Goal: Task Accomplishment & Management: Use online tool/utility

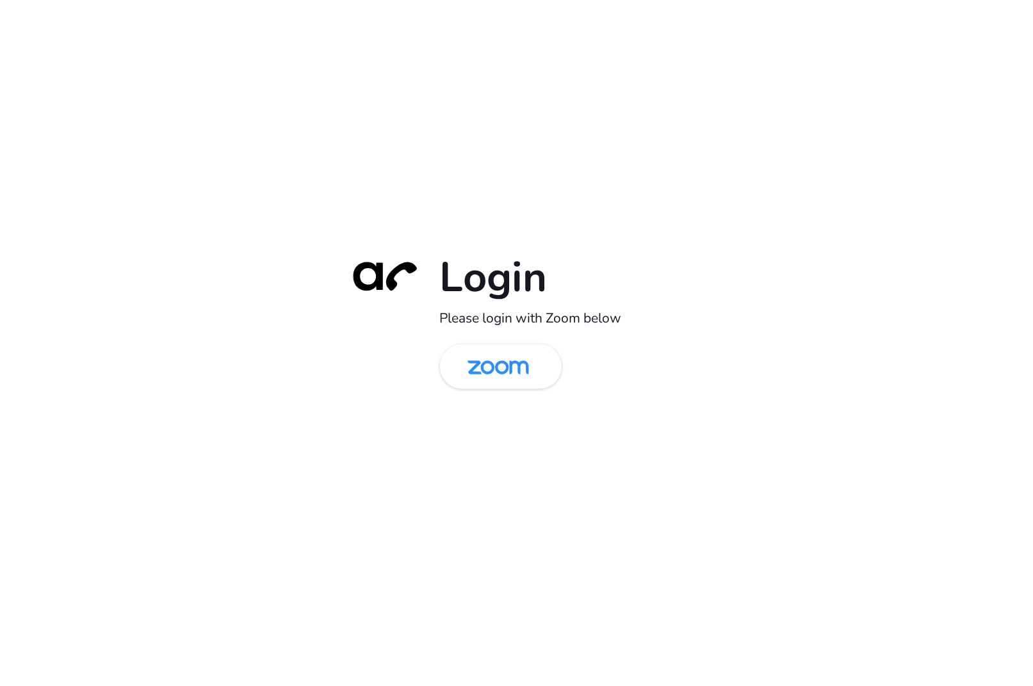
drag, startPoint x: 505, startPoint y: 355, endPoint x: 594, endPoint y: 364, distance: 89.5
click at [505, 356] on img at bounding box center [498, 368] width 88 height 42
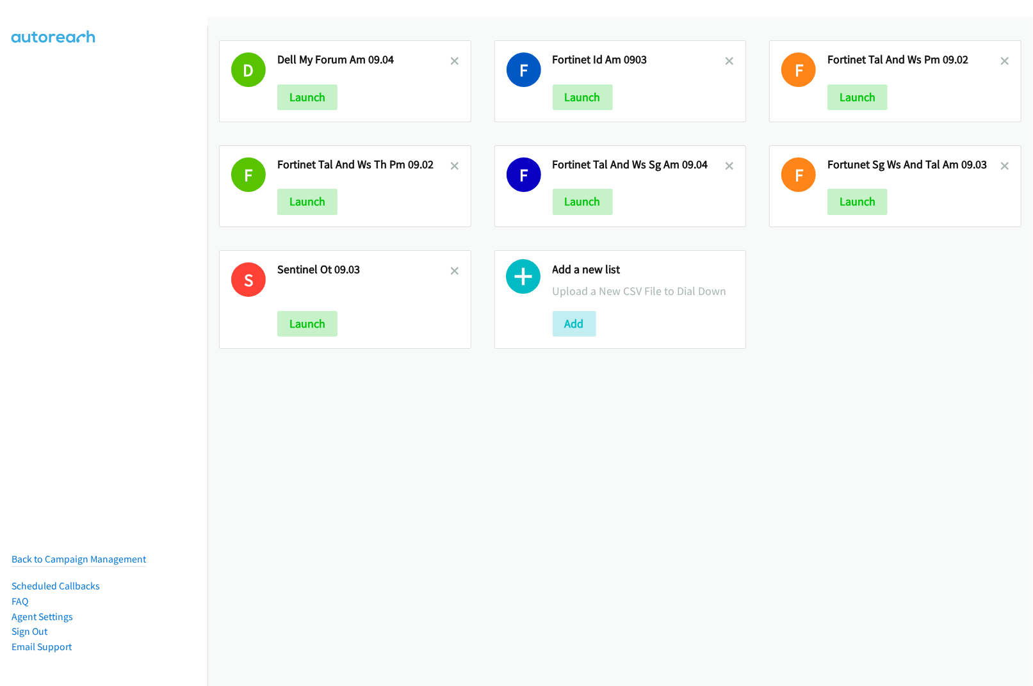
click at [589, 467] on div "D Dell My Forum Am 09.04 Launch F Fortinet Id Am 0903 Launch F Fortinet Tal And…" at bounding box center [619, 351] width 825 height 669
click at [578, 316] on button "Add" at bounding box center [575, 324] width 44 height 26
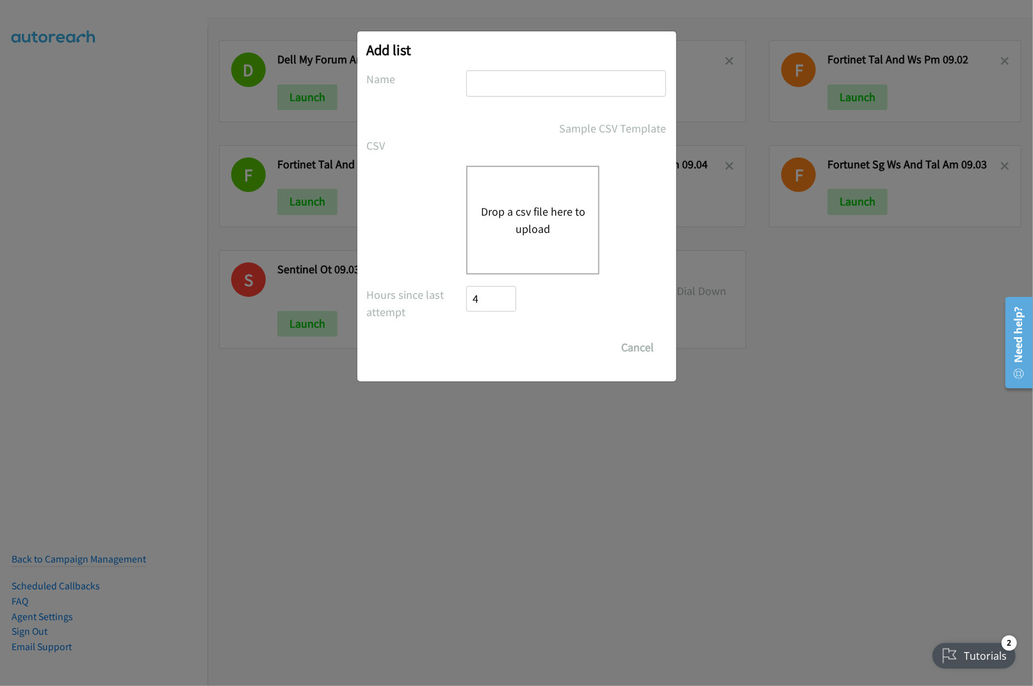
click at [524, 205] on button "Drop a csv file here to upload" at bounding box center [532, 220] width 105 height 35
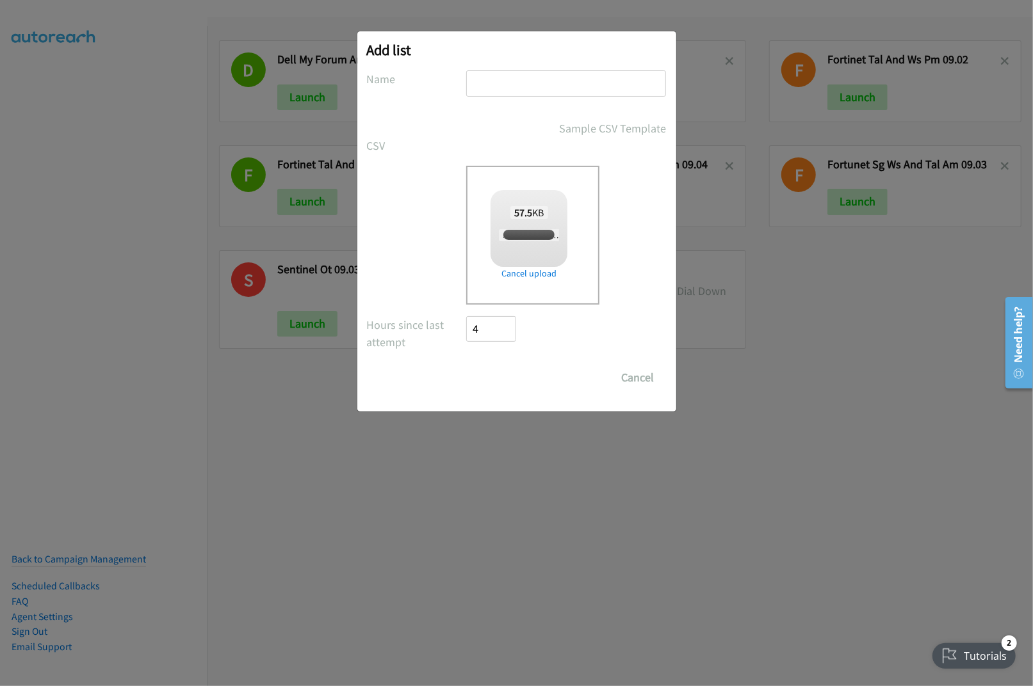
checkbox input "true"
click at [523, 83] on input "text" at bounding box center [566, 83] width 200 height 26
click at [543, 78] on input "text" at bounding box center [566, 83] width 200 height 26
type input "Adobe IN PM 09.04"
click at [488, 375] on input "Save List" at bounding box center [500, 378] width 67 height 26
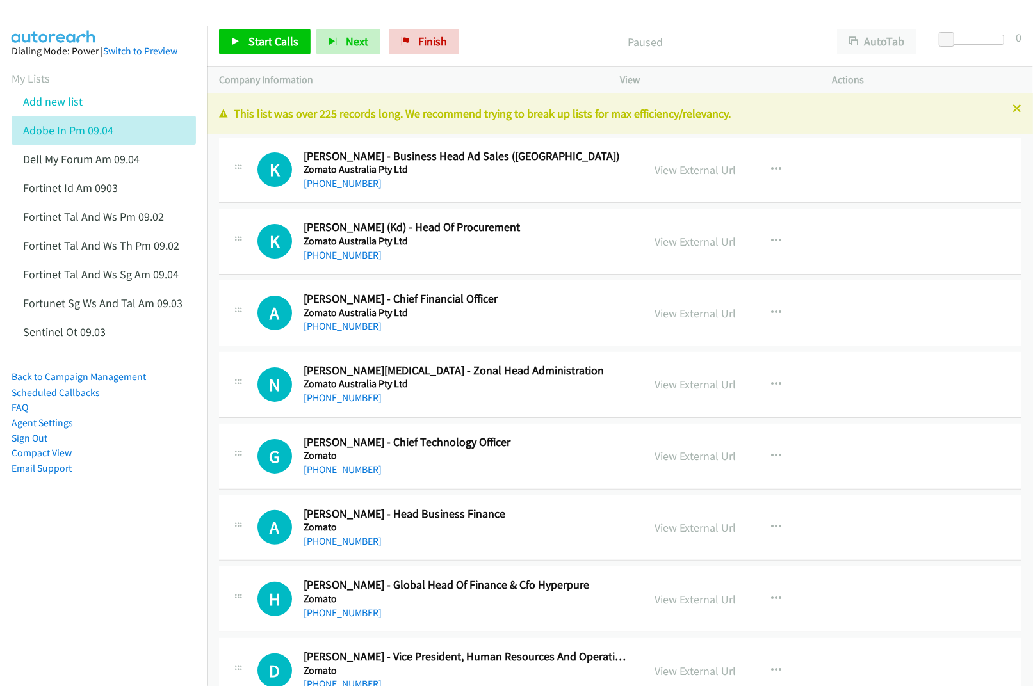
click at [87, 575] on nav "Dialing Mode: Power | Switch to Preview My Lists Add new list Adobe In Pm 09.04…" at bounding box center [104, 369] width 208 height 686
click at [675, 169] on link "View External Url" at bounding box center [695, 170] width 81 height 15
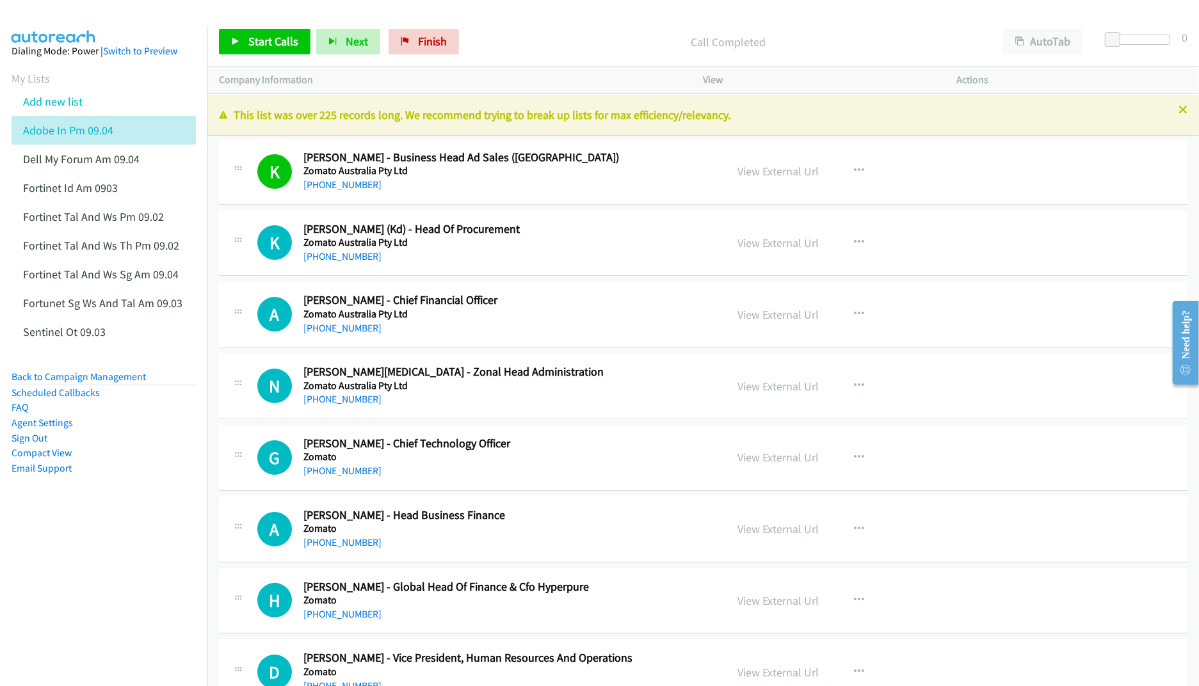
click at [101, 572] on nav "Dialing Mode: Power | Switch to Preview My Lists Add new list Adobe In Pm 09.04…" at bounding box center [104, 369] width 208 height 686
click at [756, 462] on link "View External Url" at bounding box center [778, 457] width 81 height 15
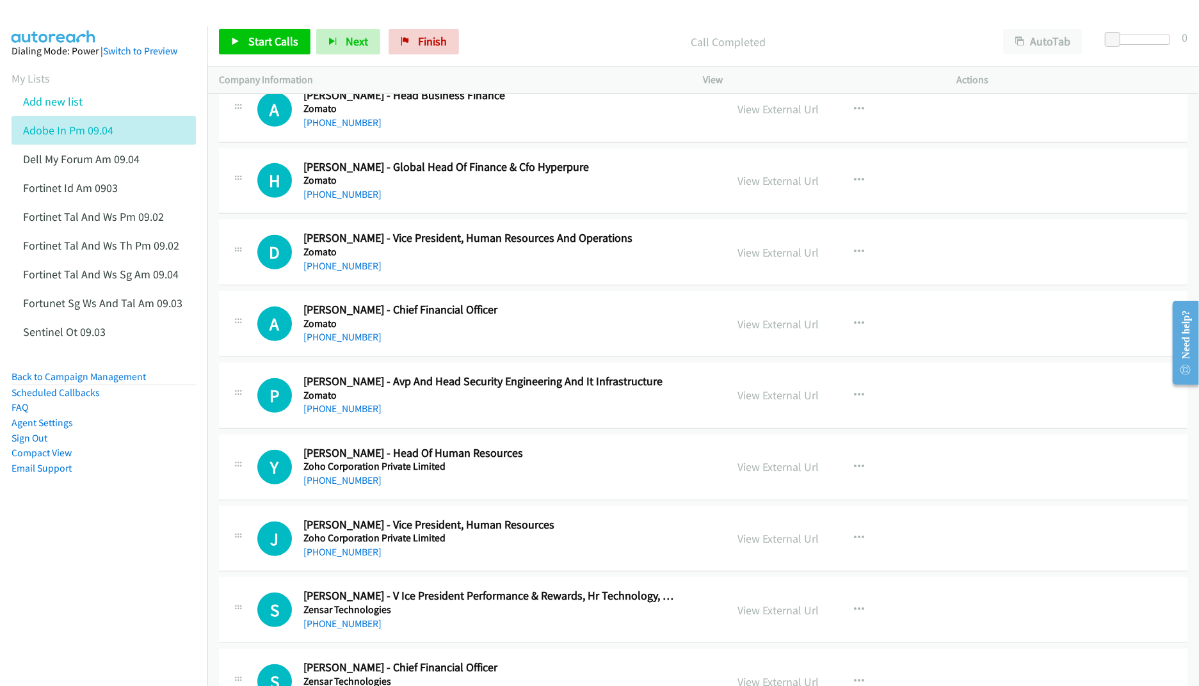
scroll to position [426, 0]
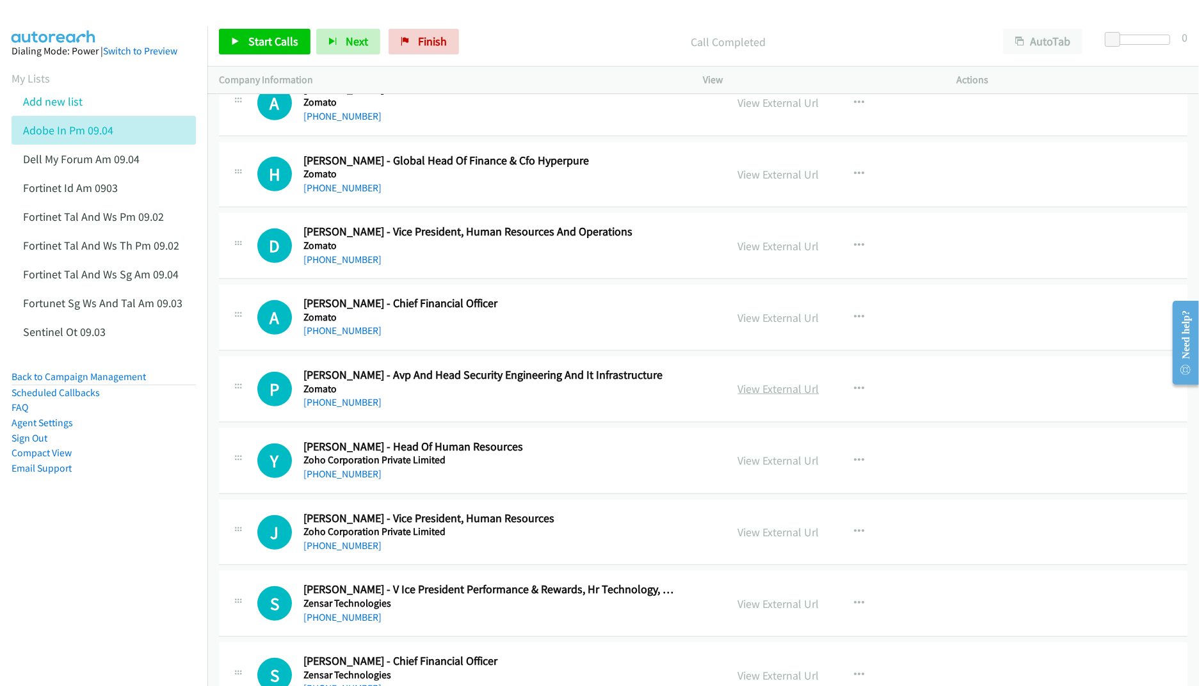
click at [754, 391] on link "View External Url" at bounding box center [778, 389] width 81 height 15
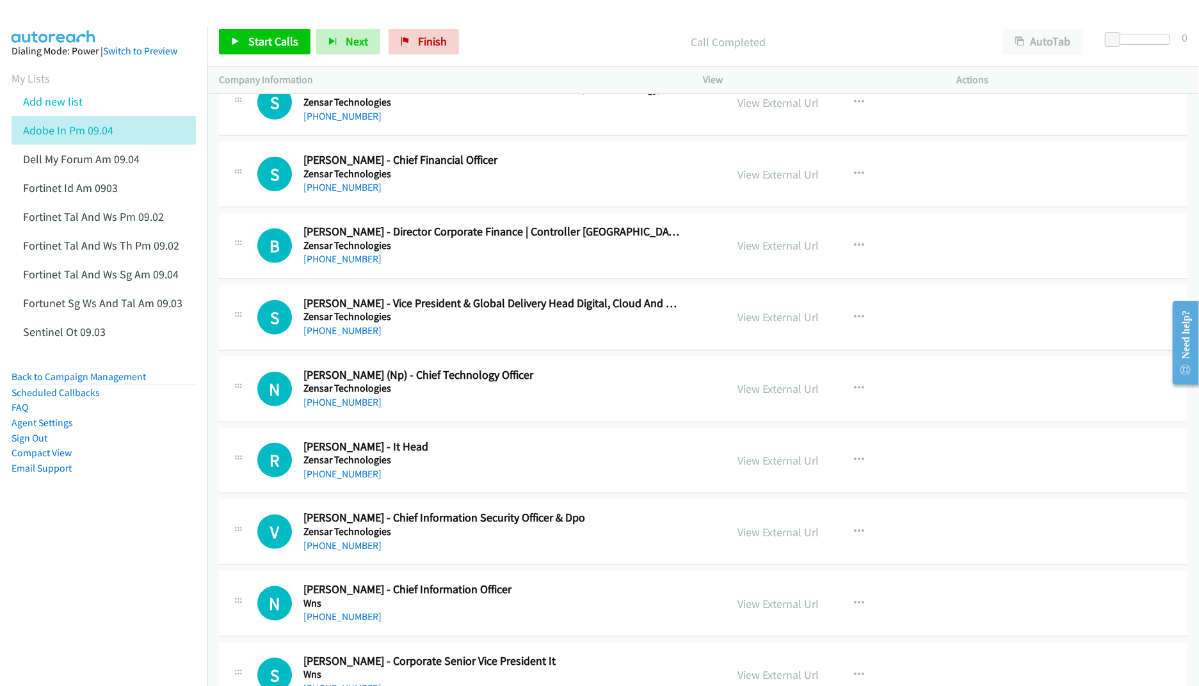
scroll to position [939, 0]
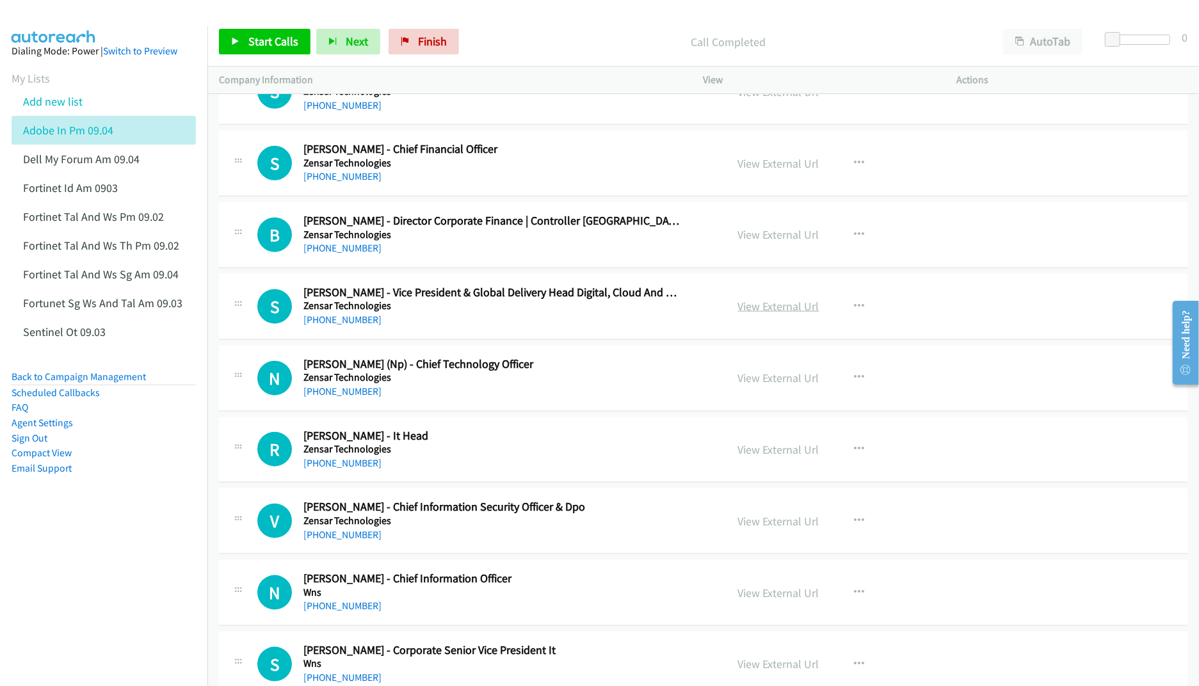
click at [761, 310] on link "View External Url" at bounding box center [778, 306] width 81 height 15
click at [745, 377] on link "View External Url" at bounding box center [778, 378] width 81 height 15
click at [753, 457] on link "View External Url" at bounding box center [778, 449] width 81 height 15
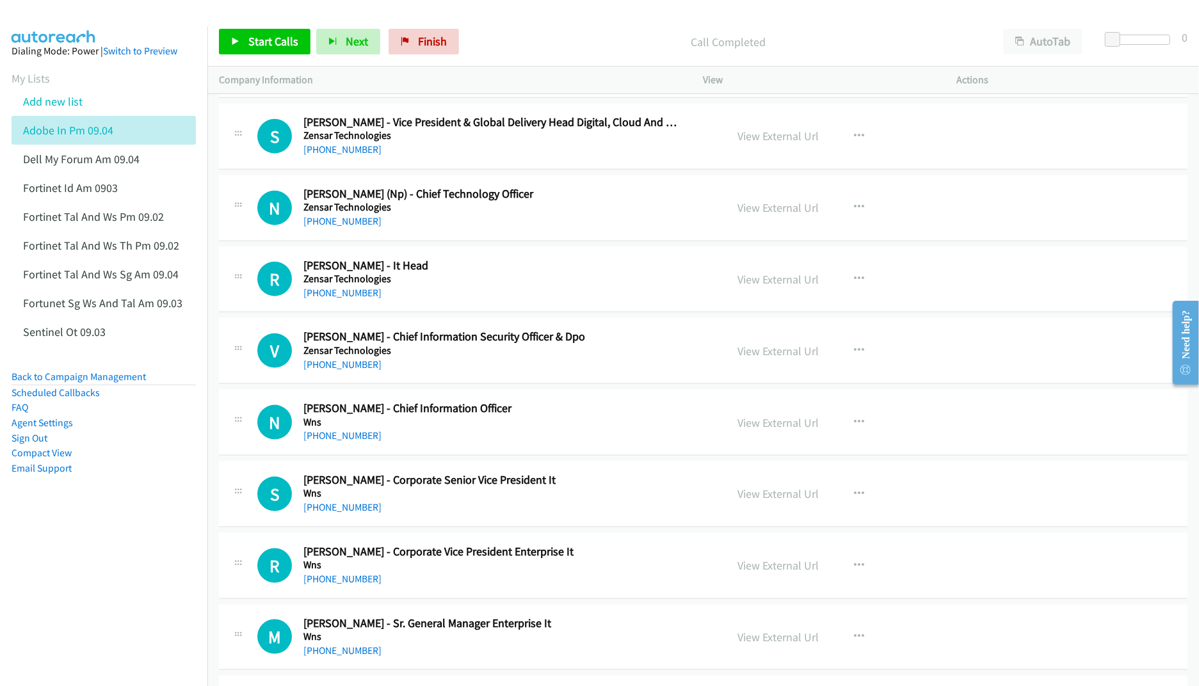
scroll to position [1110, 0]
click at [769, 353] on link "View External Url" at bounding box center [778, 350] width 81 height 15
click at [738, 426] on link "View External Url" at bounding box center [778, 422] width 81 height 15
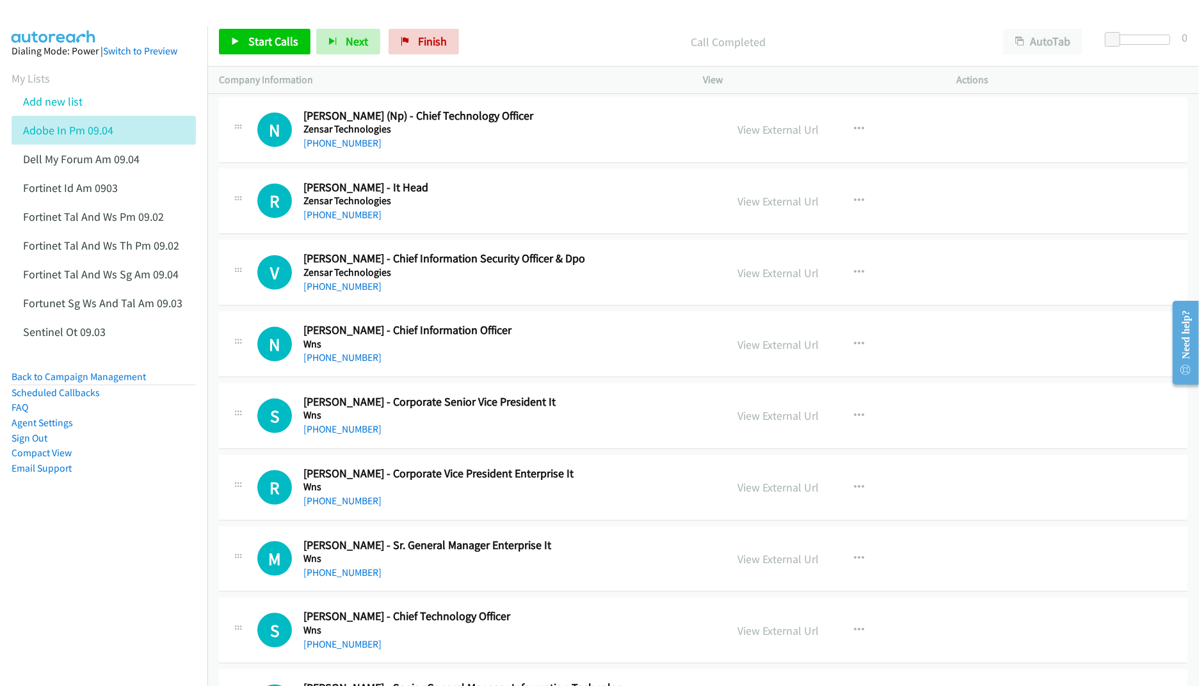
scroll to position [1195, 0]
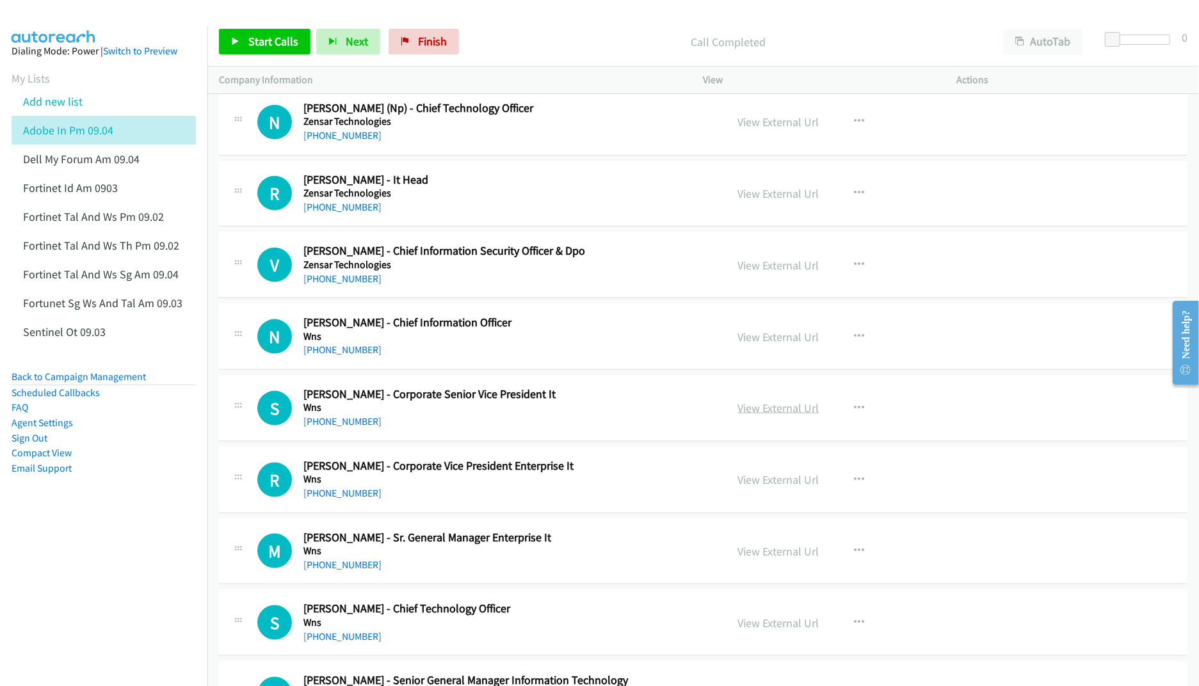
click at [789, 412] on link "View External Url" at bounding box center [778, 408] width 81 height 15
click at [761, 484] on link "View External Url" at bounding box center [778, 480] width 81 height 15
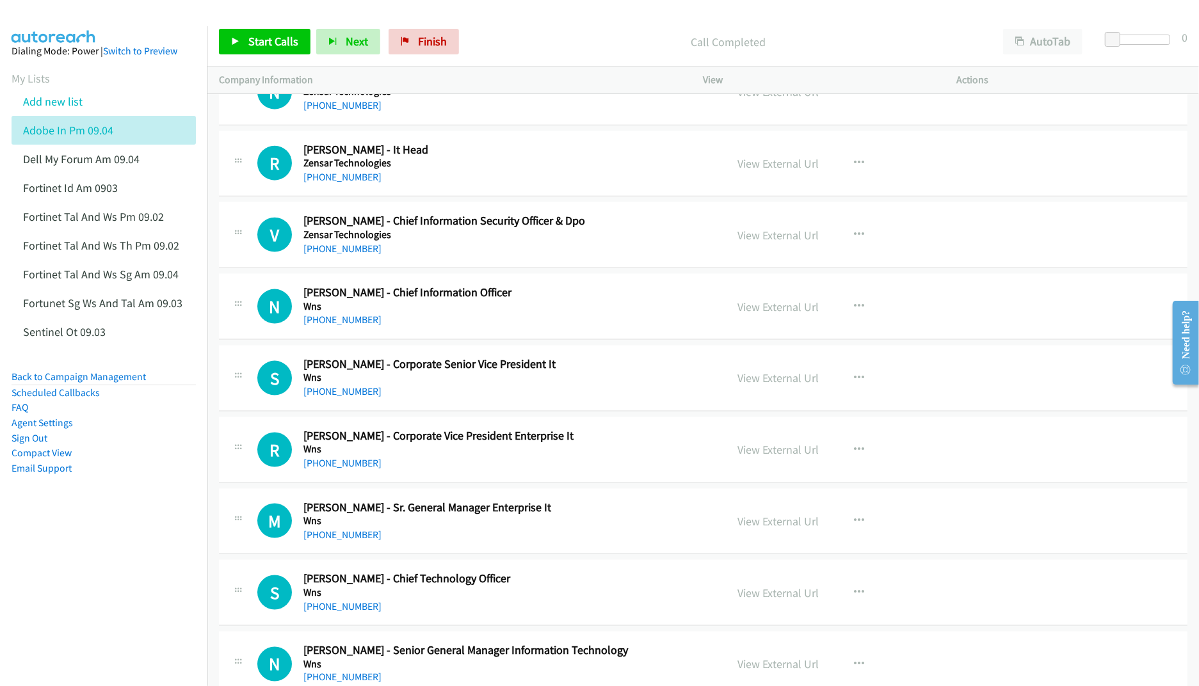
scroll to position [1366, 0]
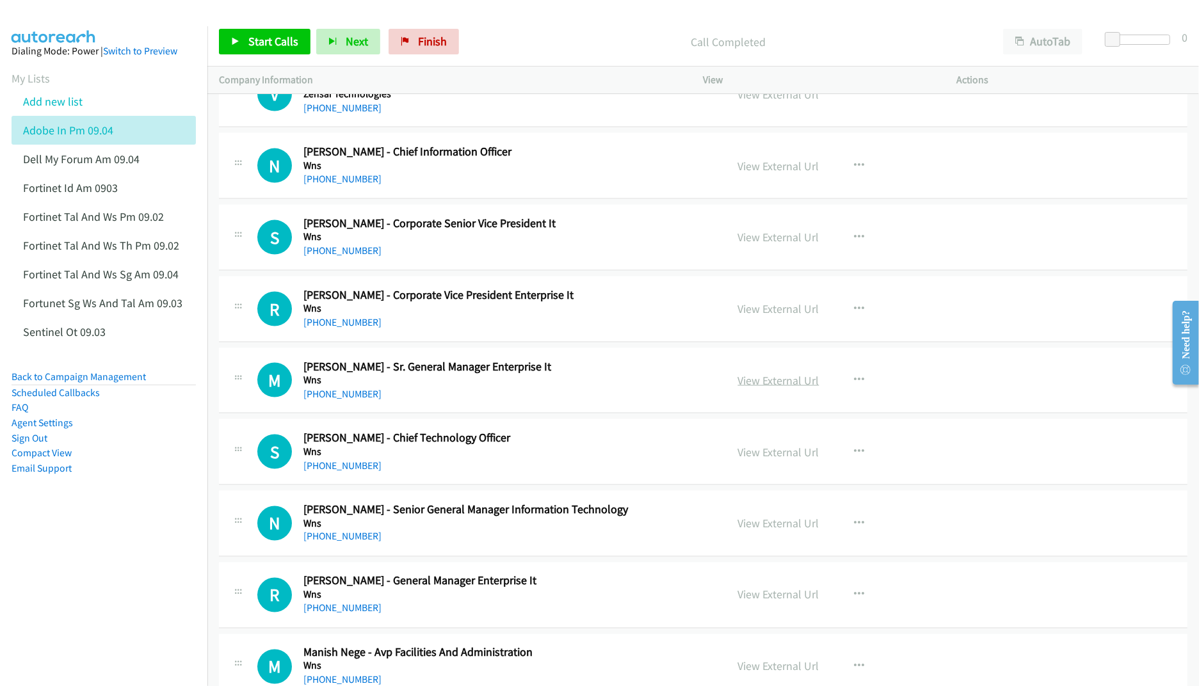
click at [777, 388] on link "View External Url" at bounding box center [778, 380] width 81 height 15
click at [747, 453] on link "View External Url" at bounding box center [778, 452] width 81 height 15
click at [741, 528] on link "View External Url" at bounding box center [778, 524] width 81 height 15
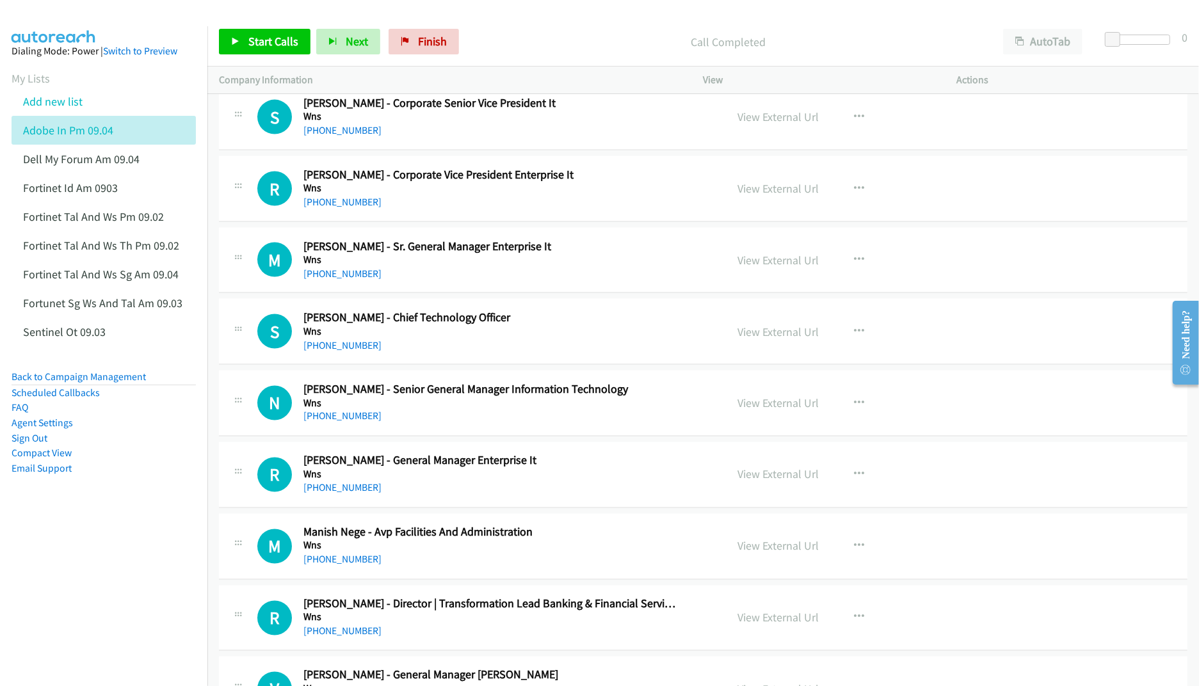
scroll to position [1537, 0]
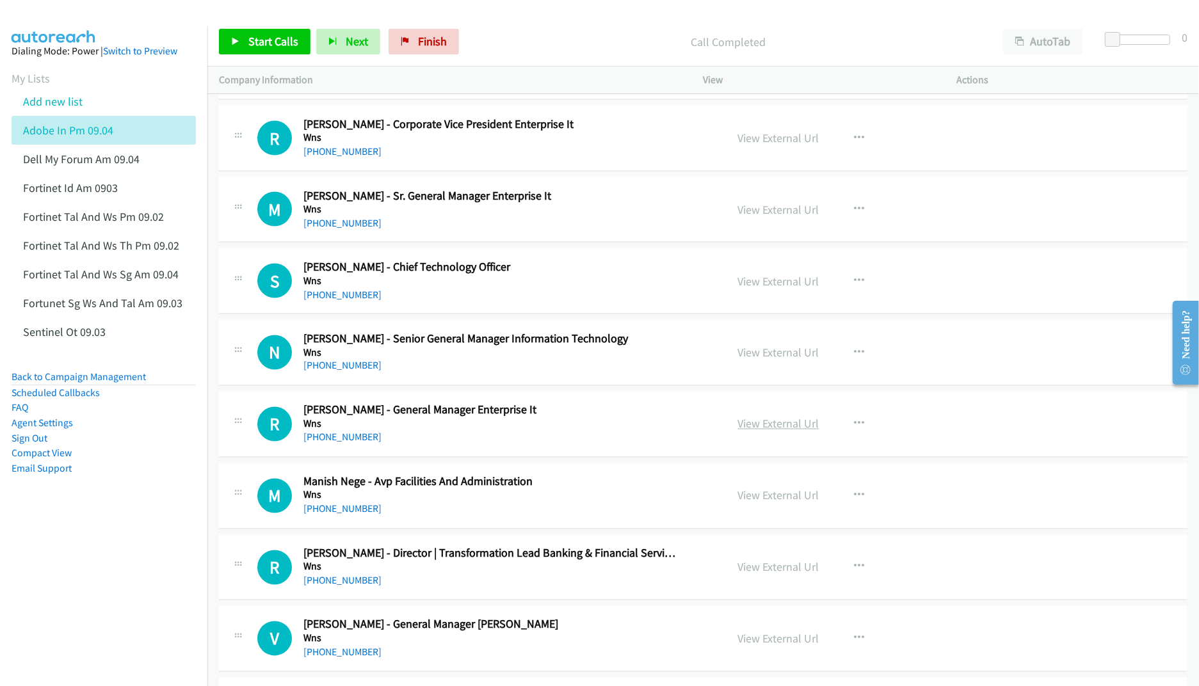
click at [772, 426] on link "View External Url" at bounding box center [778, 424] width 81 height 15
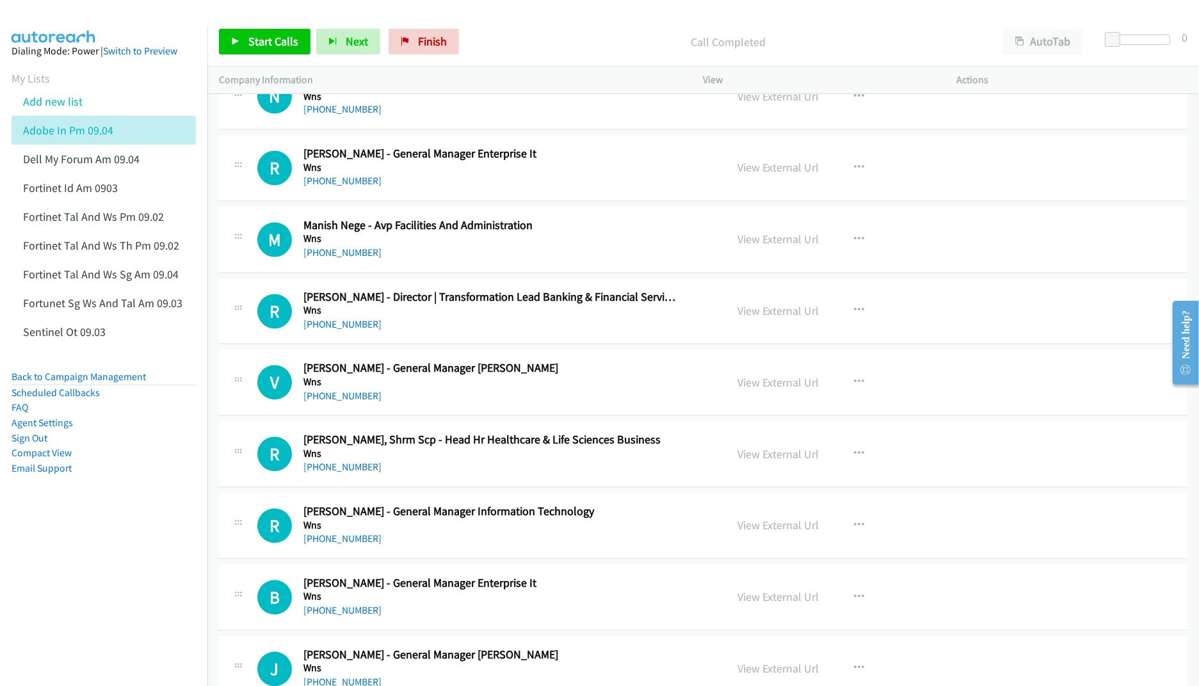
scroll to position [1878, 0]
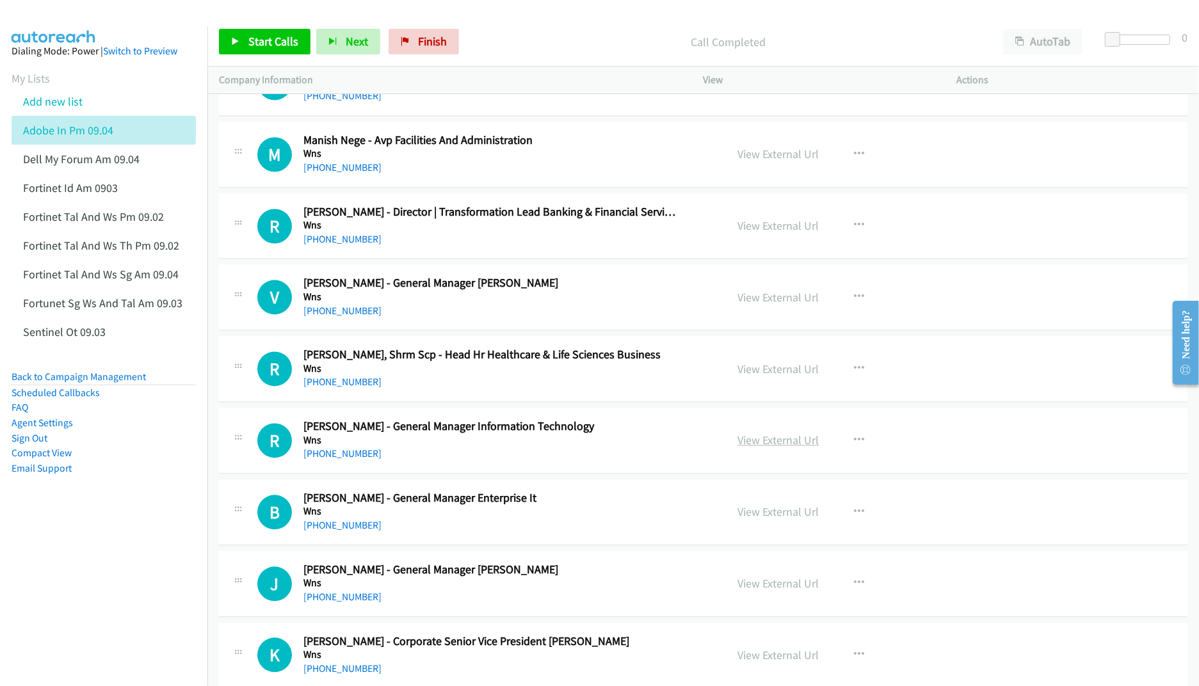
click at [754, 446] on link "View External Url" at bounding box center [778, 440] width 81 height 15
click at [769, 518] on link "View External Url" at bounding box center [778, 512] width 81 height 15
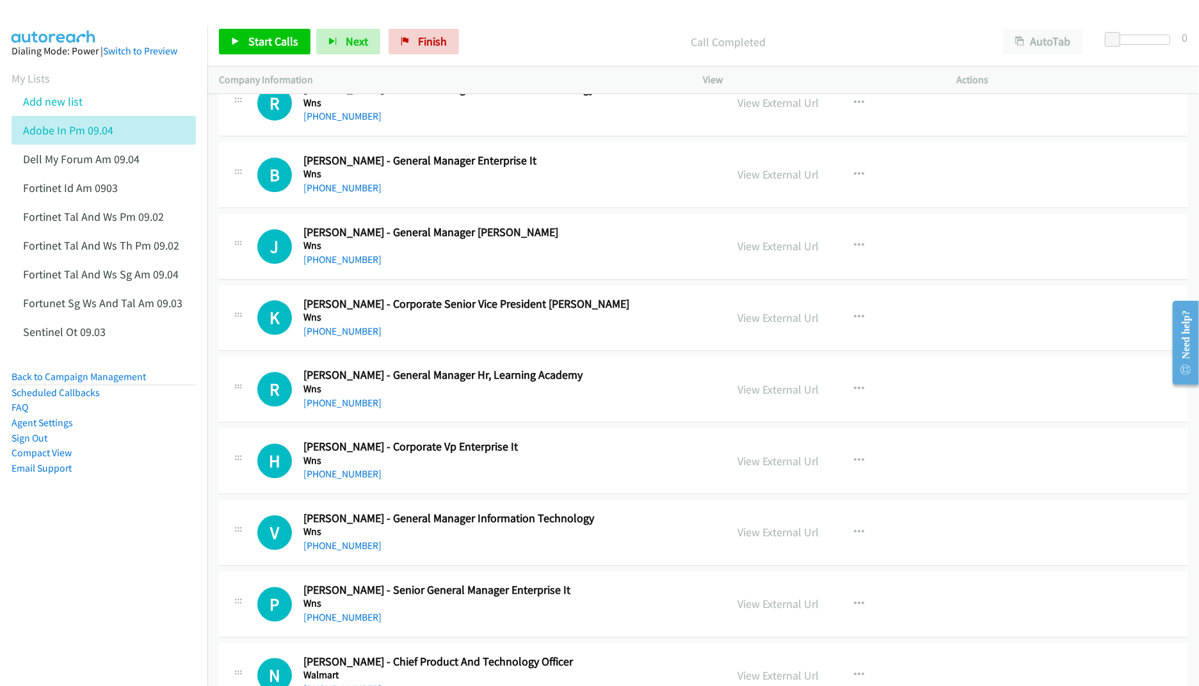
scroll to position [2219, 0]
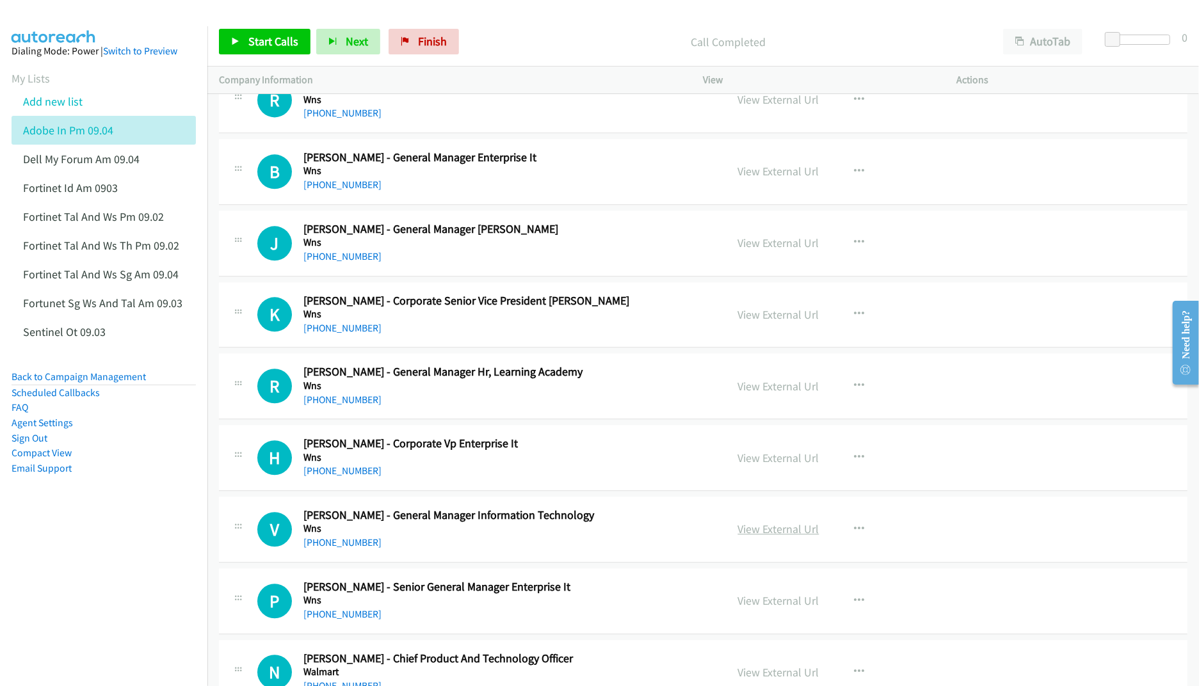
click at [741, 531] on link "View External Url" at bounding box center [778, 529] width 81 height 15
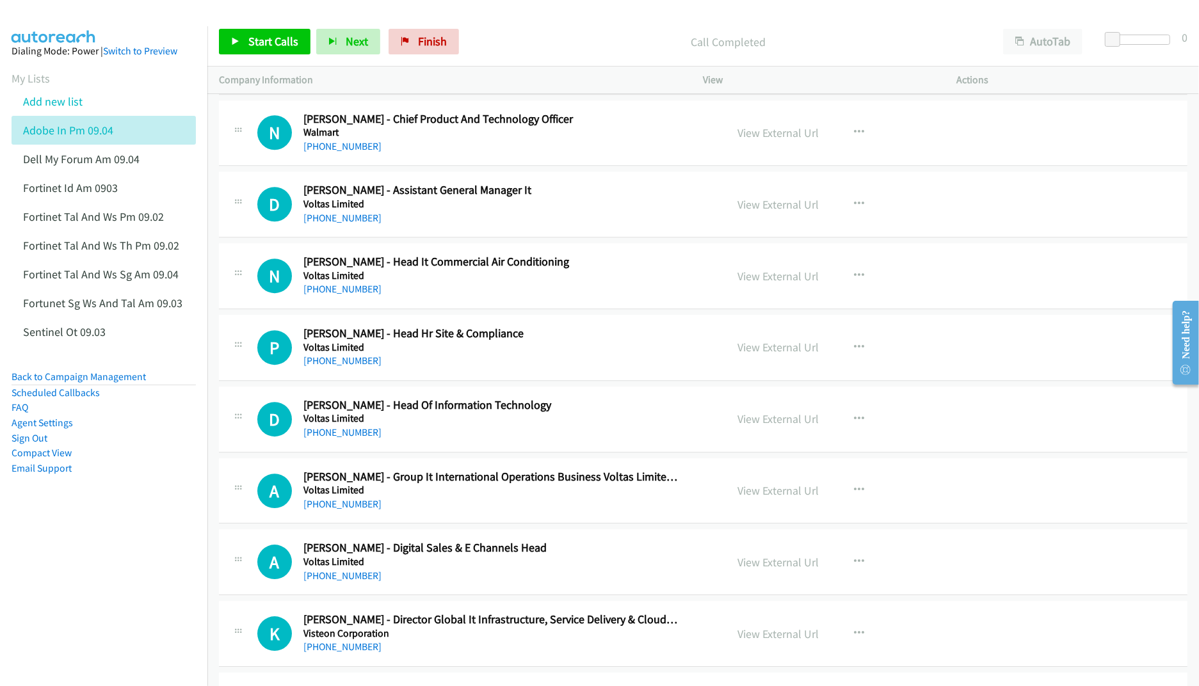
scroll to position [2817, 0]
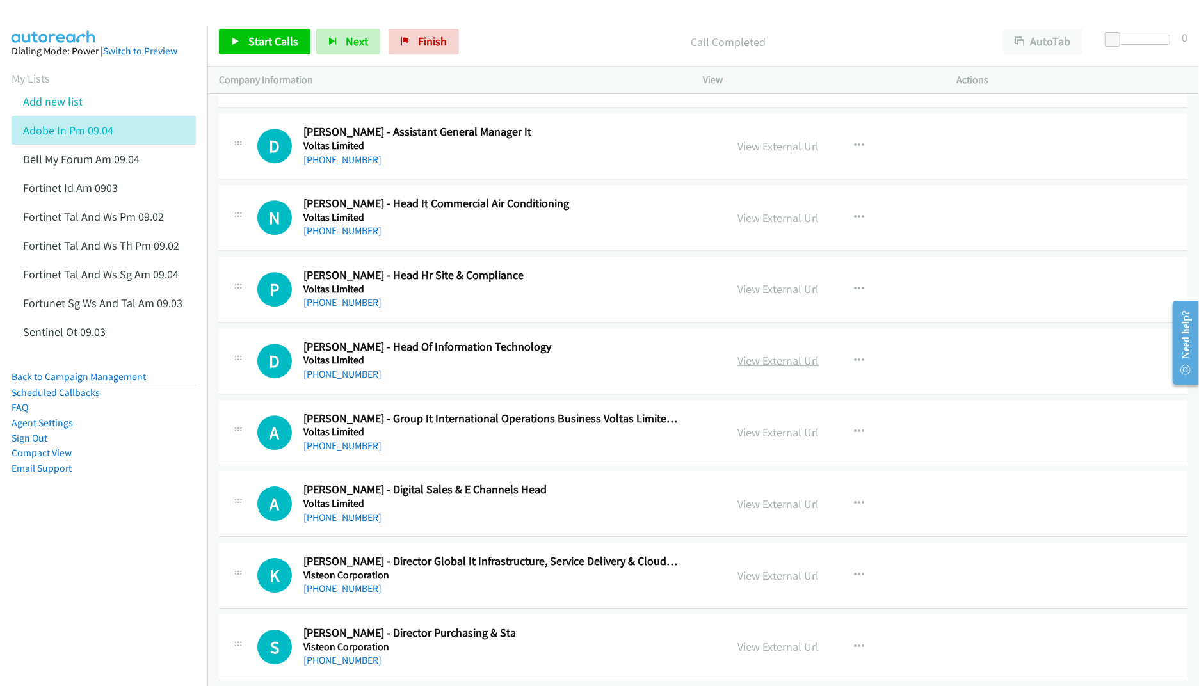
click at [743, 367] on link "View External Url" at bounding box center [778, 360] width 81 height 15
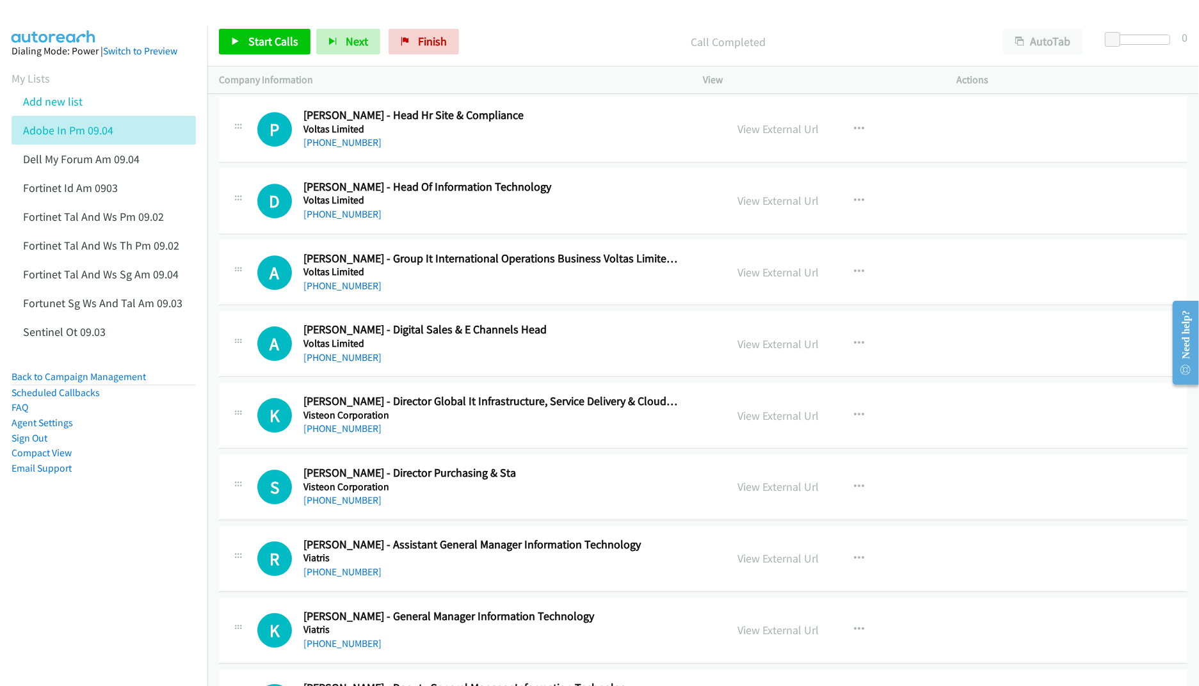
scroll to position [2988, 0]
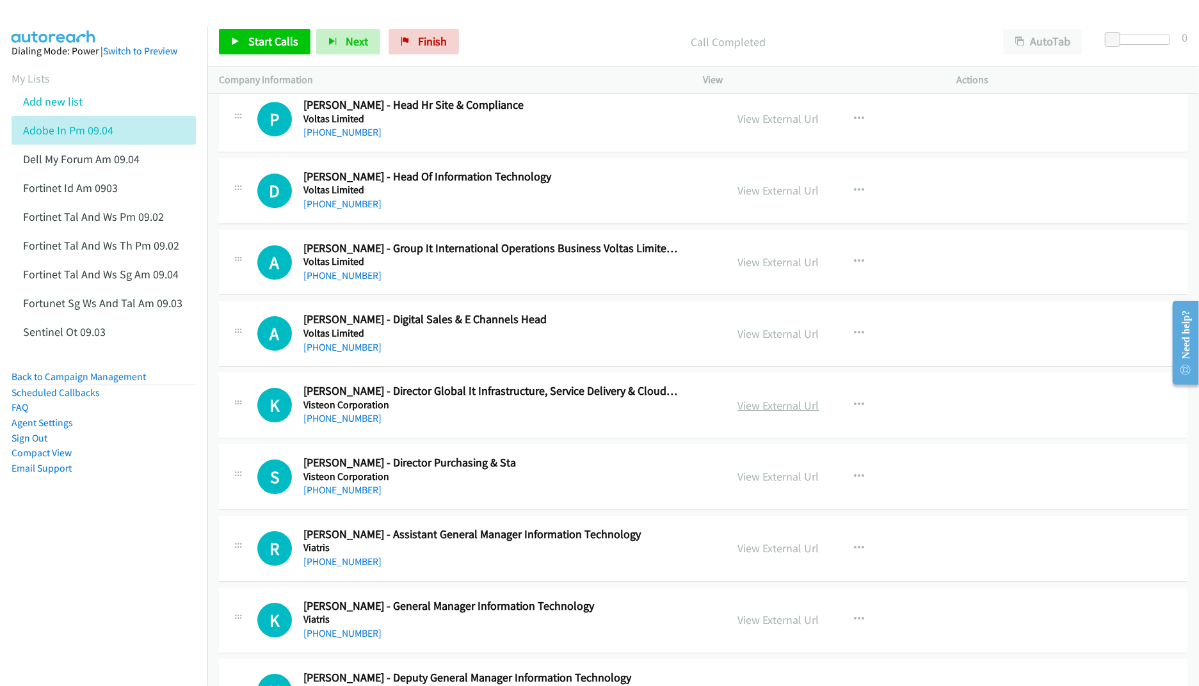
click at [745, 413] on link "View External Url" at bounding box center [778, 405] width 81 height 15
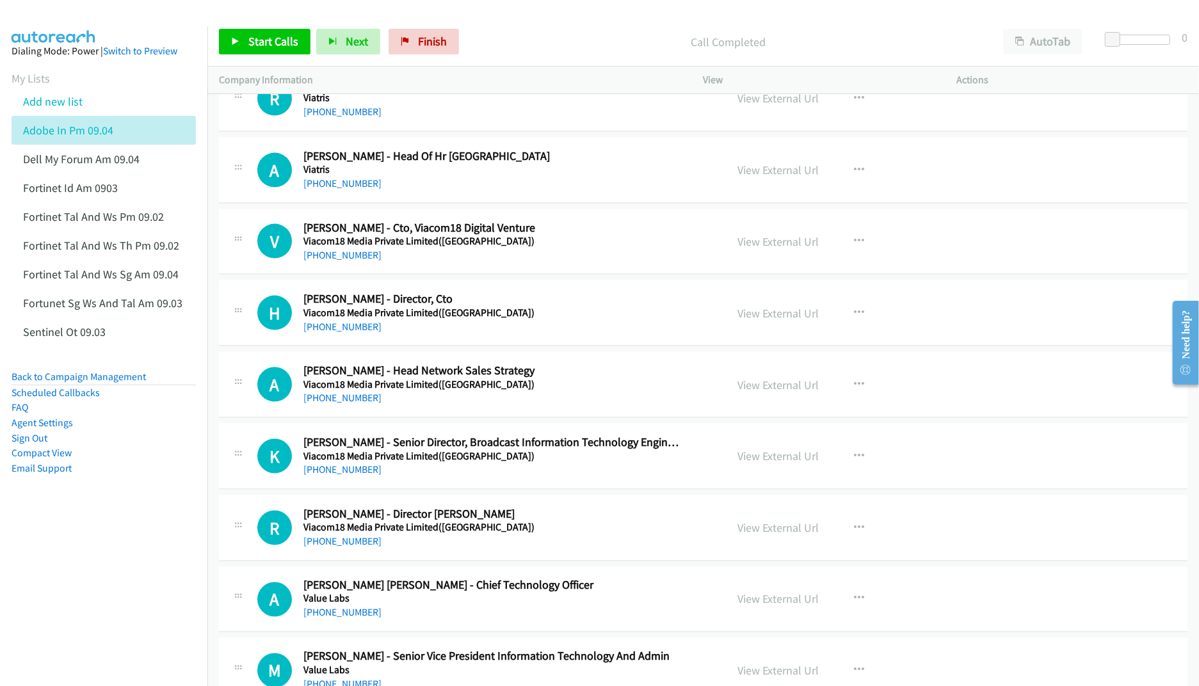
scroll to position [4951, 0]
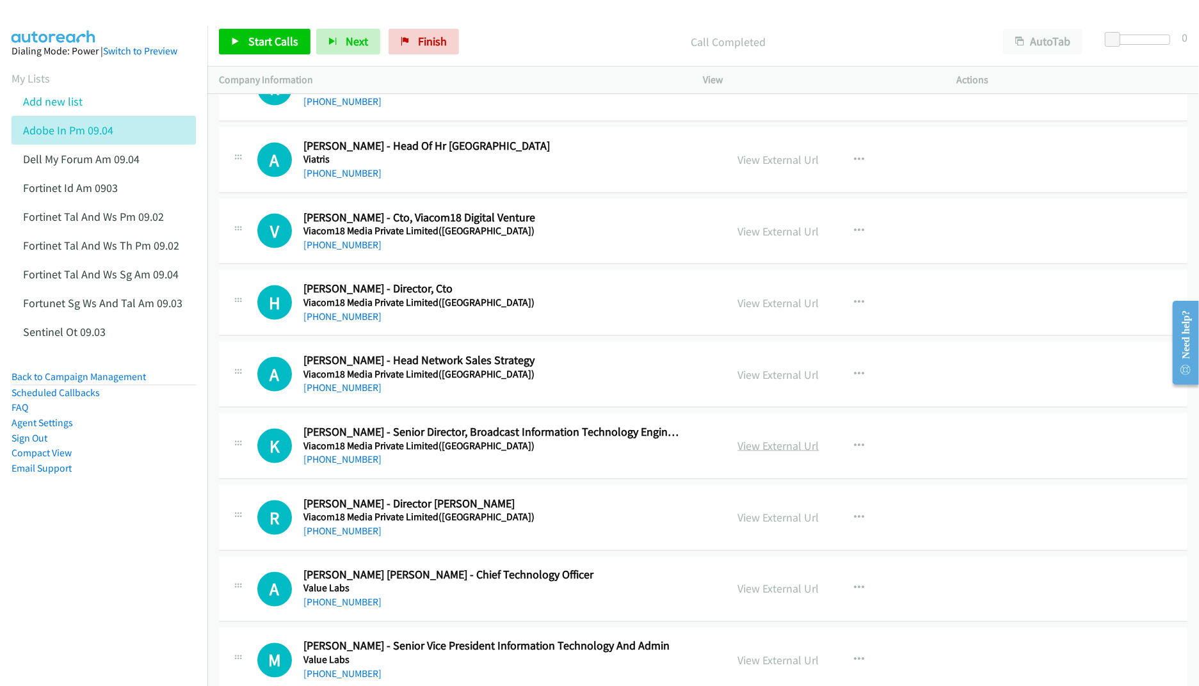
click at [771, 453] on link "View External Url" at bounding box center [778, 446] width 81 height 15
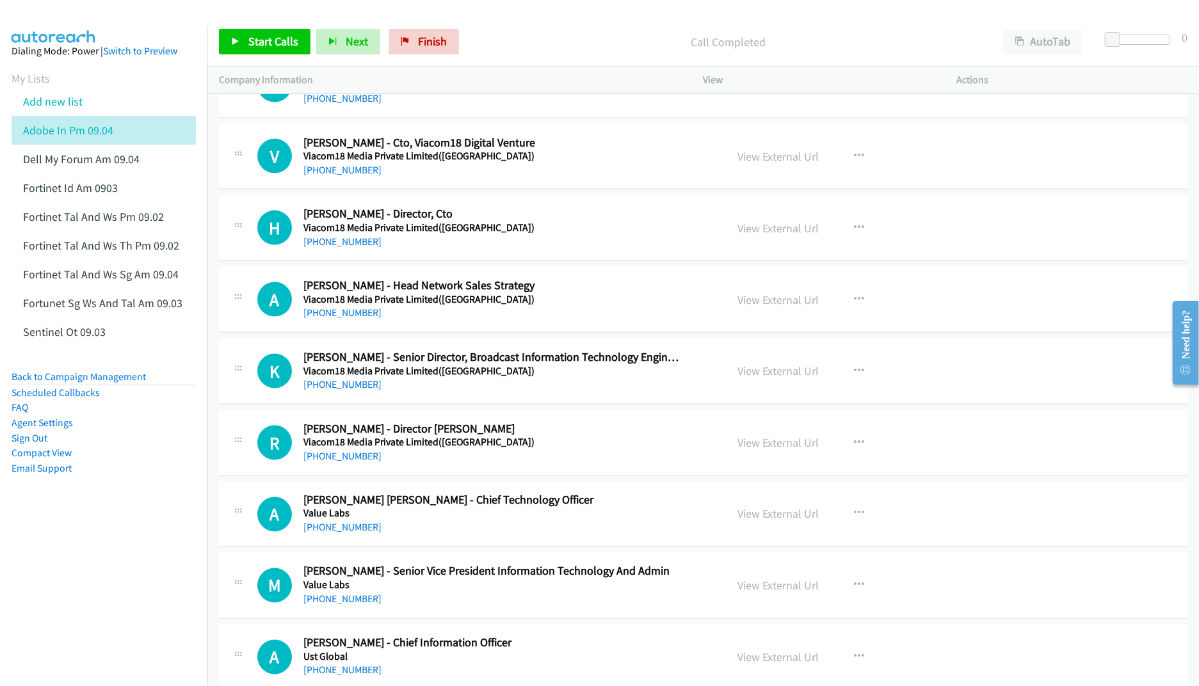
scroll to position [5037, 0]
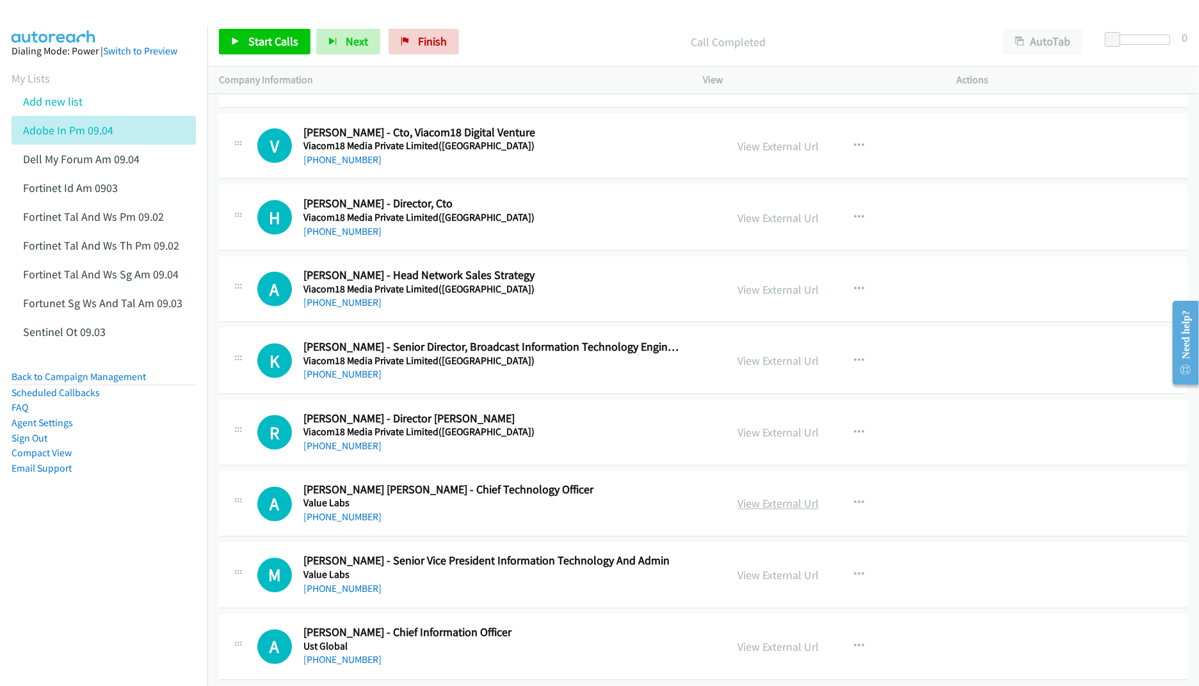
click at [751, 512] on link "View External Url" at bounding box center [778, 504] width 81 height 15
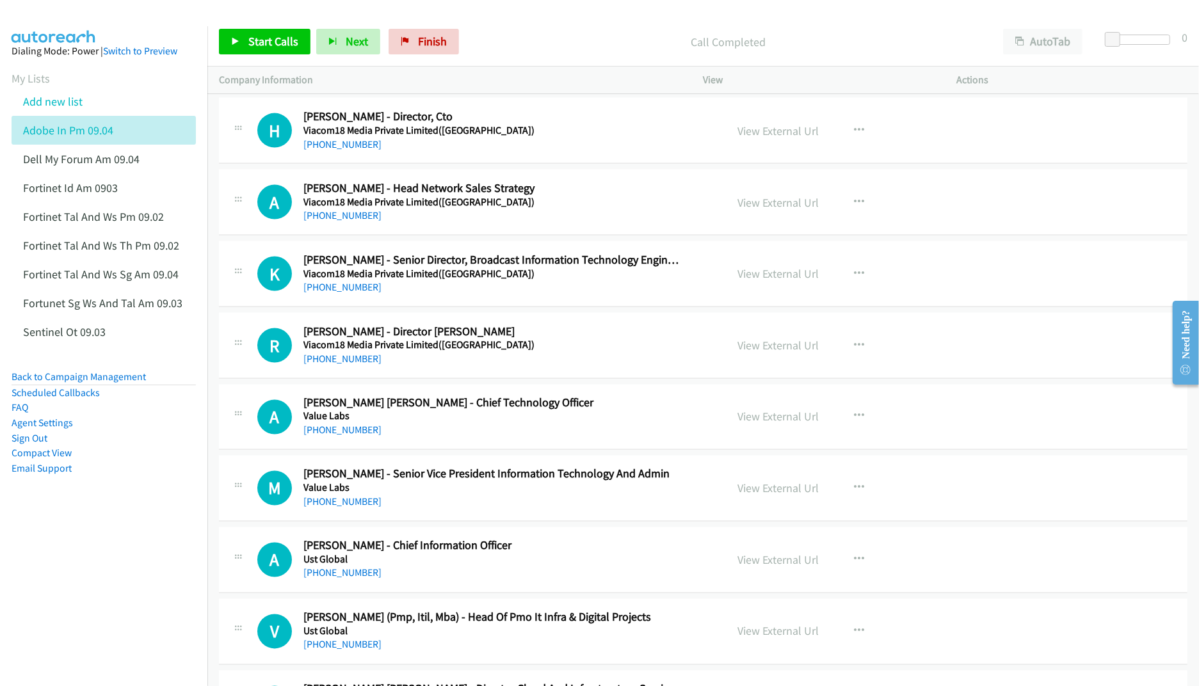
scroll to position [5207, 0]
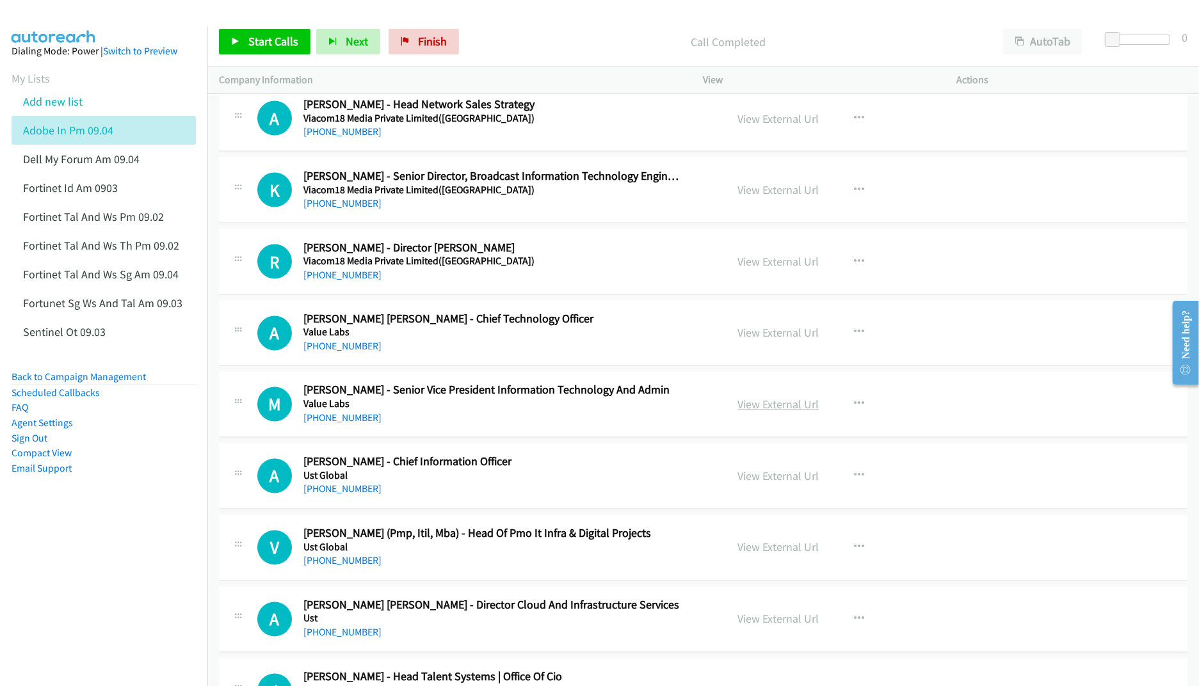
click at [748, 412] on link "View External Url" at bounding box center [778, 405] width 81 height 15
click at [748, 484] on link "View External Url" at bounding box center [778, 476] width 81 height 15
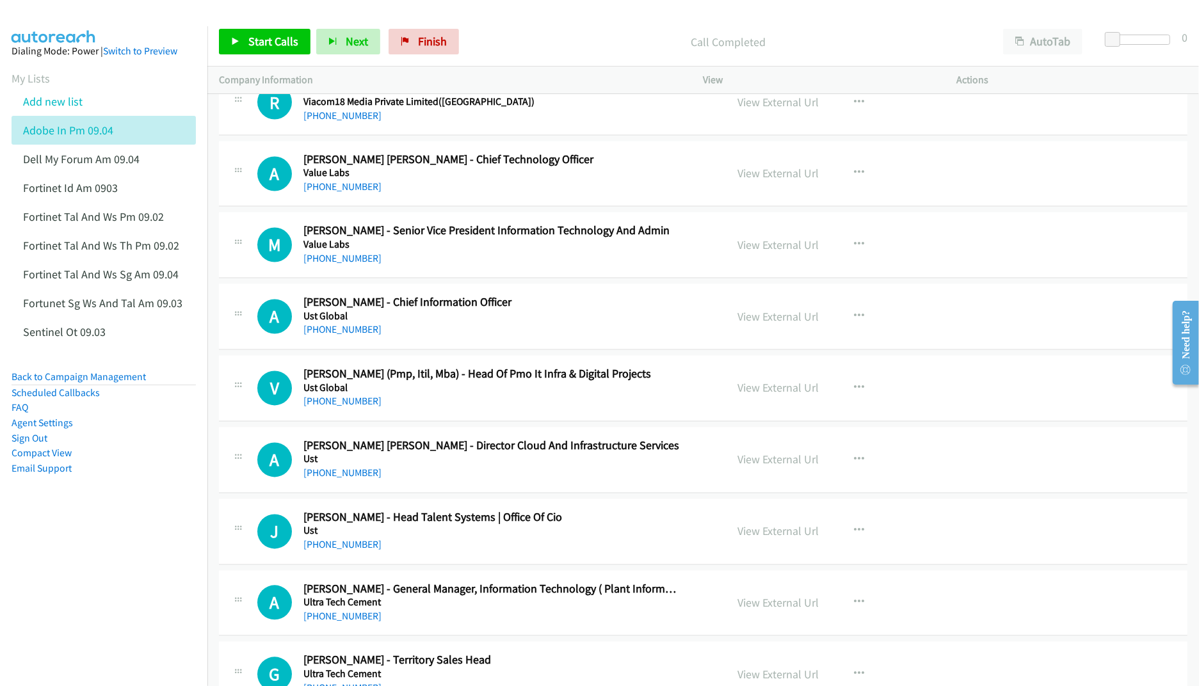
scroll to position [5378, 0]
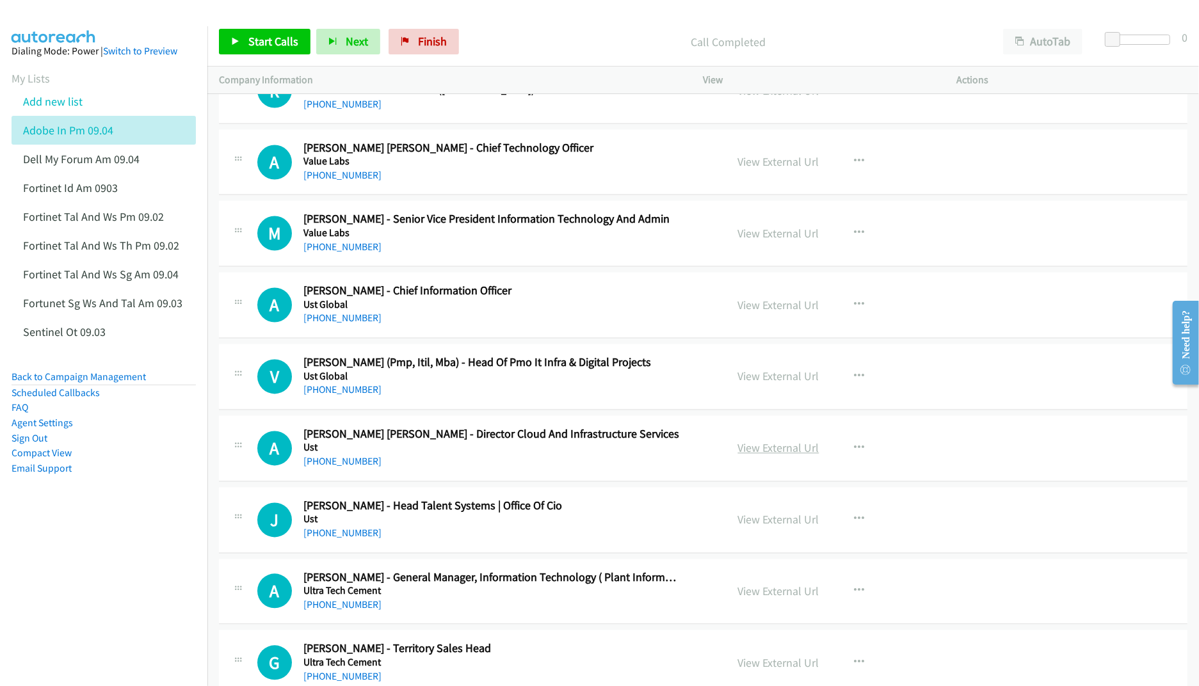
click at [744, 456] on link "View External Url" at bounding box center [778, 448] width 81 height 15
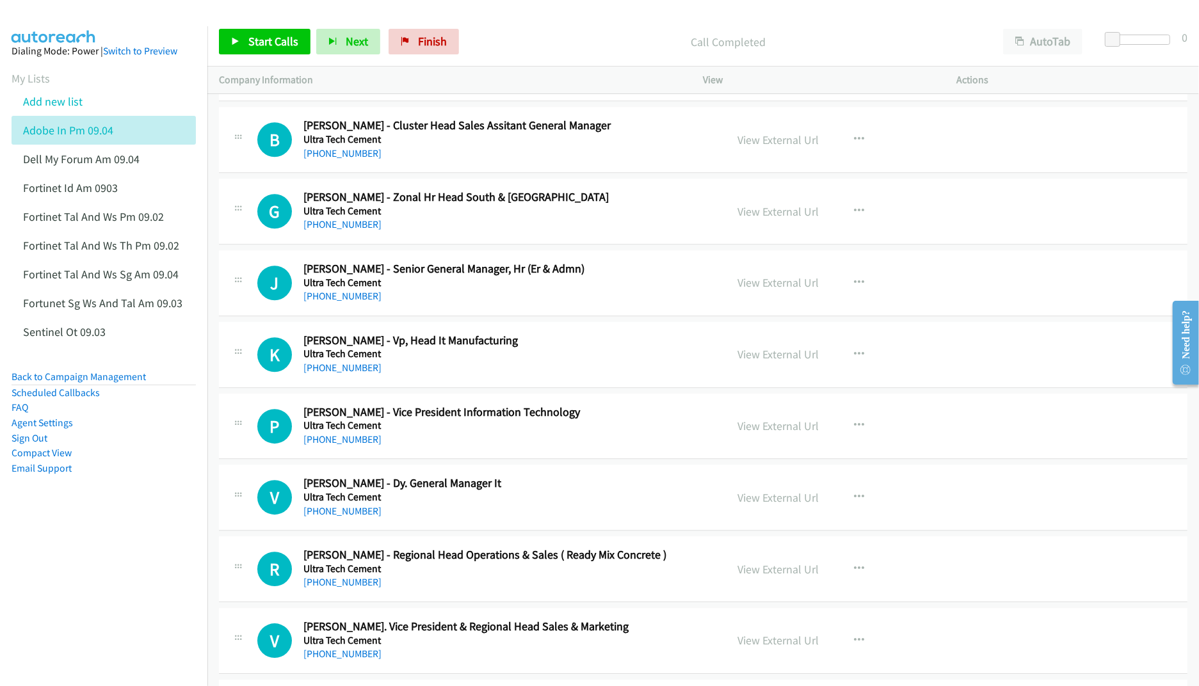
scroll to position [6317, 0]
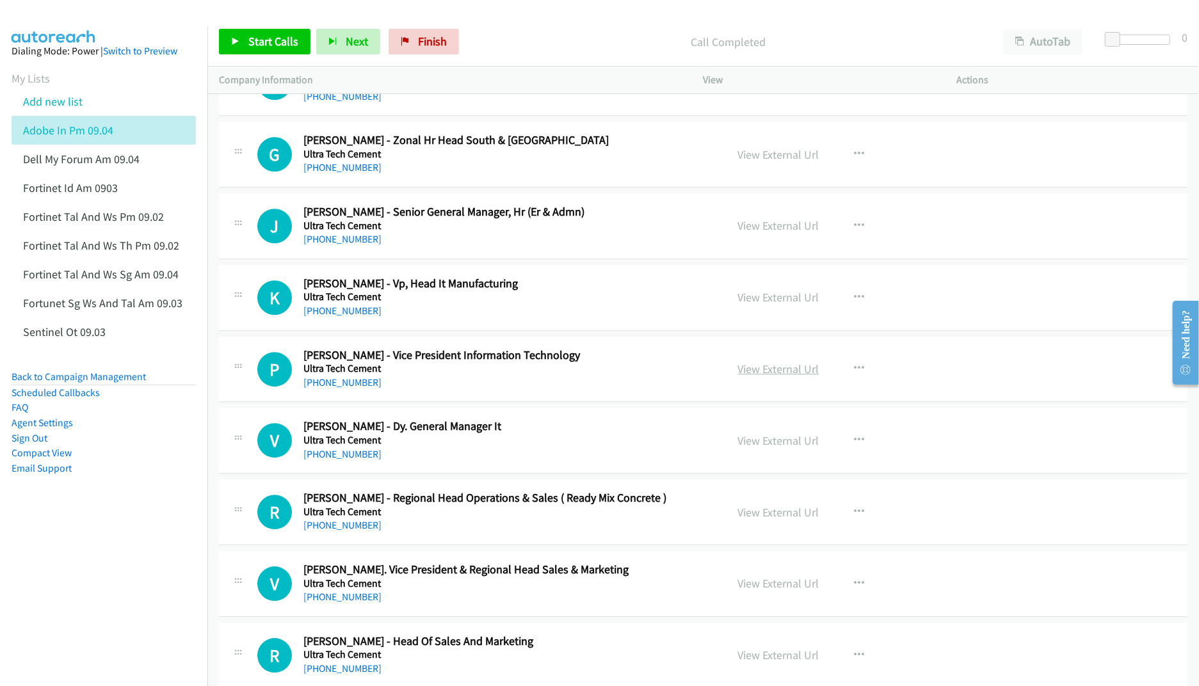
click at [752, 376] on link "View External Url" at bounding box center [778, 369] width 81 height 15
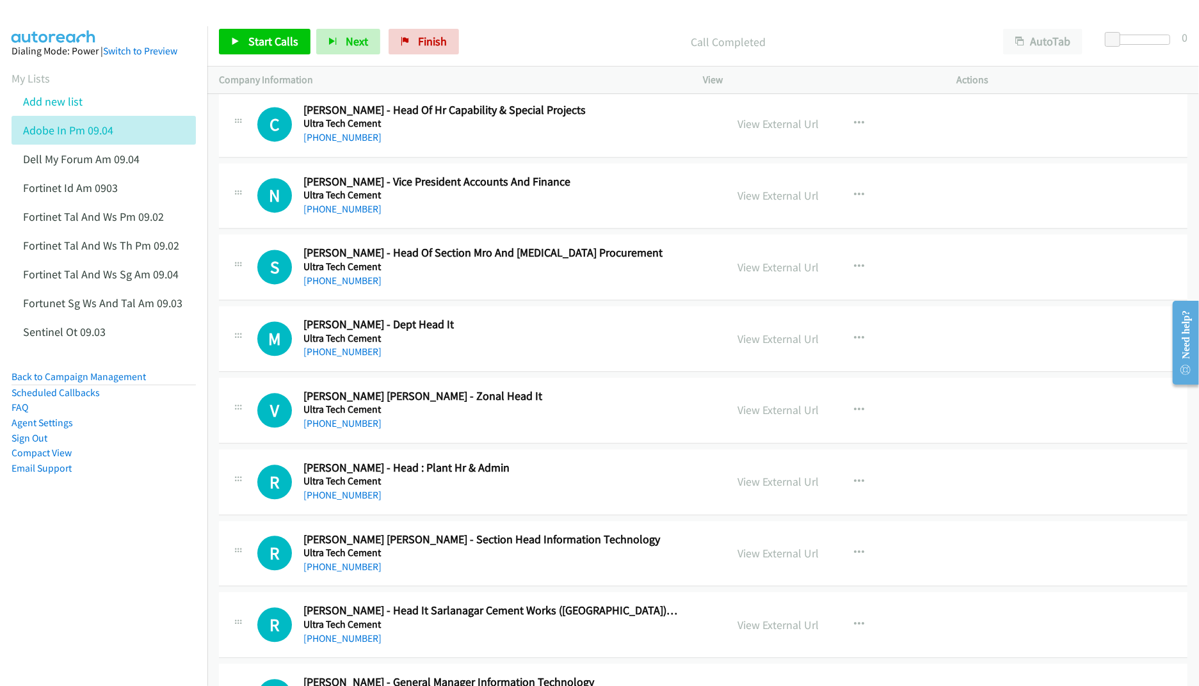
scroll to position [9220, 0]
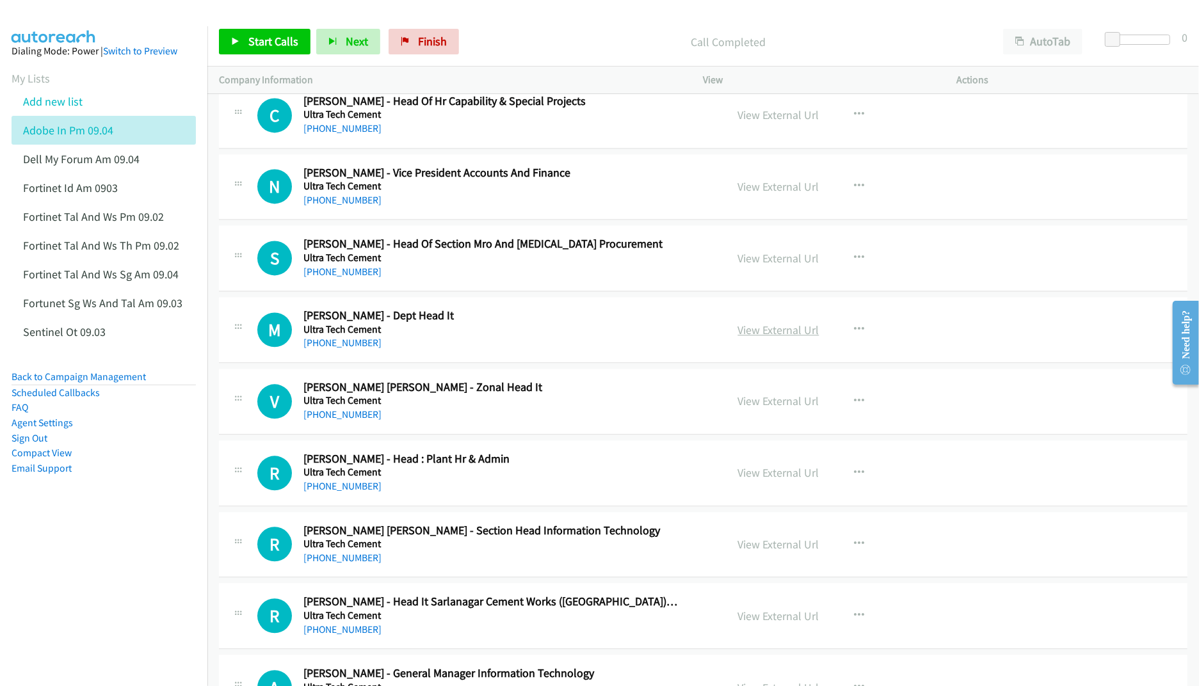
click at [784, 337] on link "View External Url" at bounding box center [778, 330] width 81 height 15
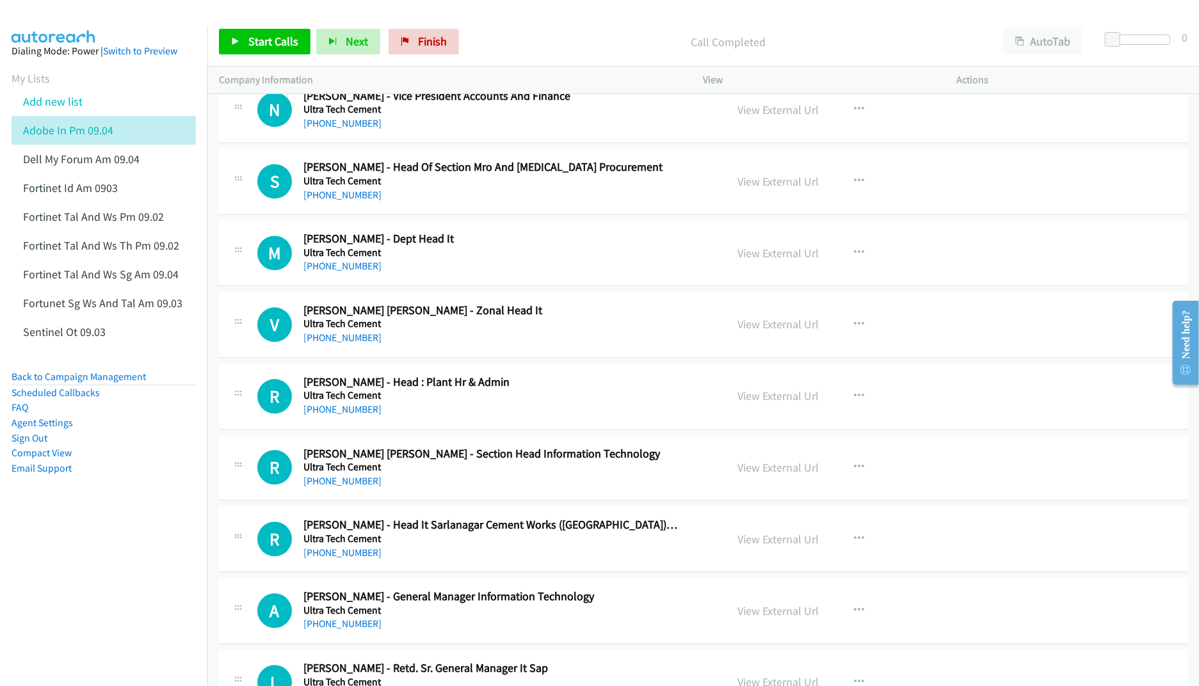
scroll to position [9305, 0]
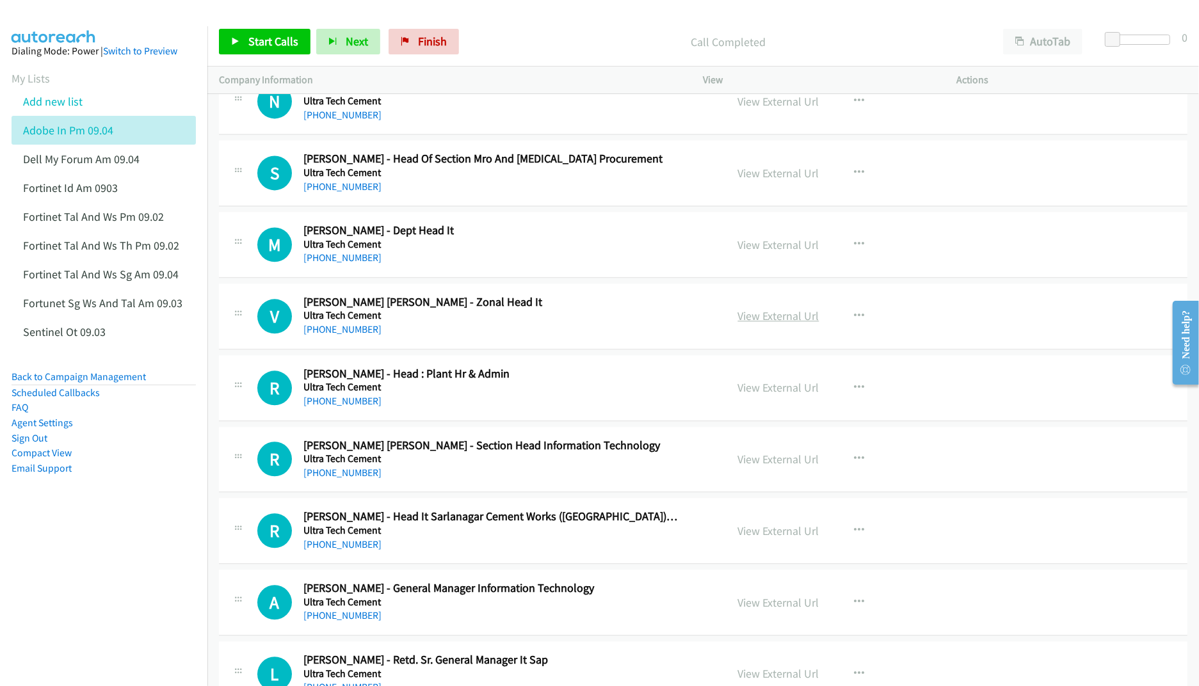
click at [793, 323] on link "View External Url" at bounding box center [778, 316] width 81 height 15
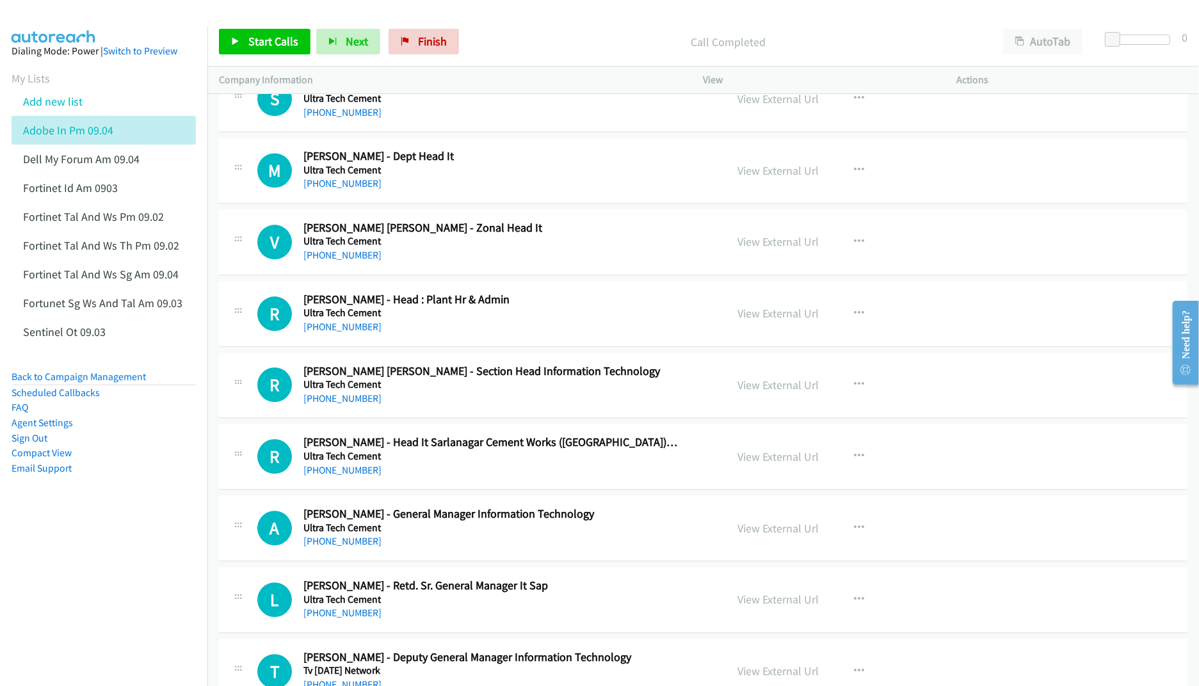
scroll to position [9390, 0]
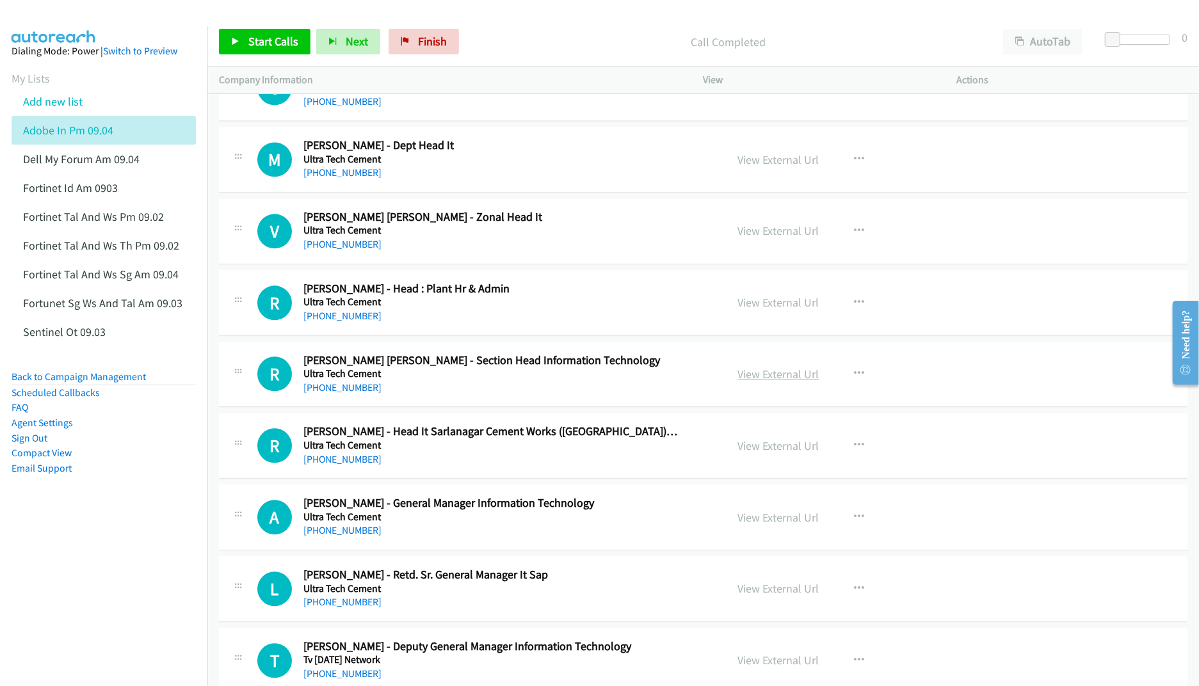
click at [748, 382] on link "View External Url" at bounding box center [778, 374] width 81 height 15
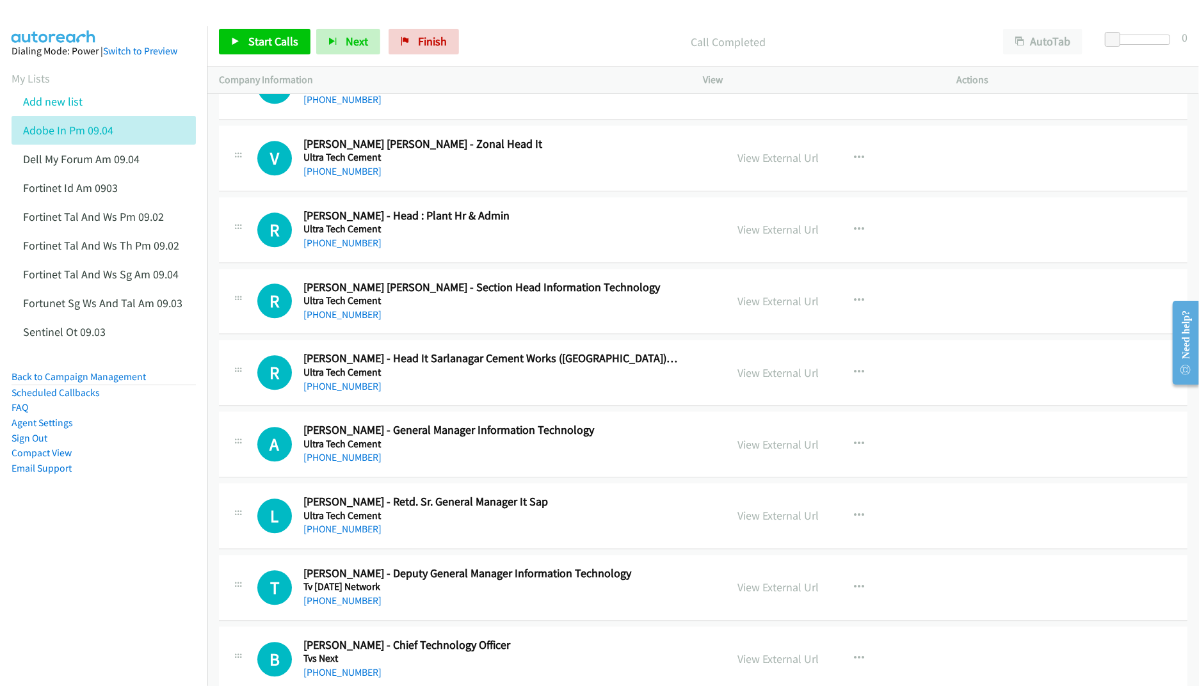
scroll to position [9476, 0]
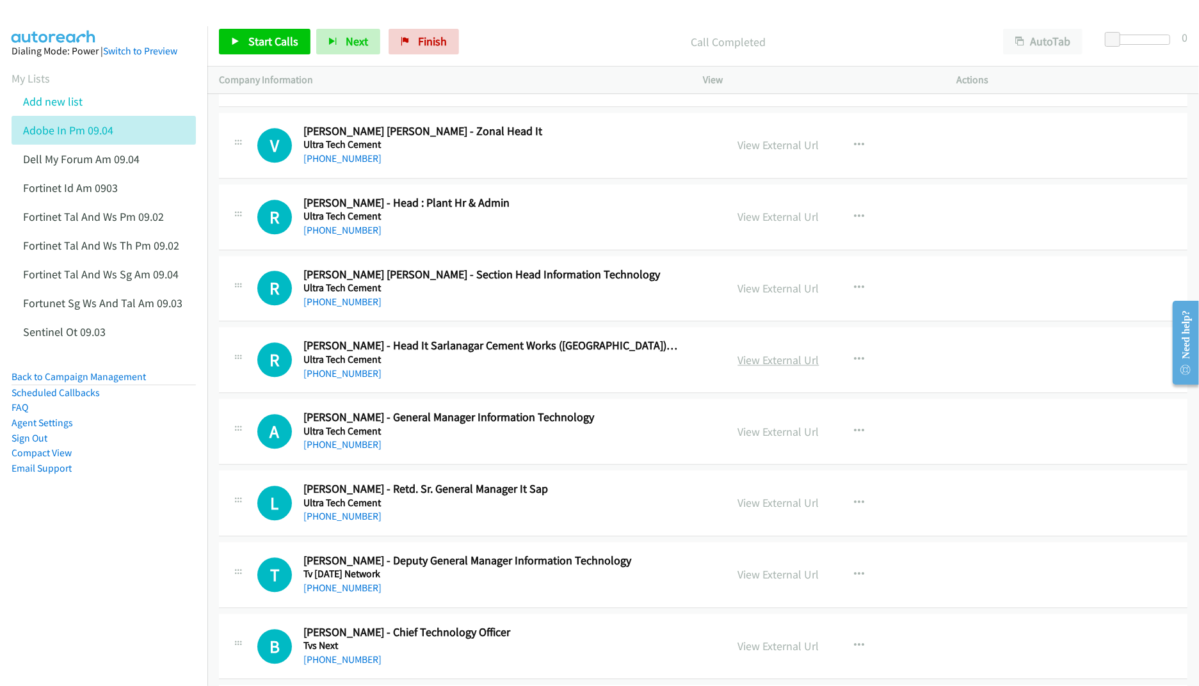
click at [752, 368] on link "View External Url" at bounding box center [778, 360] width 81 height 15
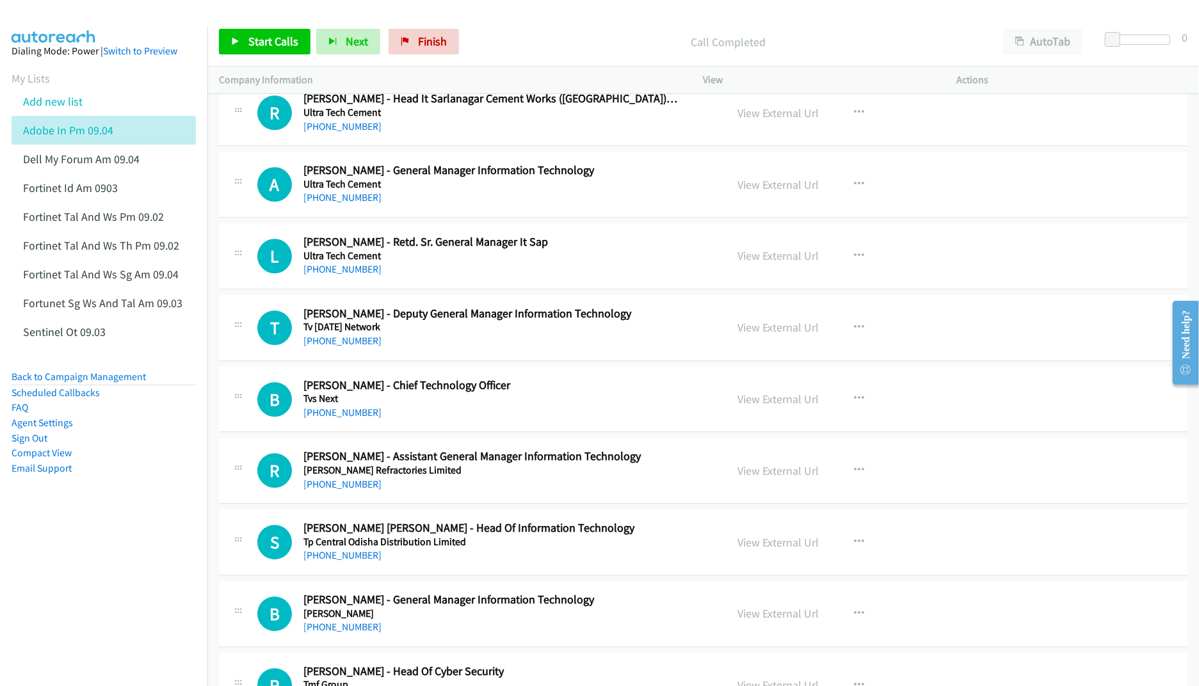
scroll to position [9732, 0]
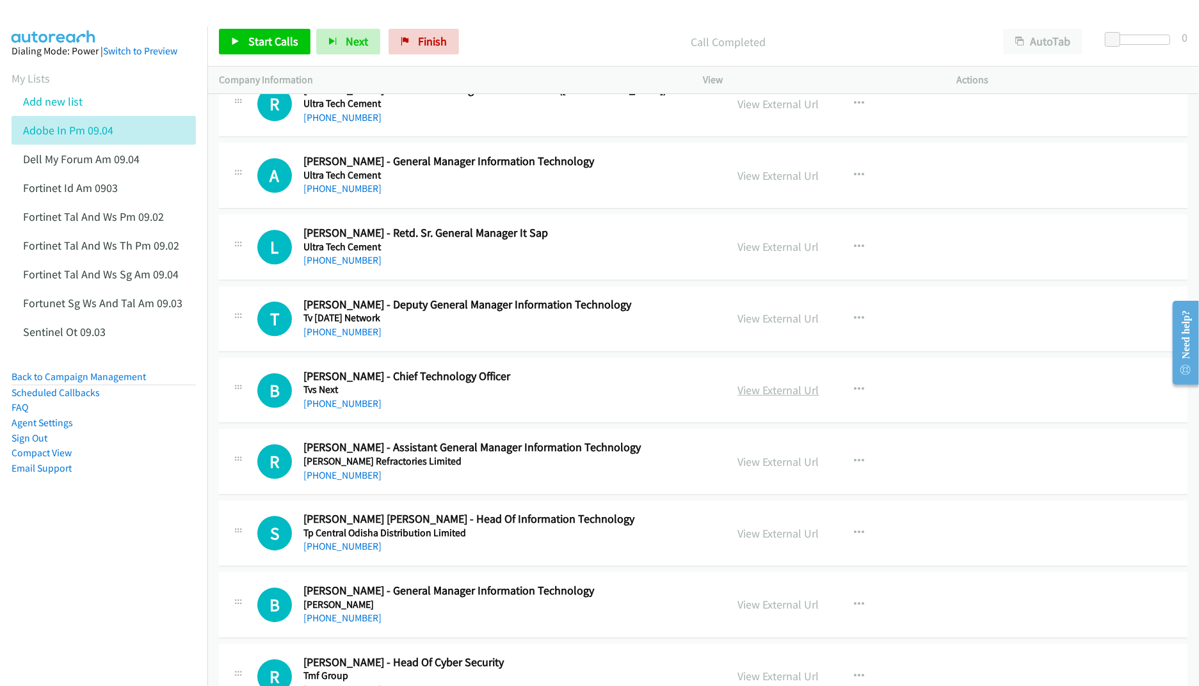
click at [764, 398] on link "View External Url" at bounding box center [778, 390] width 81 height 15
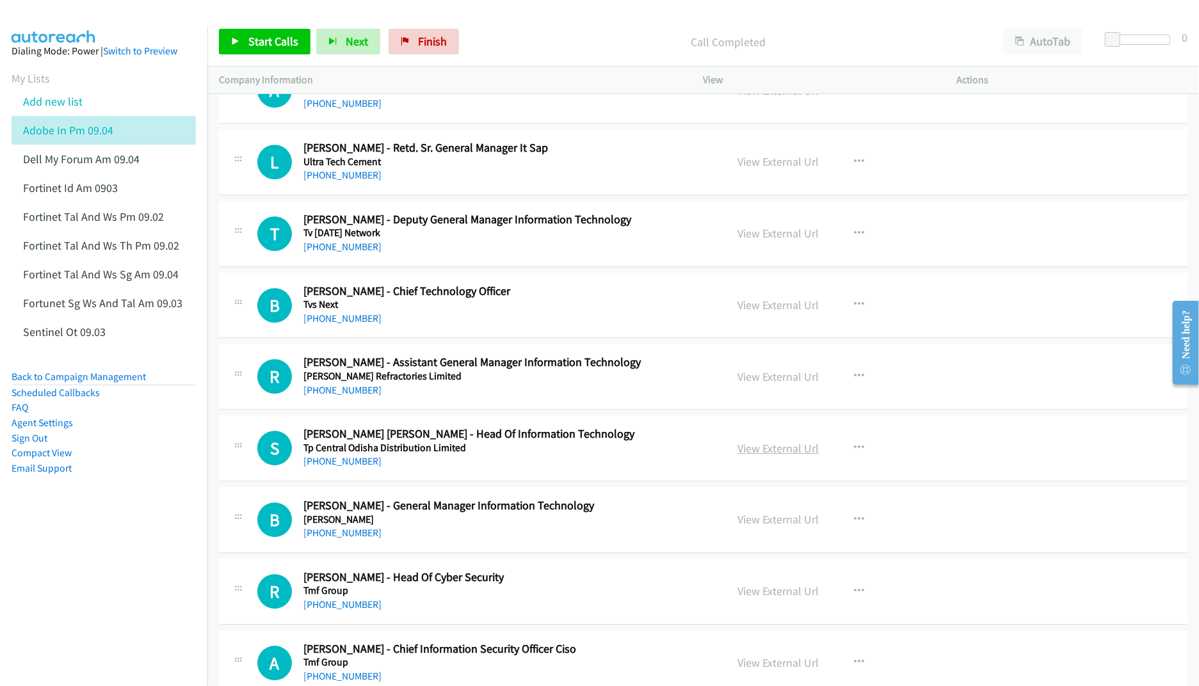
click at [750, 456] on link "View External Url" at bounding box center [778, 448] width 81 height 15
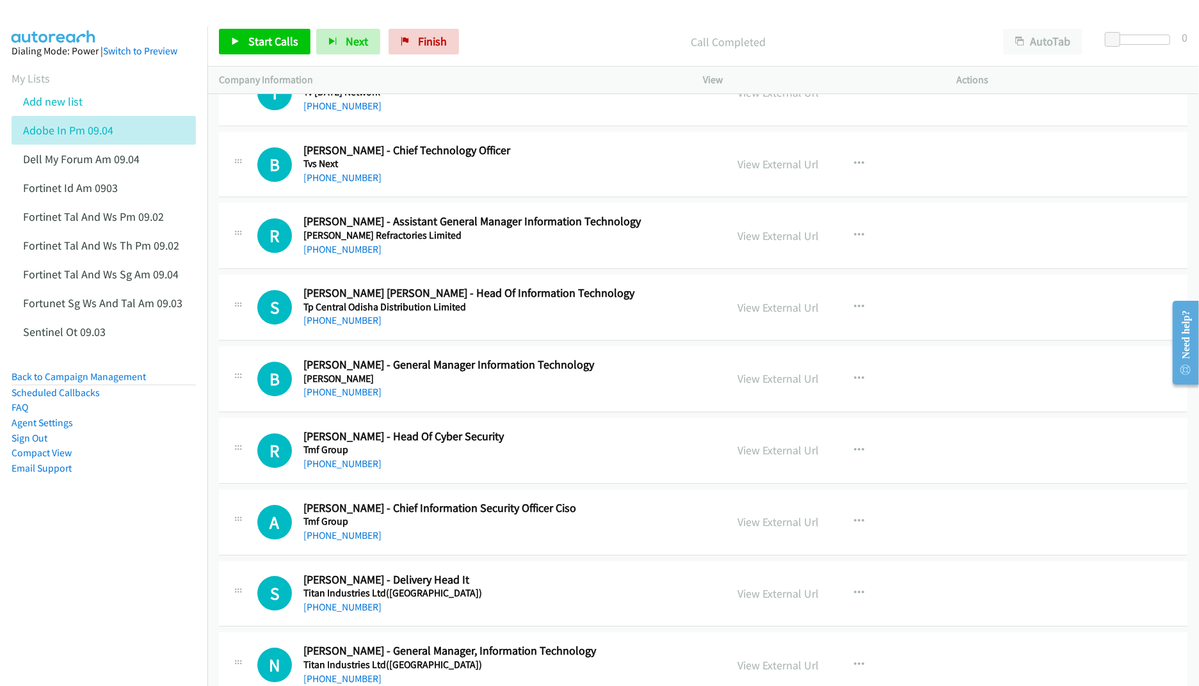
scroll to position [9989, 0]
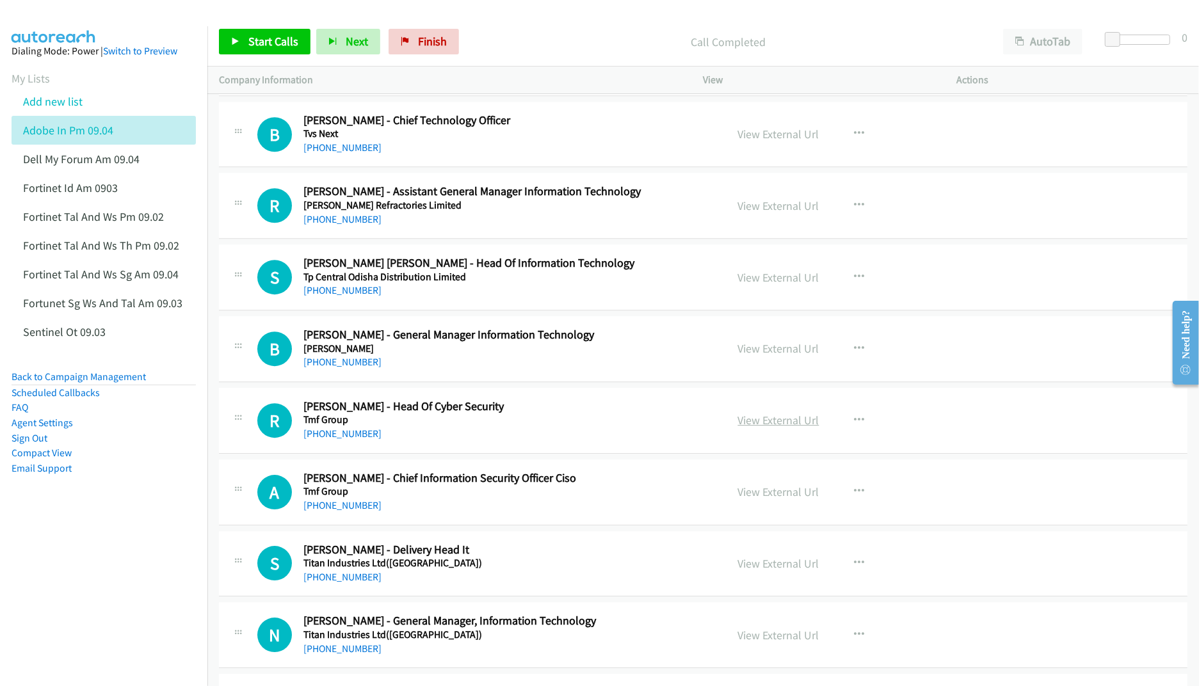
click at [753, 428] on link "View External Url" at bounding box center [778, 420] width 81 height 15
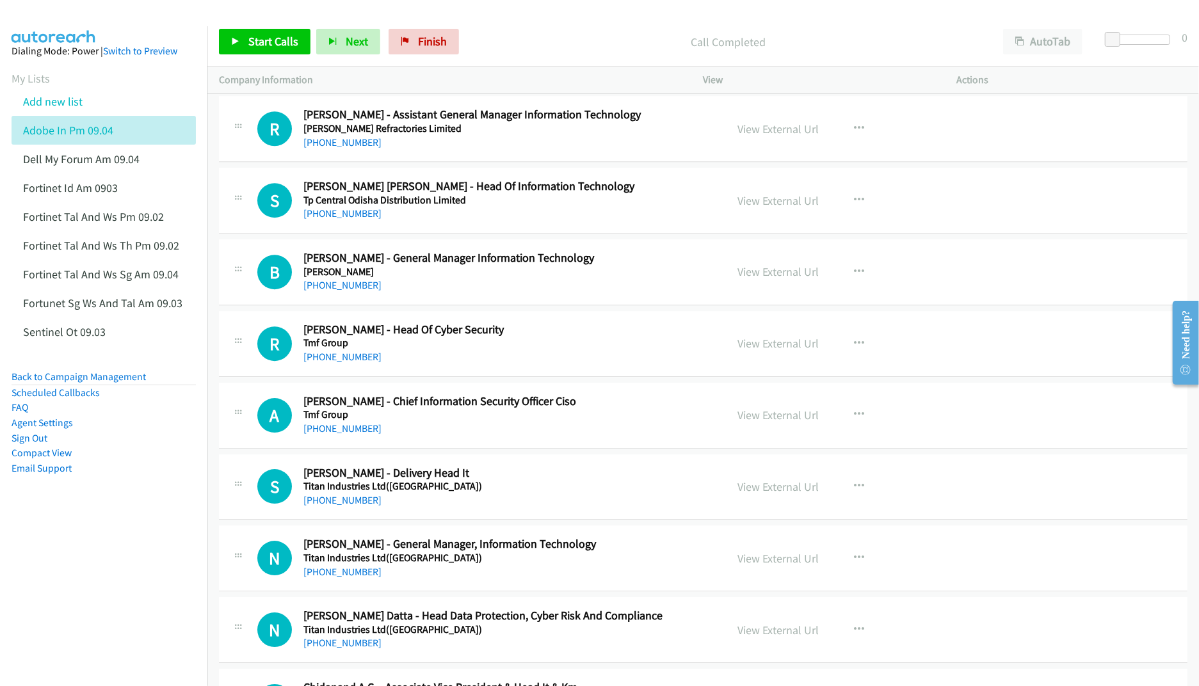
scroll to position [10074, 0]
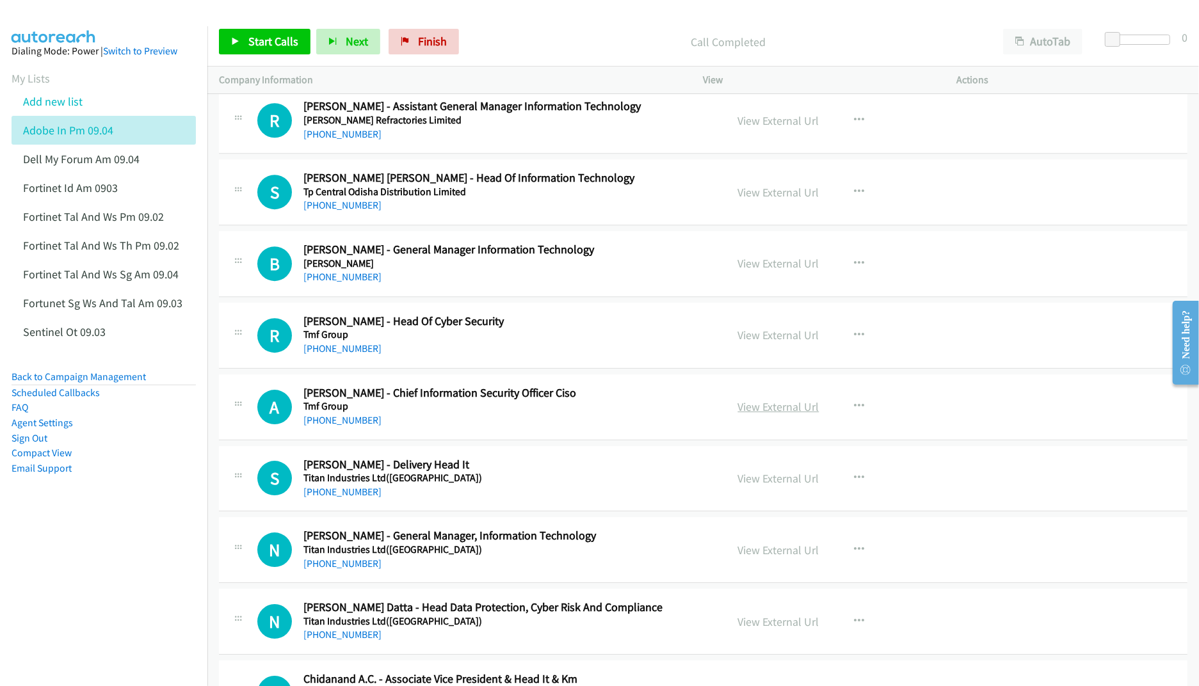
click at [767, 414] on link "View External Url" at bounding box center [778, 407] width 81 height 15
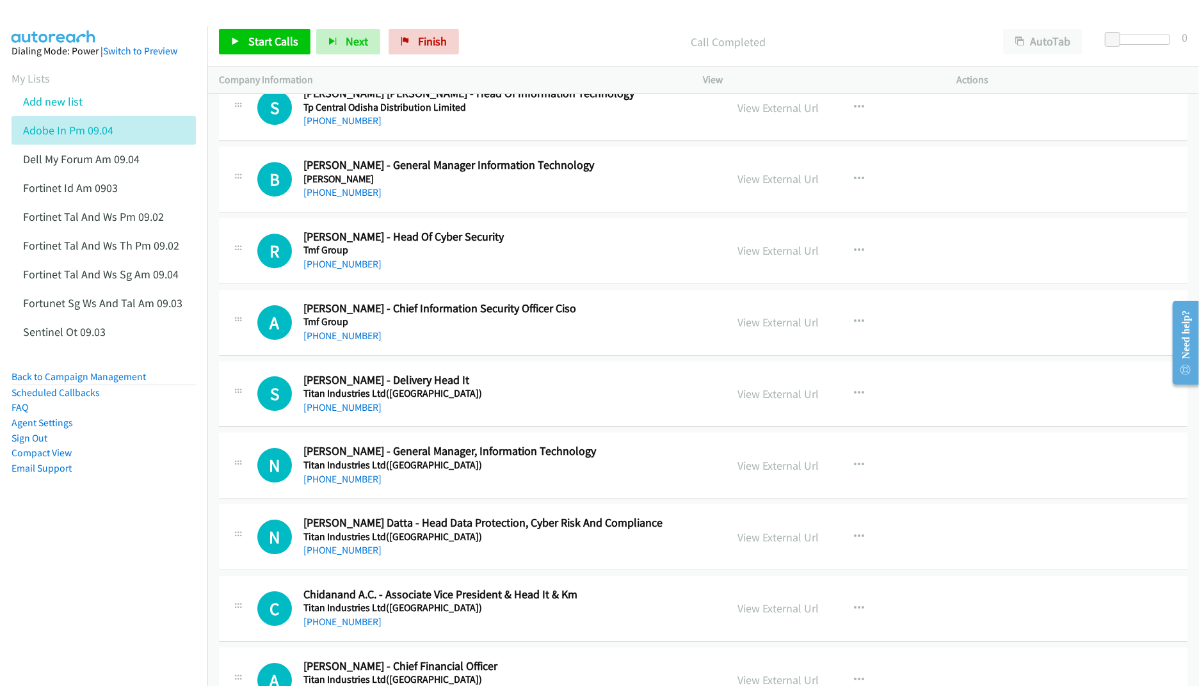
scroll to position [10159, 0]
click at [765, 401] on link "View External Url" at bounding box center [778, 393] width 81 height 15
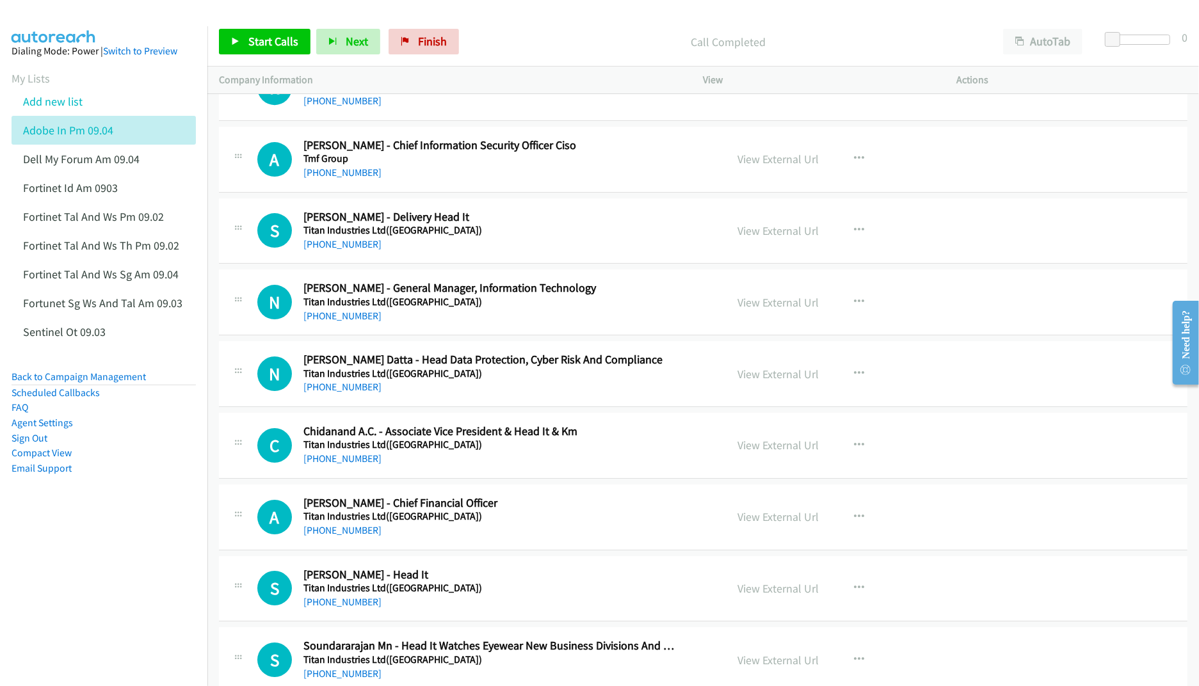
scroll to position [10330, 0]
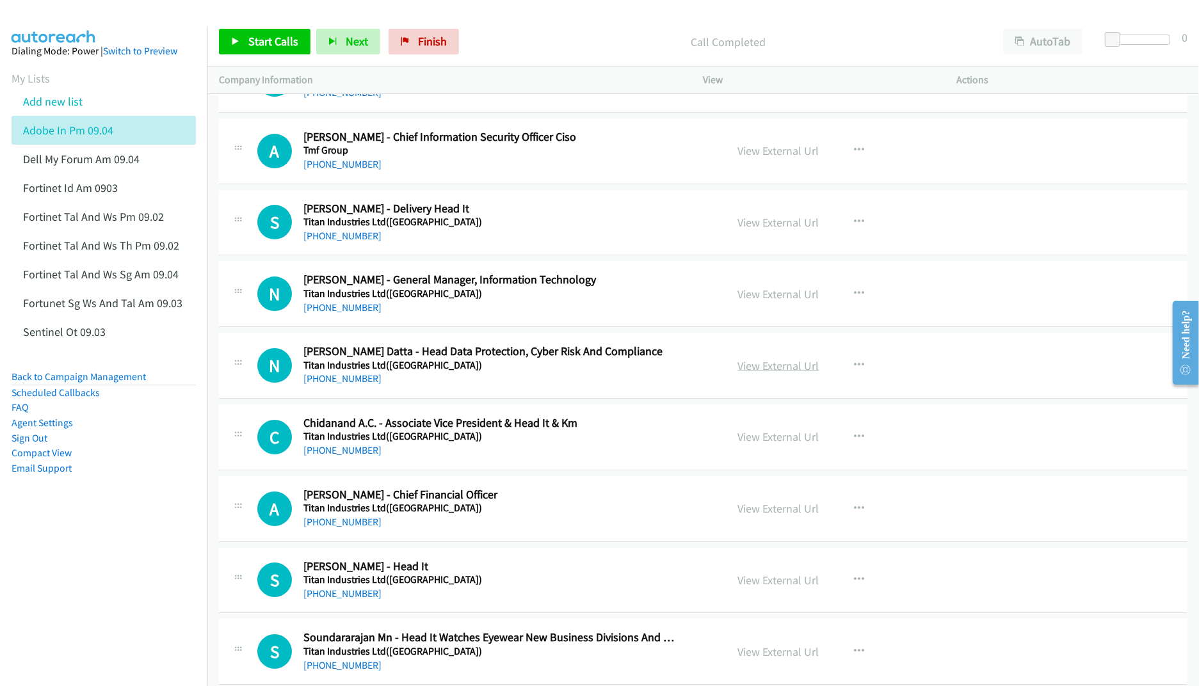
click at [758, 373] on link "View External Url" at bounding box center [778, 366] width 81 height 15
click at [759, 444] on link "View External Url" at bounding box center [778, 437] width 81 height 15
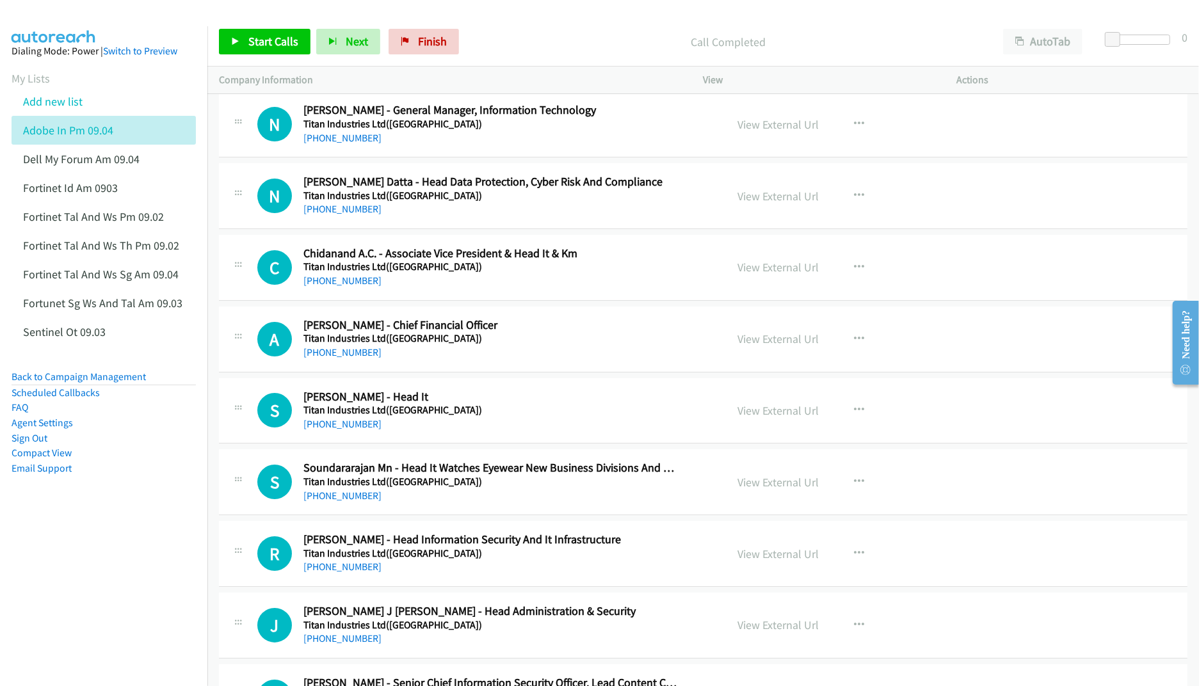
scroll to position [10501, 0]
click at [759, 417] on link "View External Url" at bounding box center [778, 409] width 81 height 15
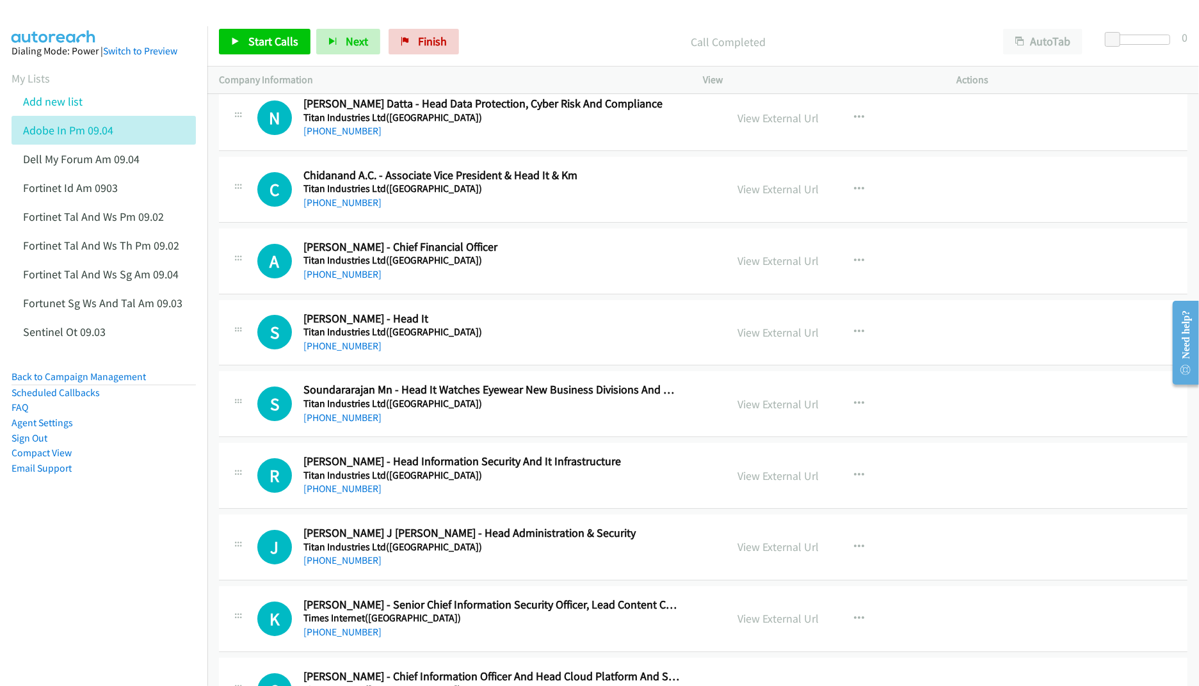
scroll to position [10586, 0]
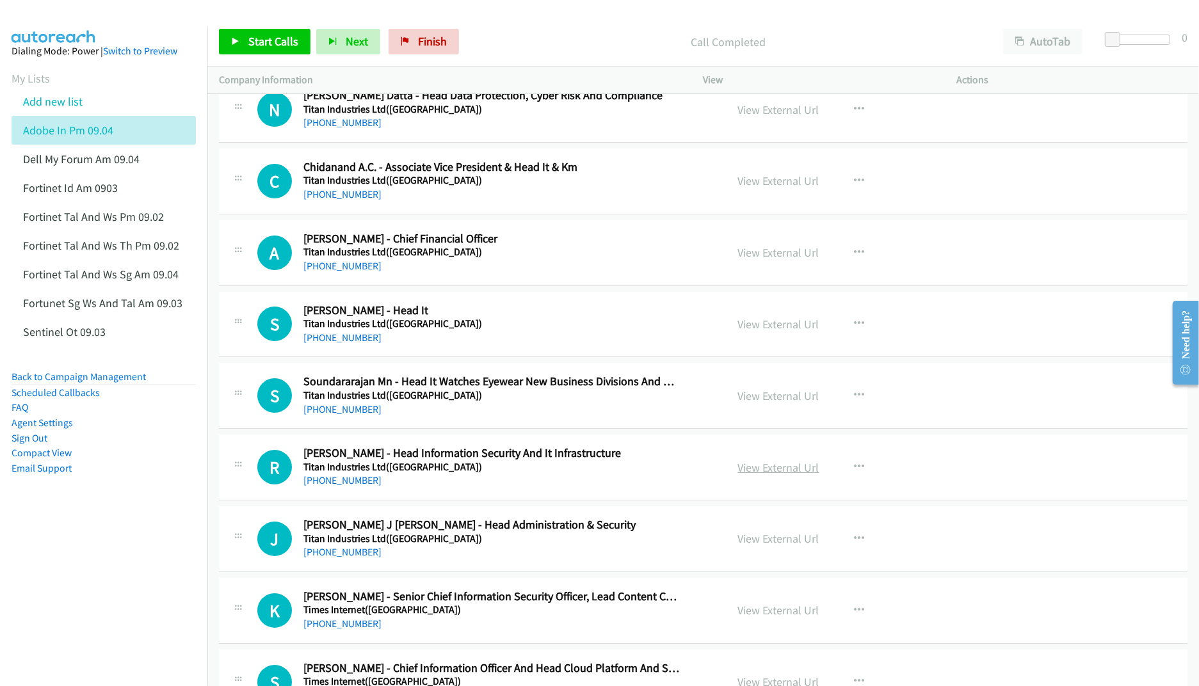
click at [743, 475] on link "View External Url" at bounding box center [778, 467] width 81 height 15
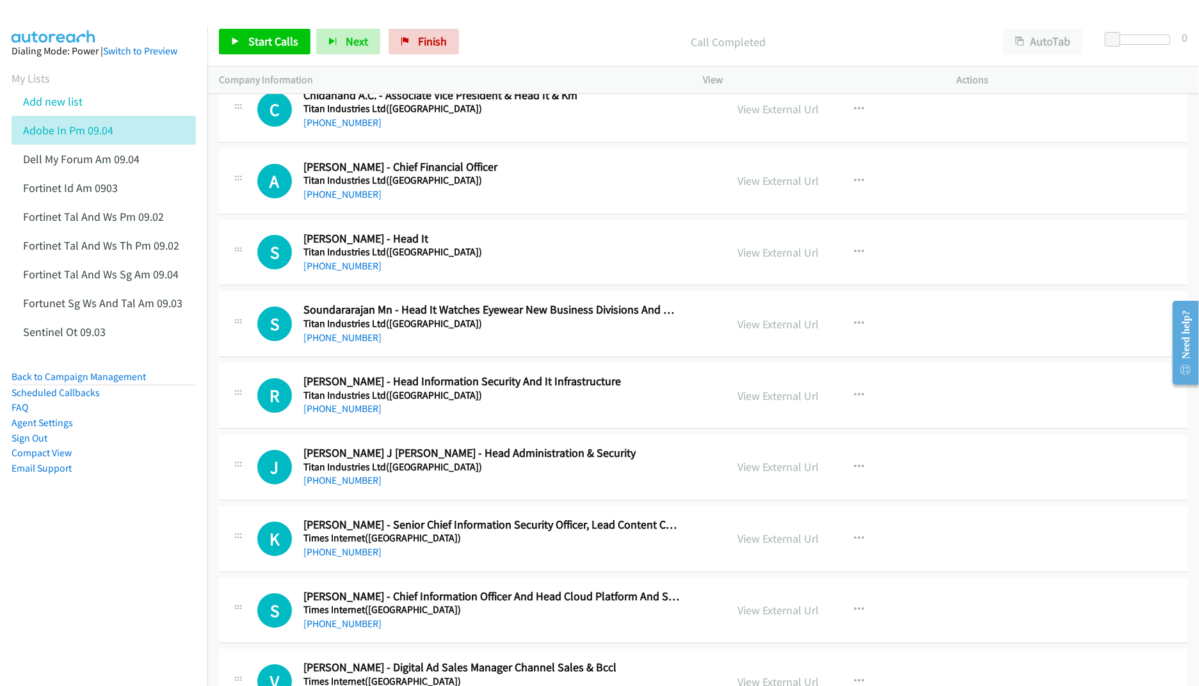
scroll to position [10671, 0]
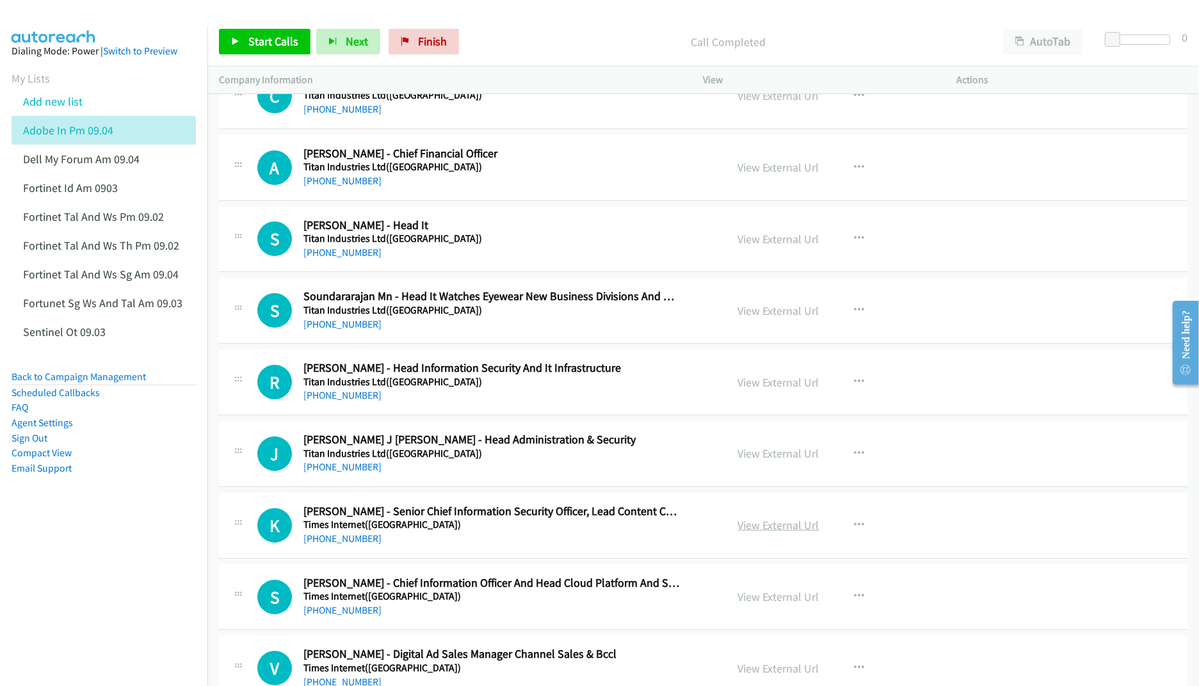
click at [754, 533] on link "View External Url" at bounding box center [778, 525] width 81 height 15
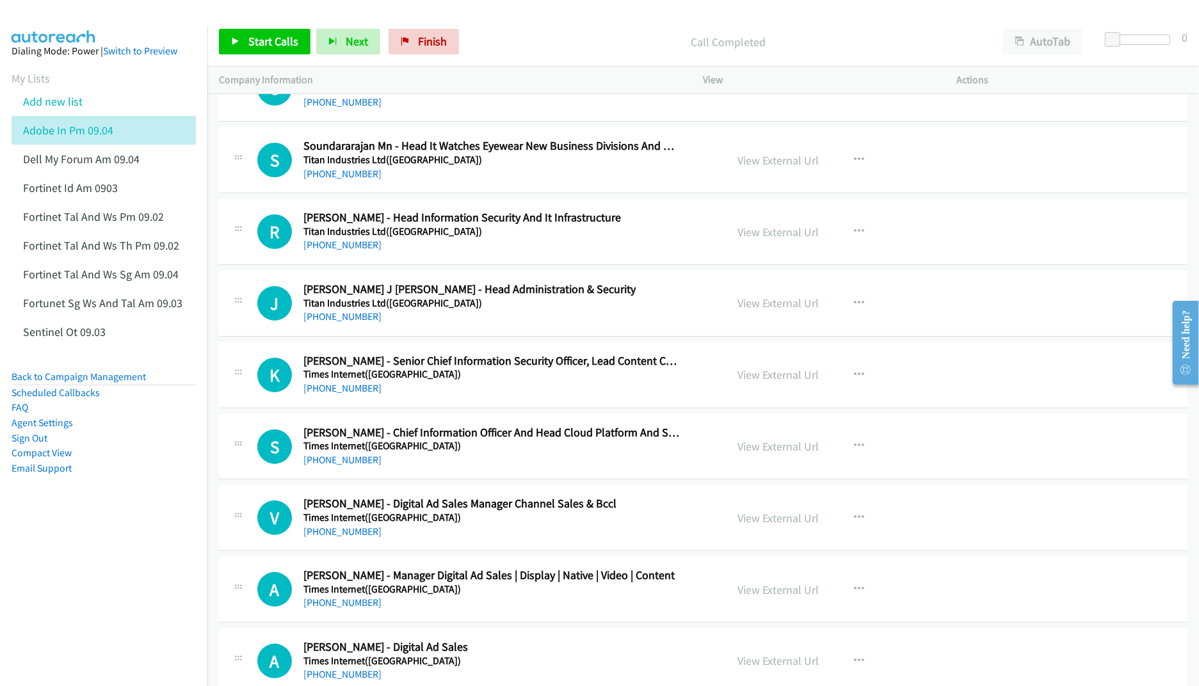
scroll to position [10842, 0]
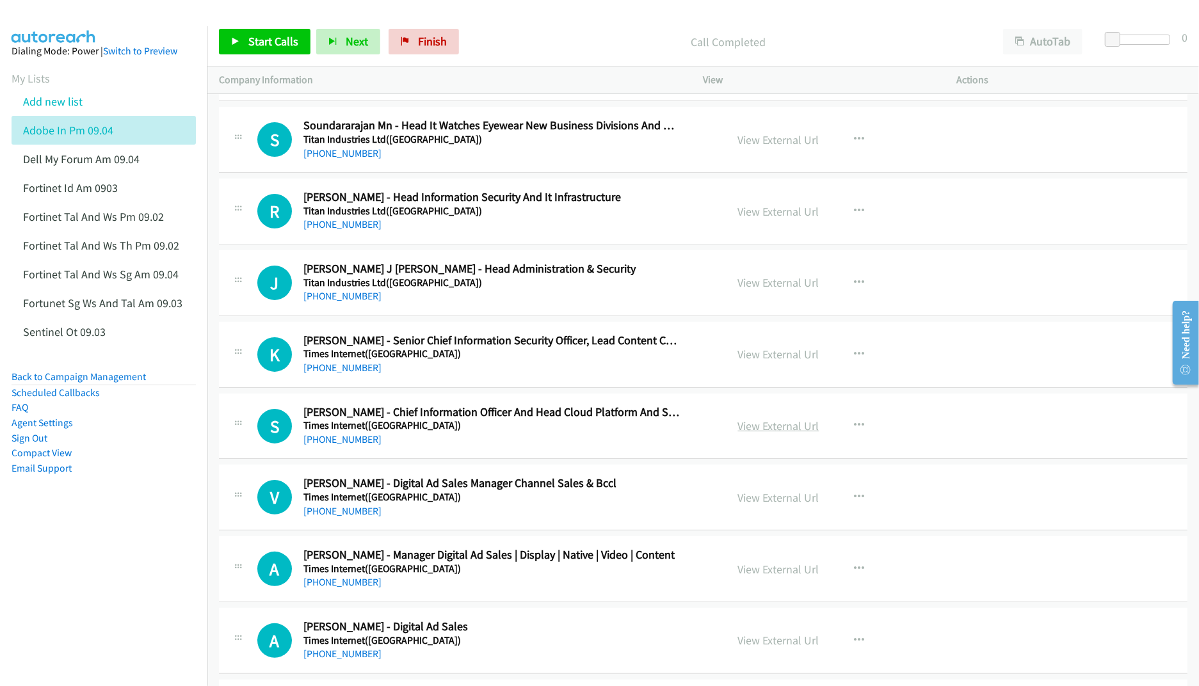
click at [751, 433] on link "View External Url" at bounding box center [778, 426] width 81 height 15
click at [756, 362] on link "View External Url" at bounding box center [778, 354] width 81 height 15
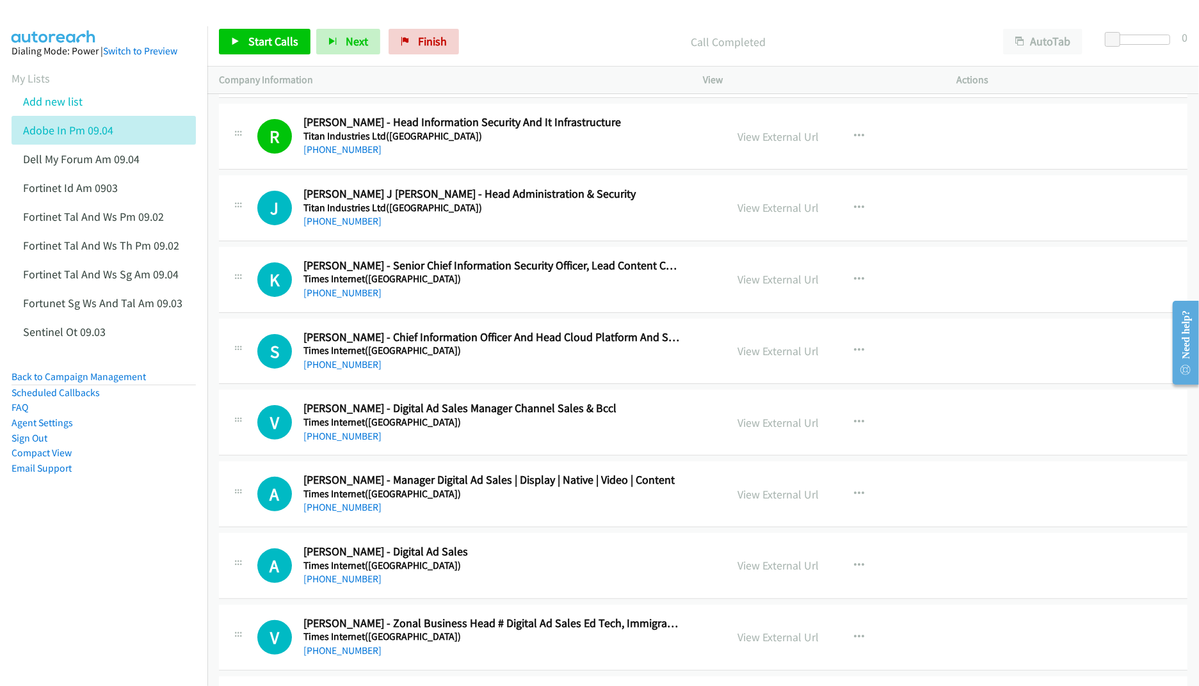
scroll to position [10927, 0]
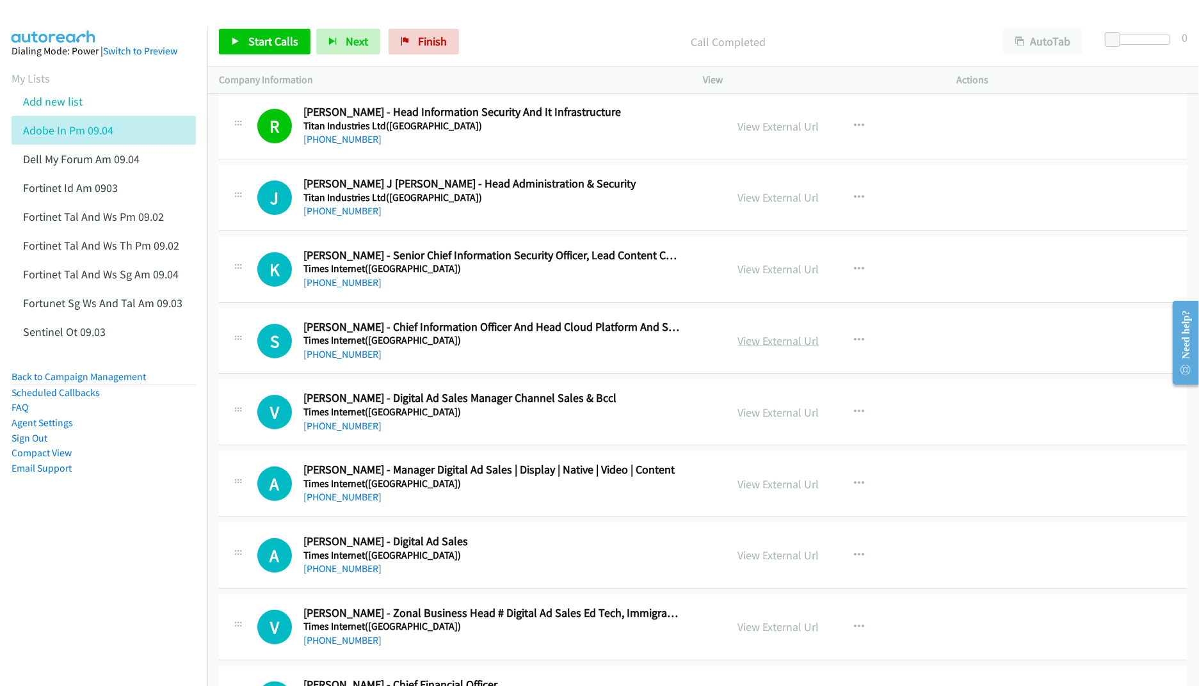
click at [761, 348] on link "View External Url" at bounding box center [778, 341] width 81 height 15
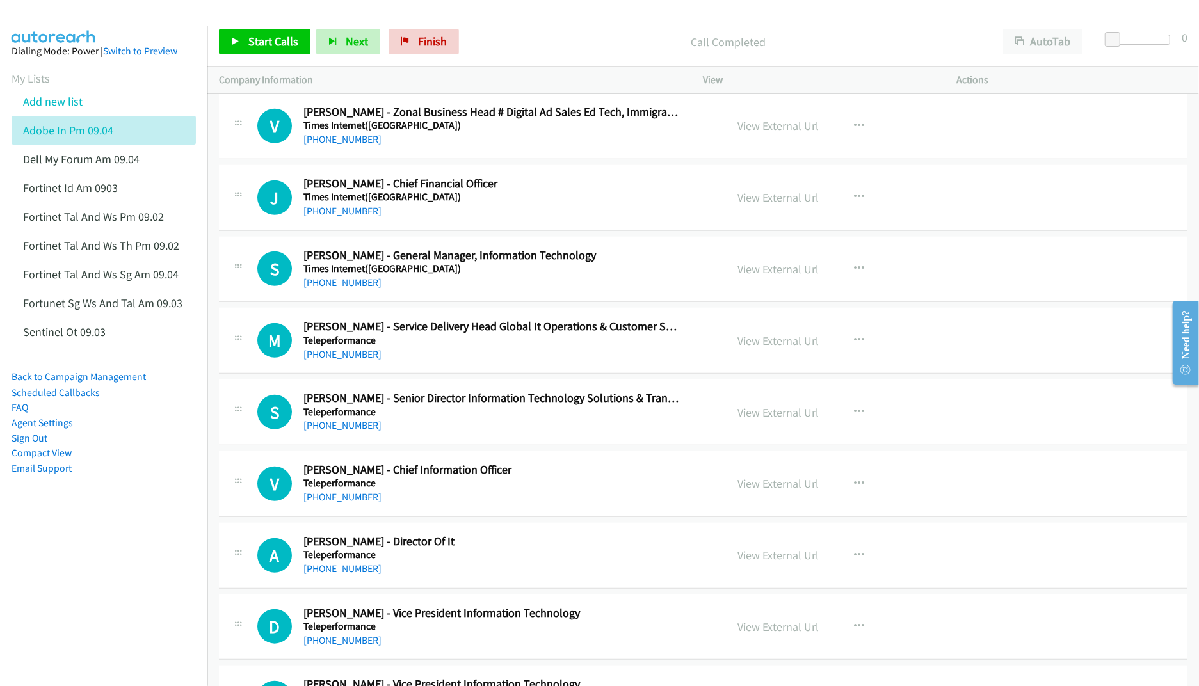
scroll to position [11439, 0]
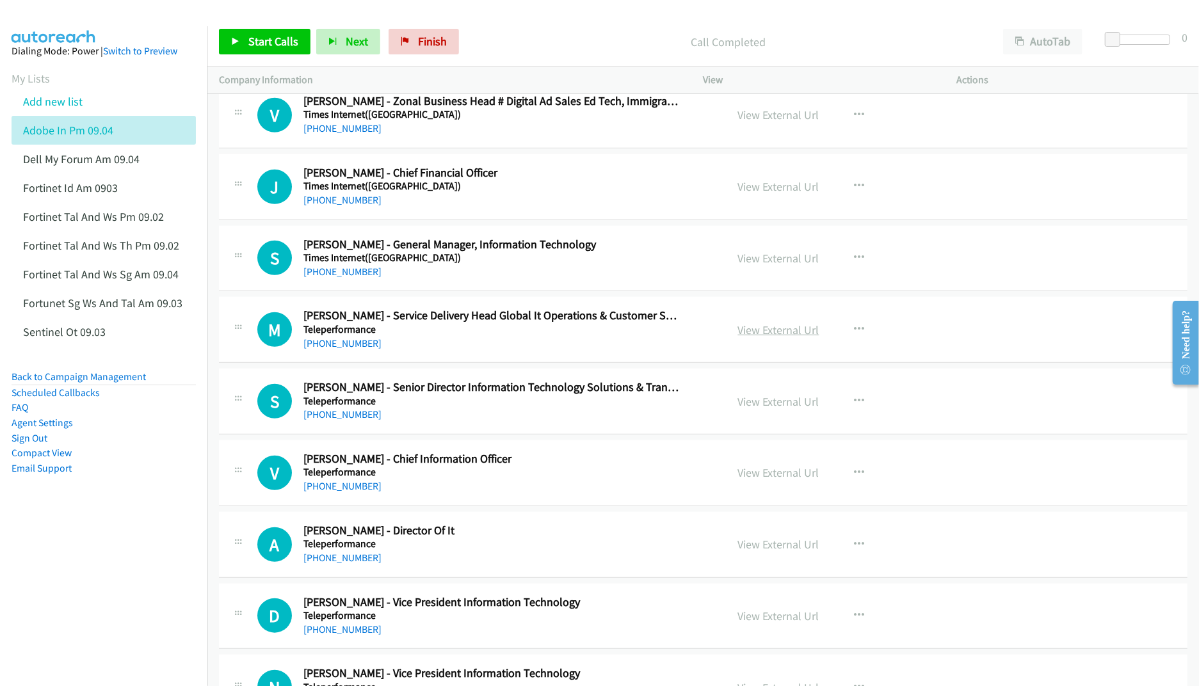
click at [744, 337] on link "View External Url" at bounding box center [778, 330] width 81 height 15
click at [759, 409] on link "View External Url" at bounding box center [778, 401] width 81 height 15
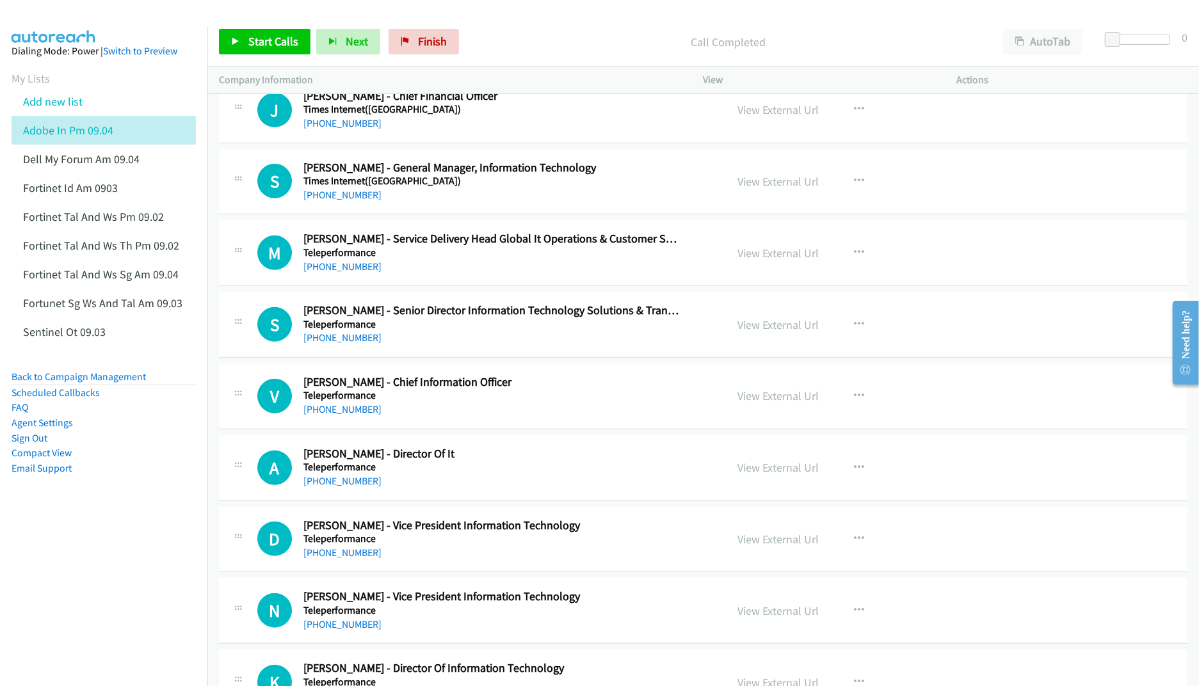
scroll to position [11525, 0]
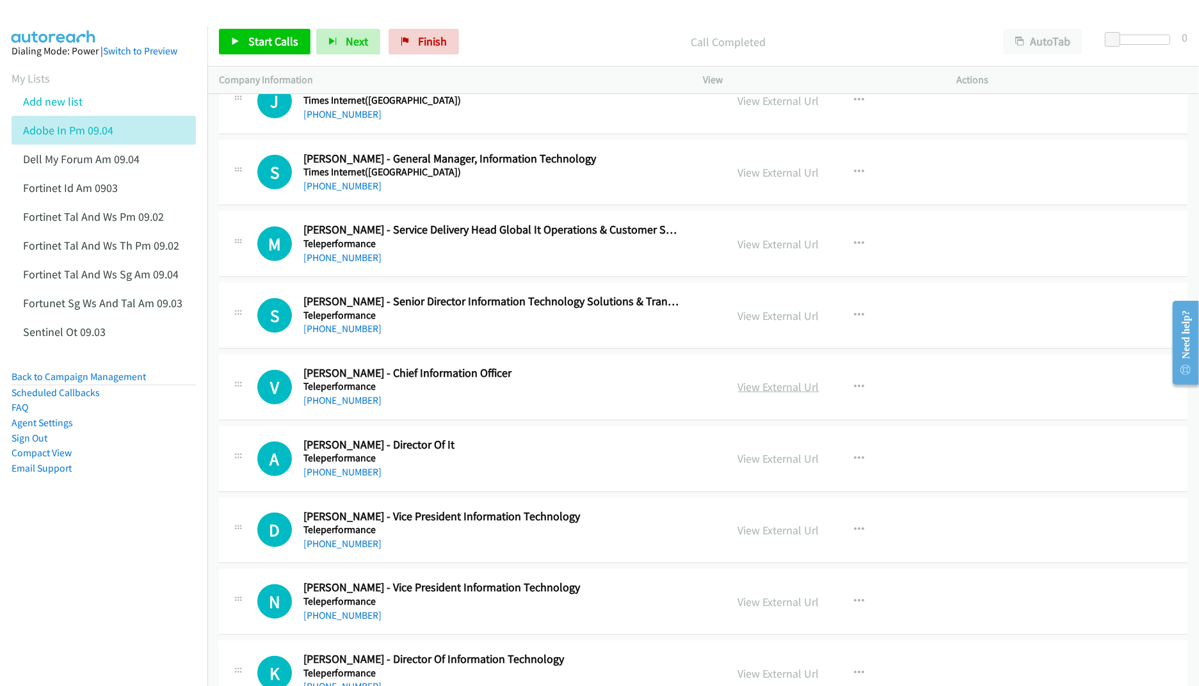
click at [761, 394] on link "View External Url" at bounding box center [778, 387] width 81 height 15
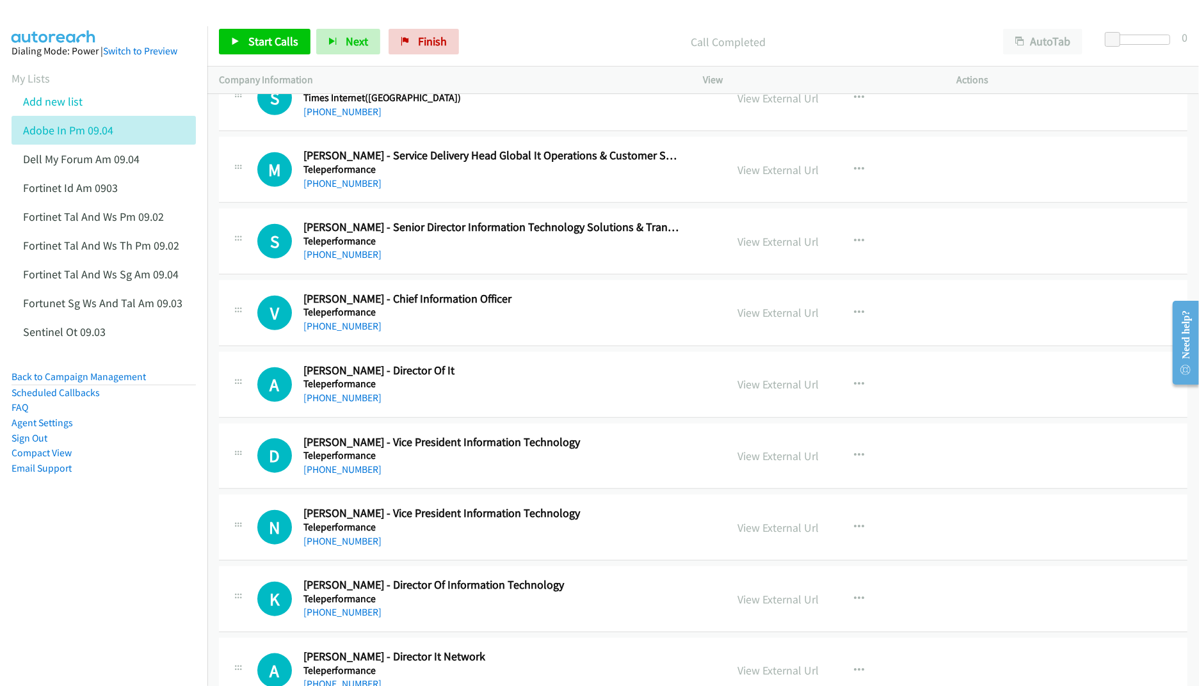
scroll to position [11610, 0]
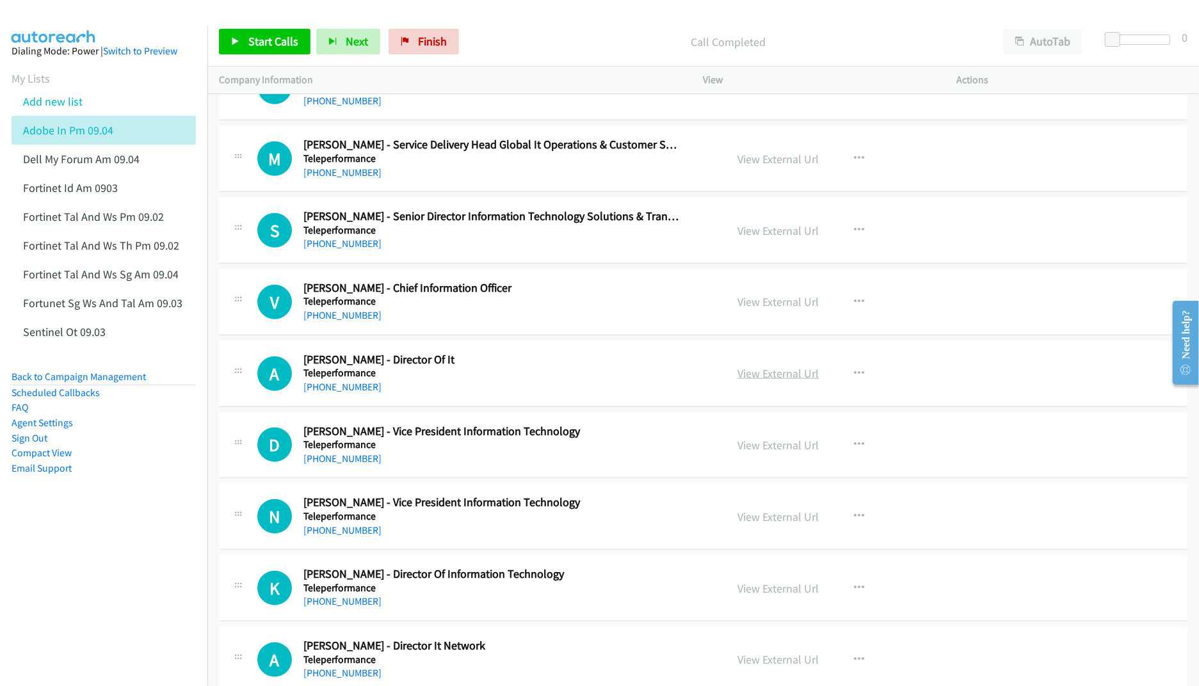
click at [767, 381] on link "View External Url" at bounding box center [778, 373] width 81 height 15
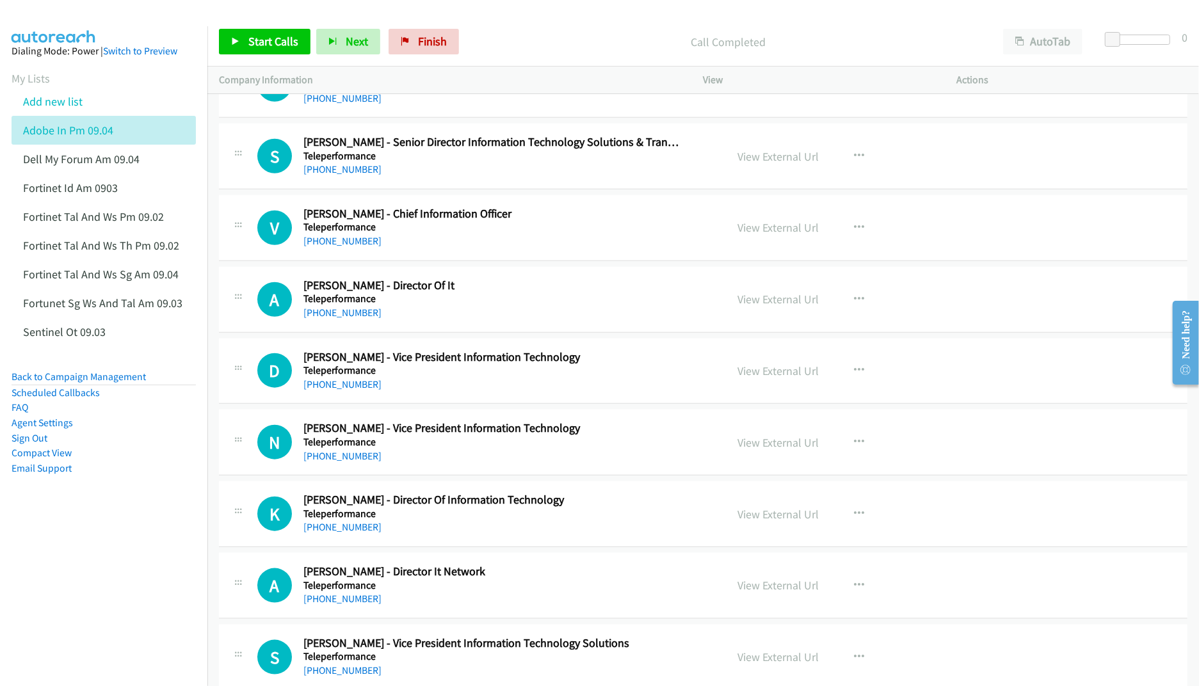
scroll to position [11696, 0]
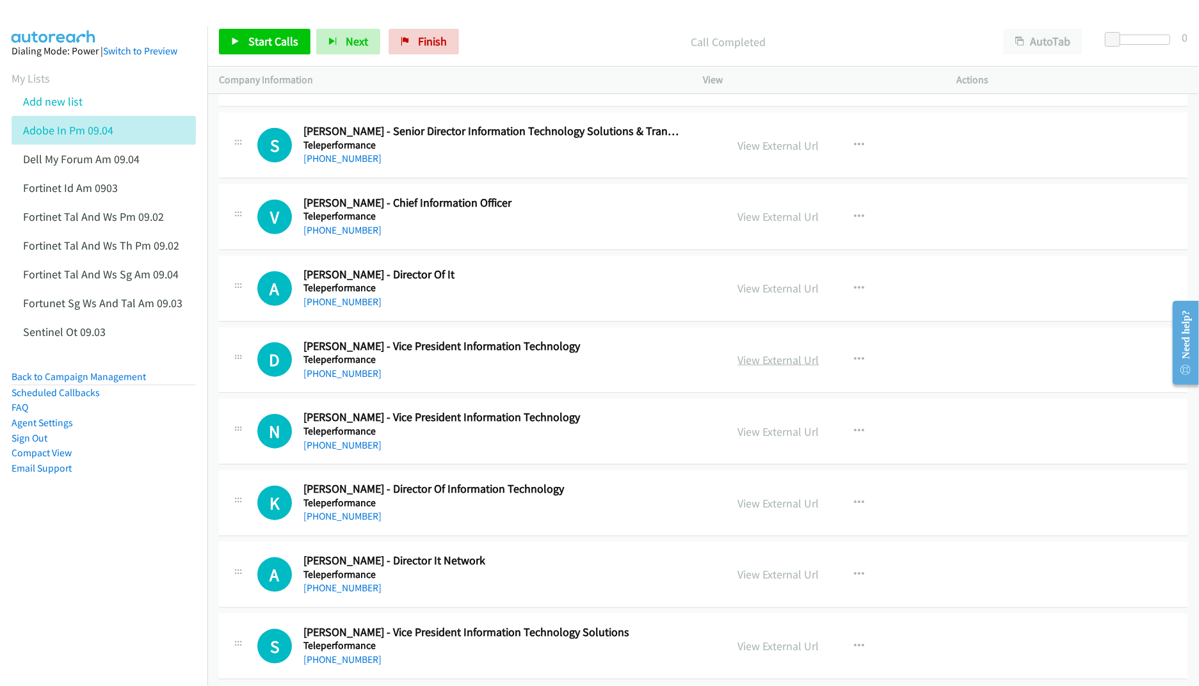
click at [761, 368] on link "View External Url" at bounding box center [778, 360] width 81 height 15
click at [756, 439] on link "View External Url" at bounding box center [778, 432] width 81 height 15
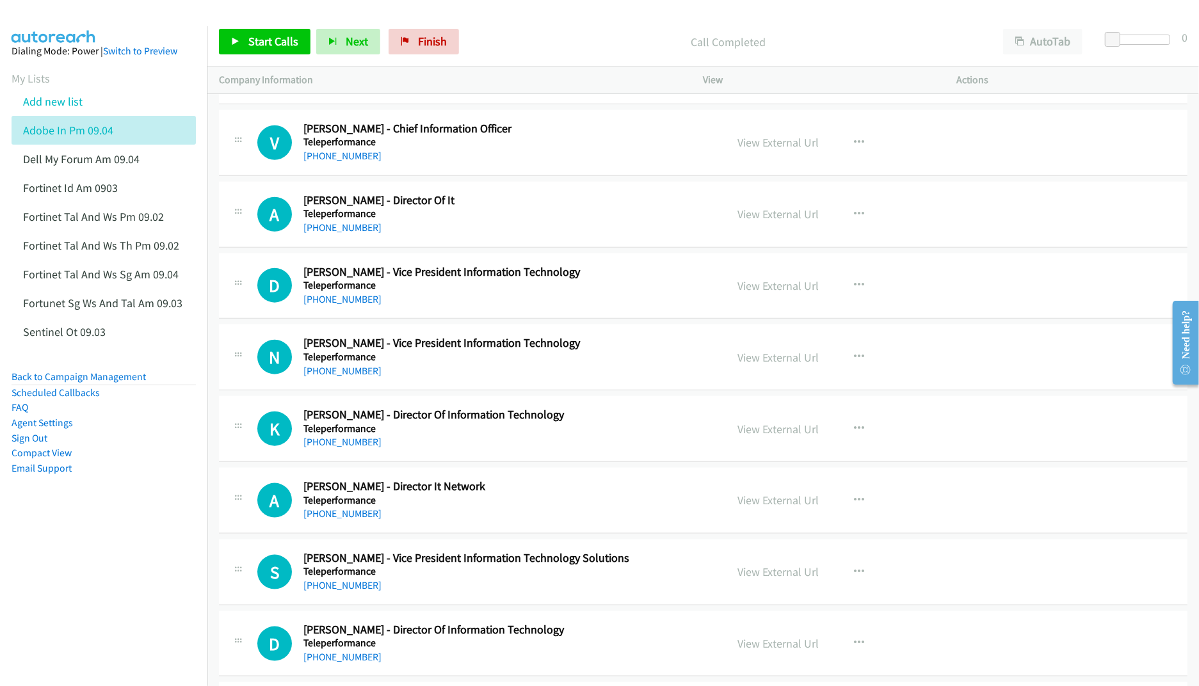
scroll to position [11781, 0]
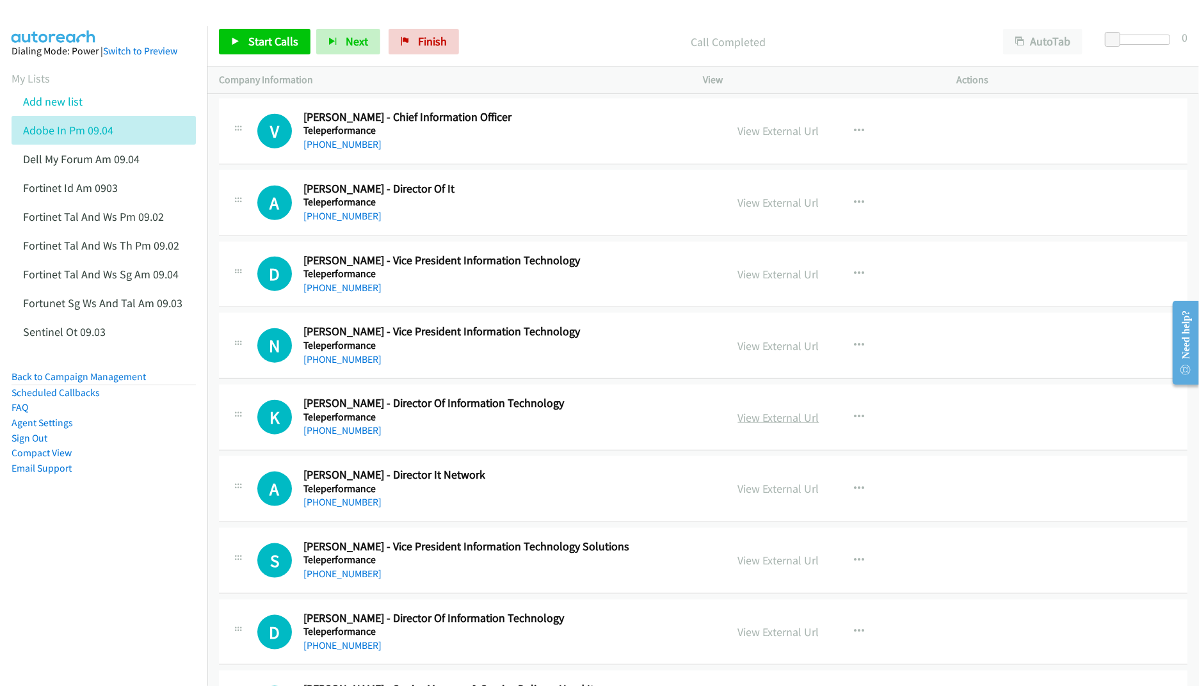
click at [748, 425] on link "View External Url" at bounding box center [778, 417] width 81 height 15
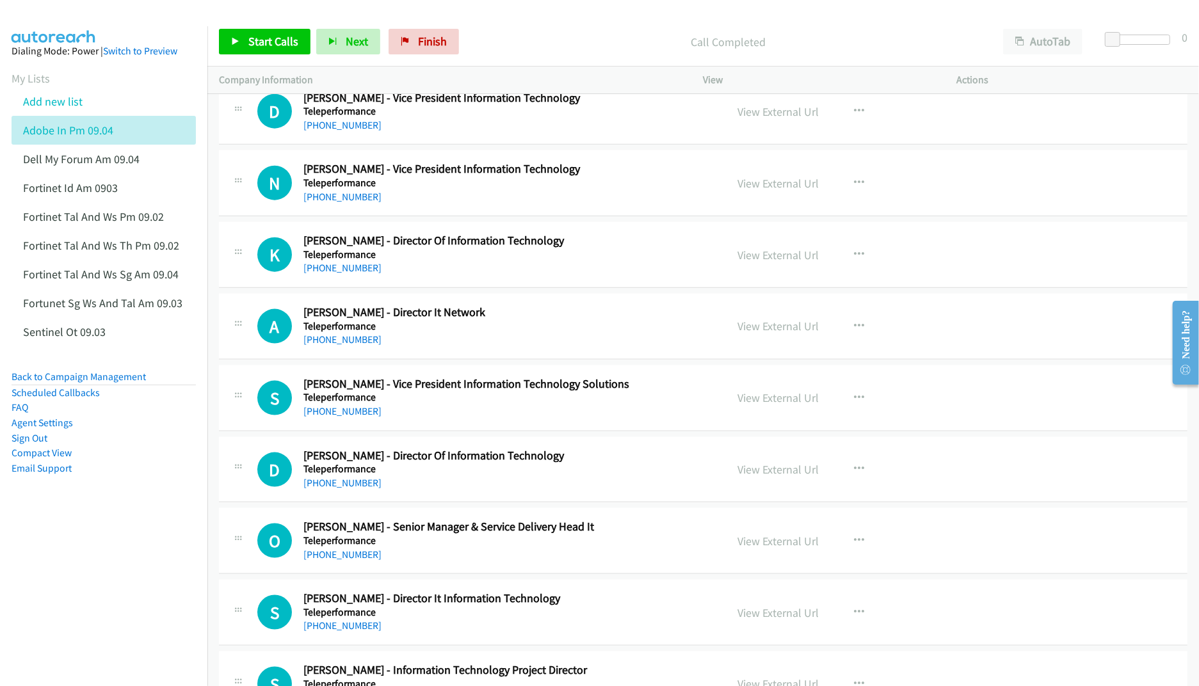
scroll to position [11952, 0]
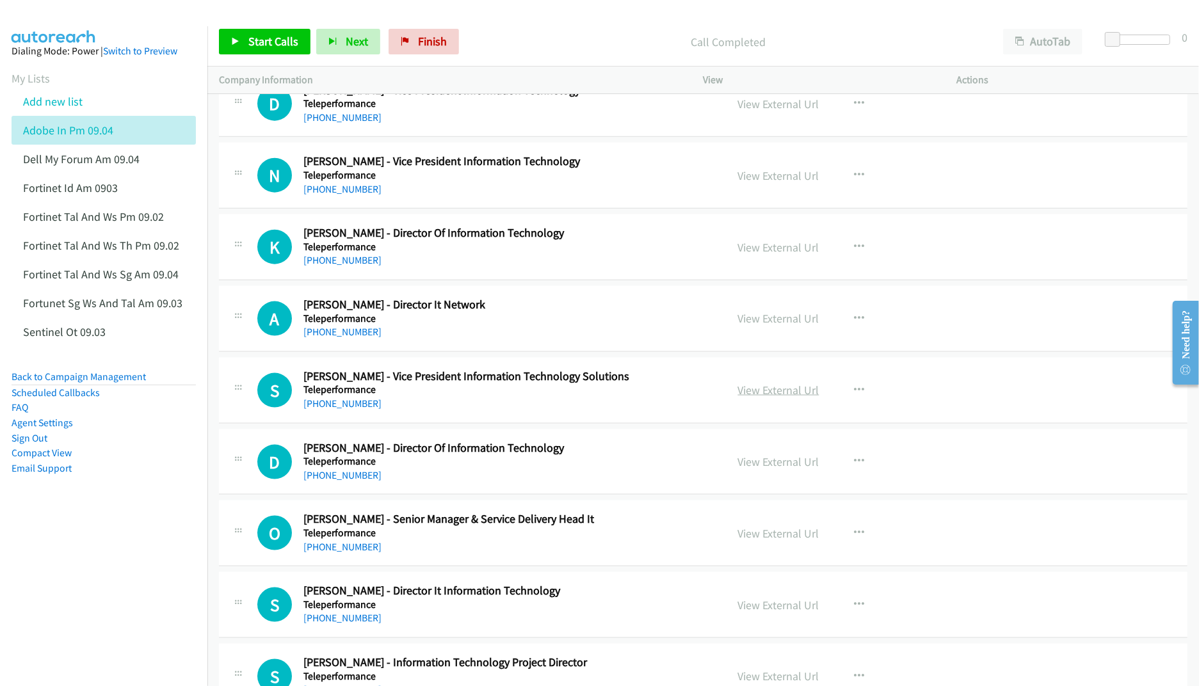
click at [766, 398] on link "View External Url" at bounding box center [778, 390] width 81 height 15
click at [761, 469] on link "View External Url" at bounding box center [778, 462] width 81 height 15
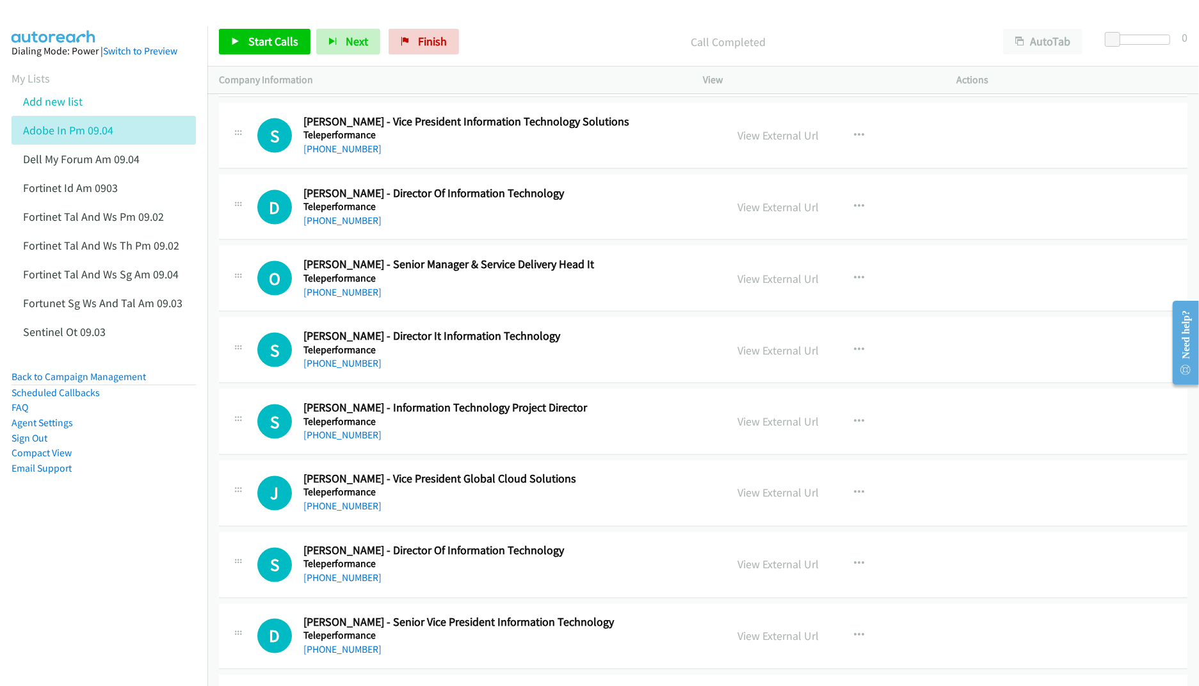
scroll to position [12208, 0]
click at [766, 357] on link "View External Url" at bounding box center [778, 349] width 81 height 15
click at [763, 499] on link "View External Url" at bounding box center [778, 492] width 81 height 15
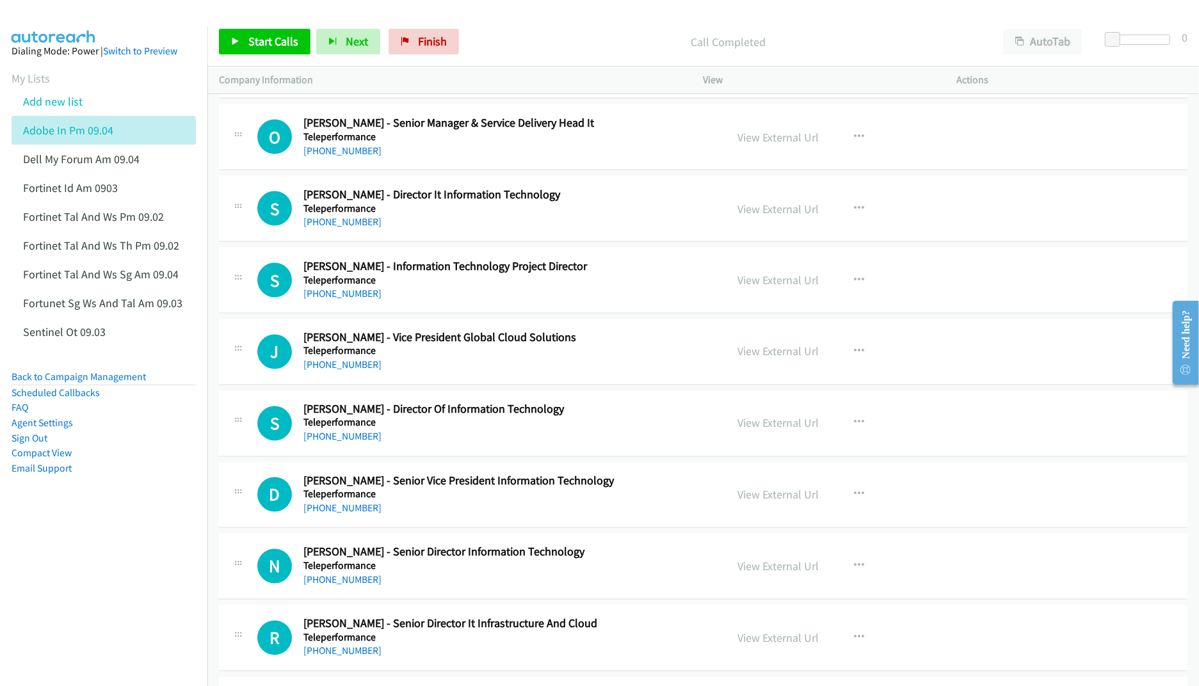
scroll to position [12379, 0]
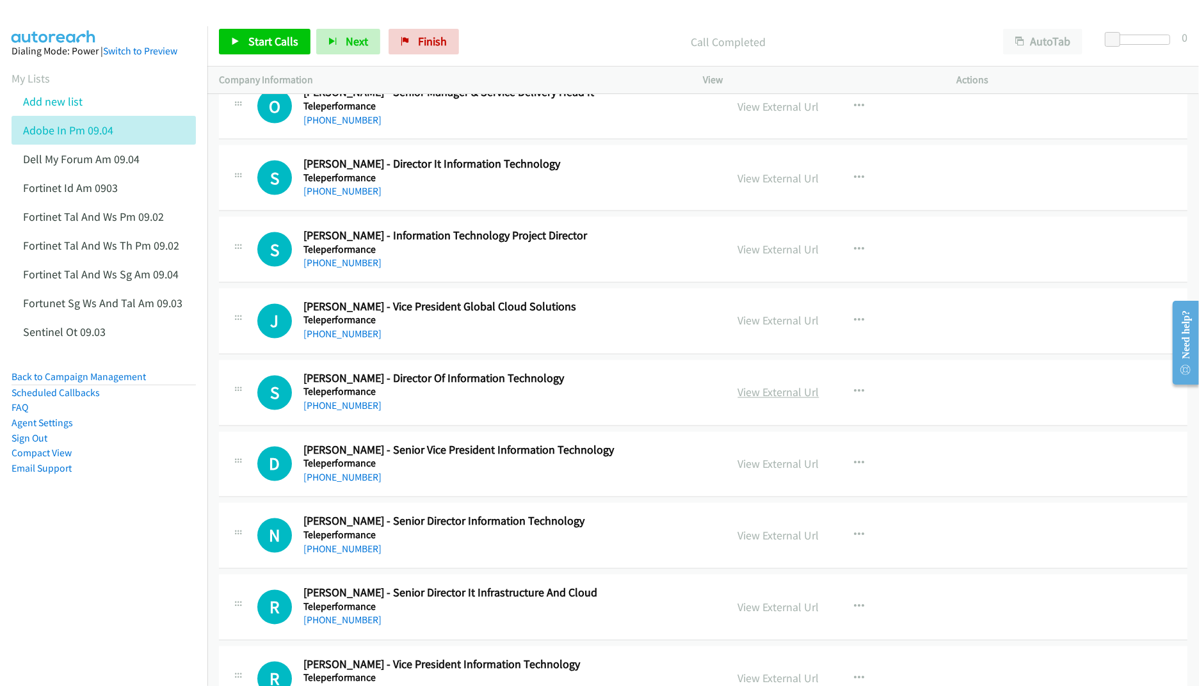
click at [777, 400] on link "View External Url" at bounding box center [778, 392] width 81 height 15
click at [756, 472] on link "View External Url" at bounding box center [778, 464] width 81 height 15
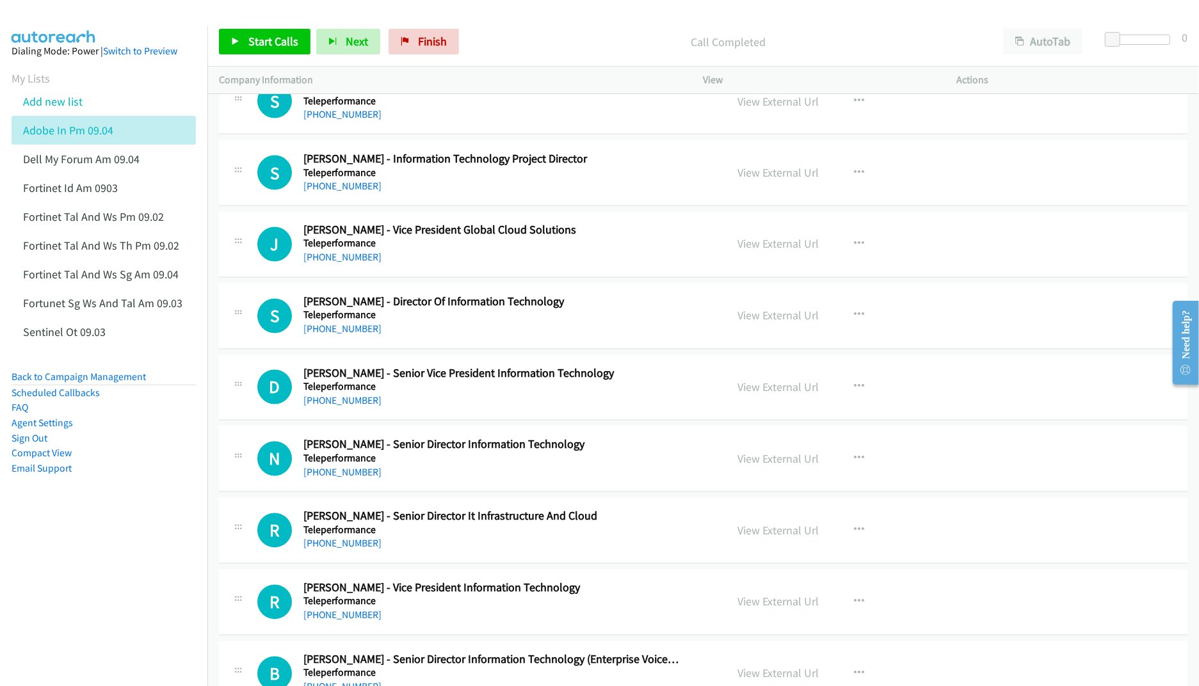
scroll to position [12464, 0]
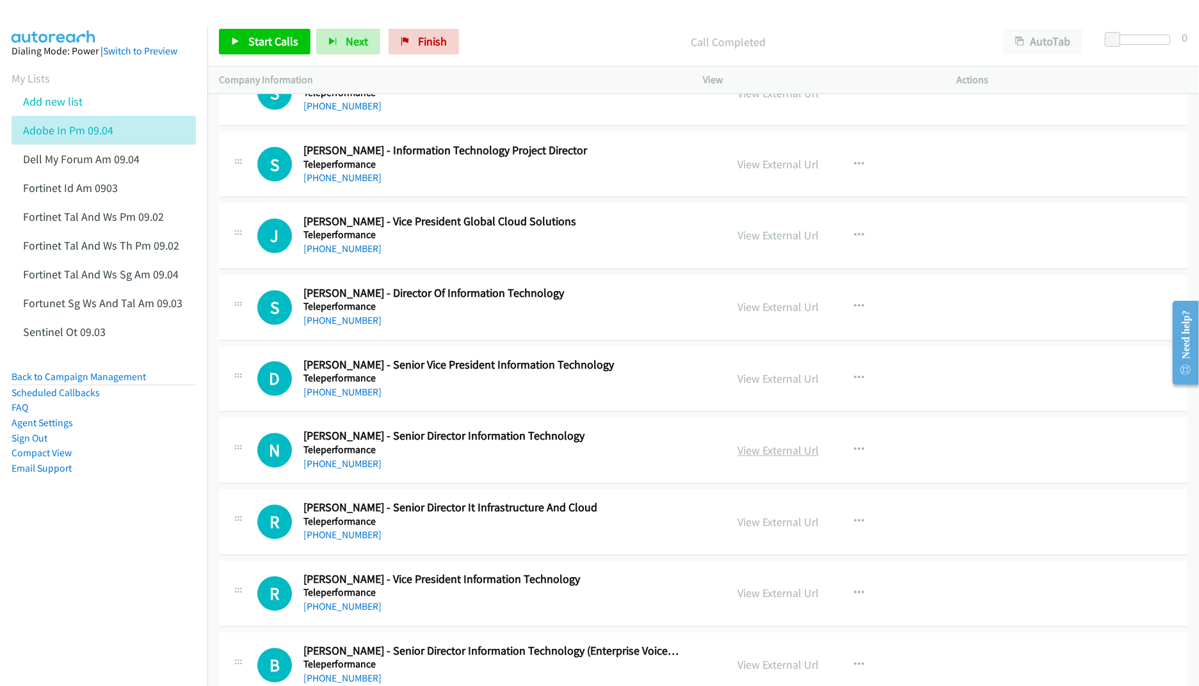
click at [752, 458] on link "View External Url" at bounding box center [778, 451] width 81 height 15
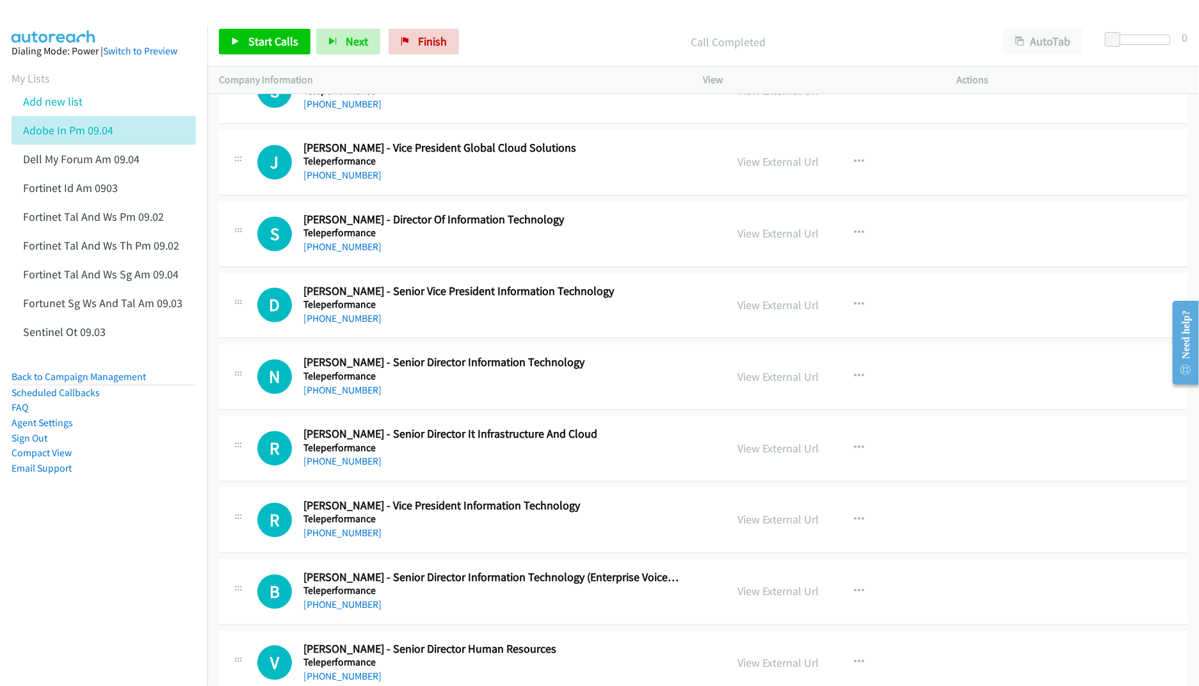
scroll to position [12550, 0]
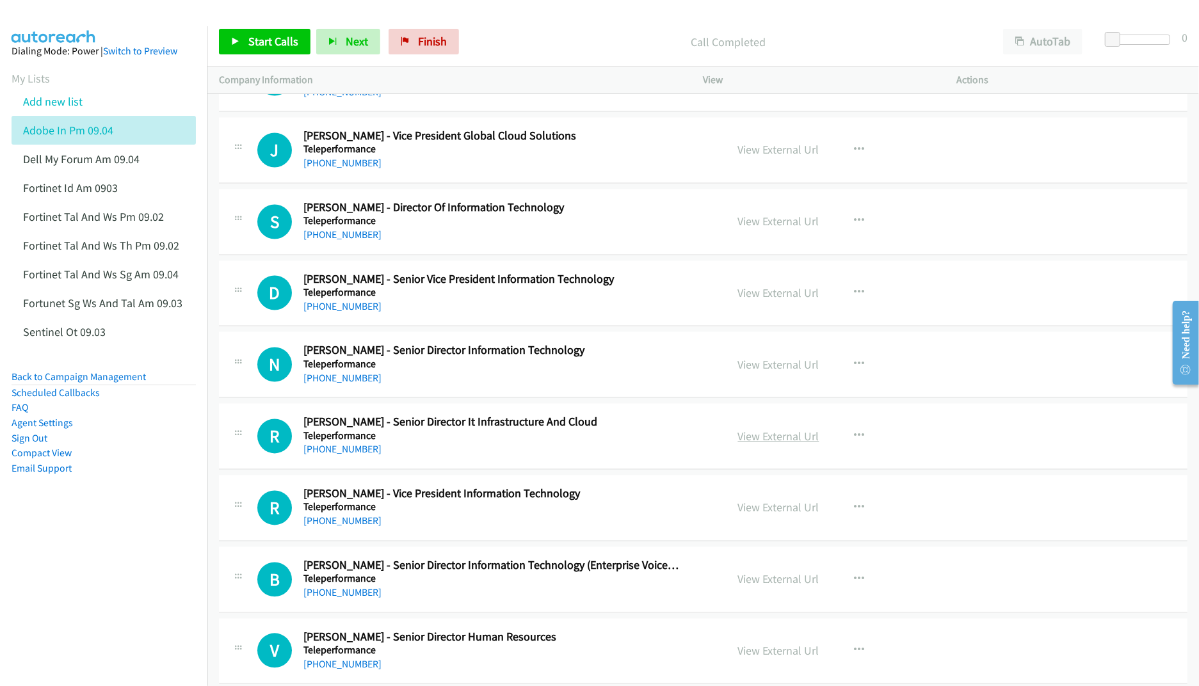
click at [759, 444] on link "View External Url" at bounding box center [778, 437] width 81 height 15
click at [748, 515] on link "View External Url" at bounding box center [778, 508] width 81 height 15
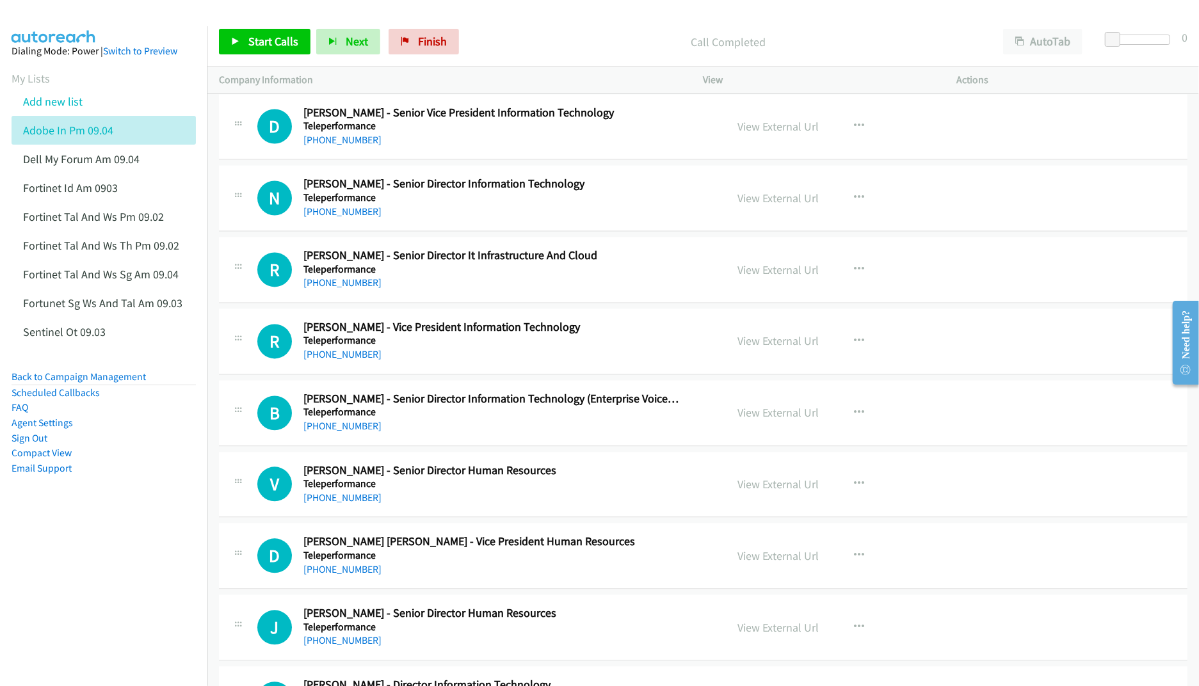
scroll to position [12720, 0]
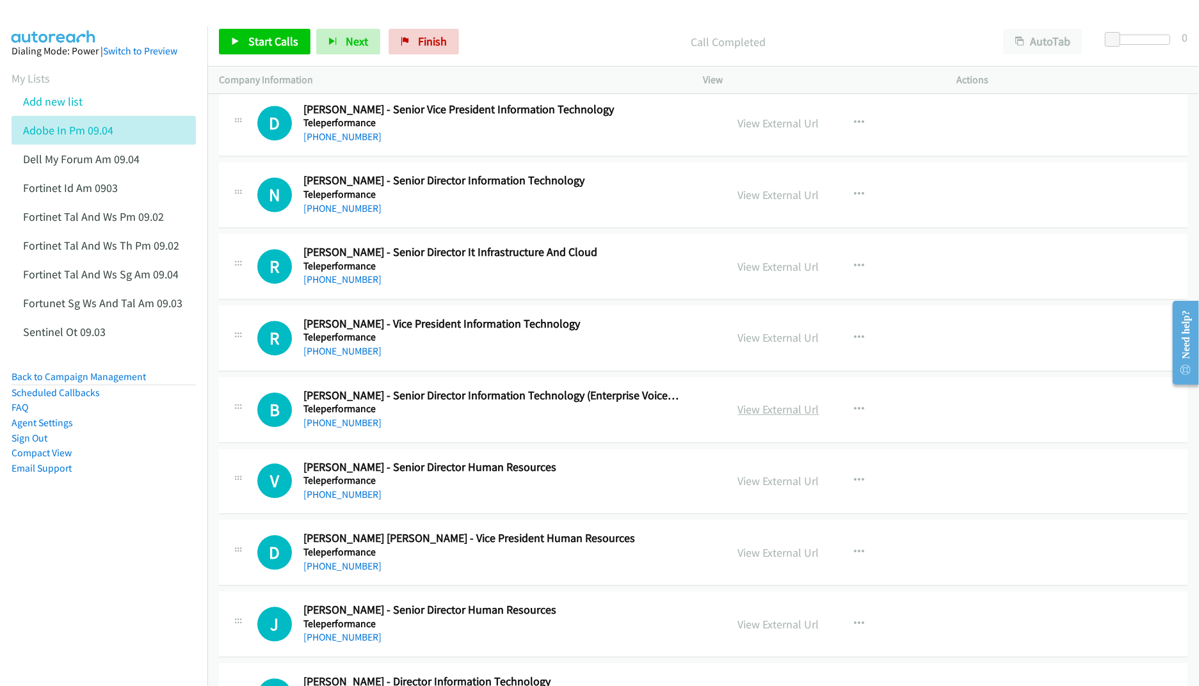
click at [772, 417] on link "View External Url" at bounding box center [778, 409] width 81 height 15
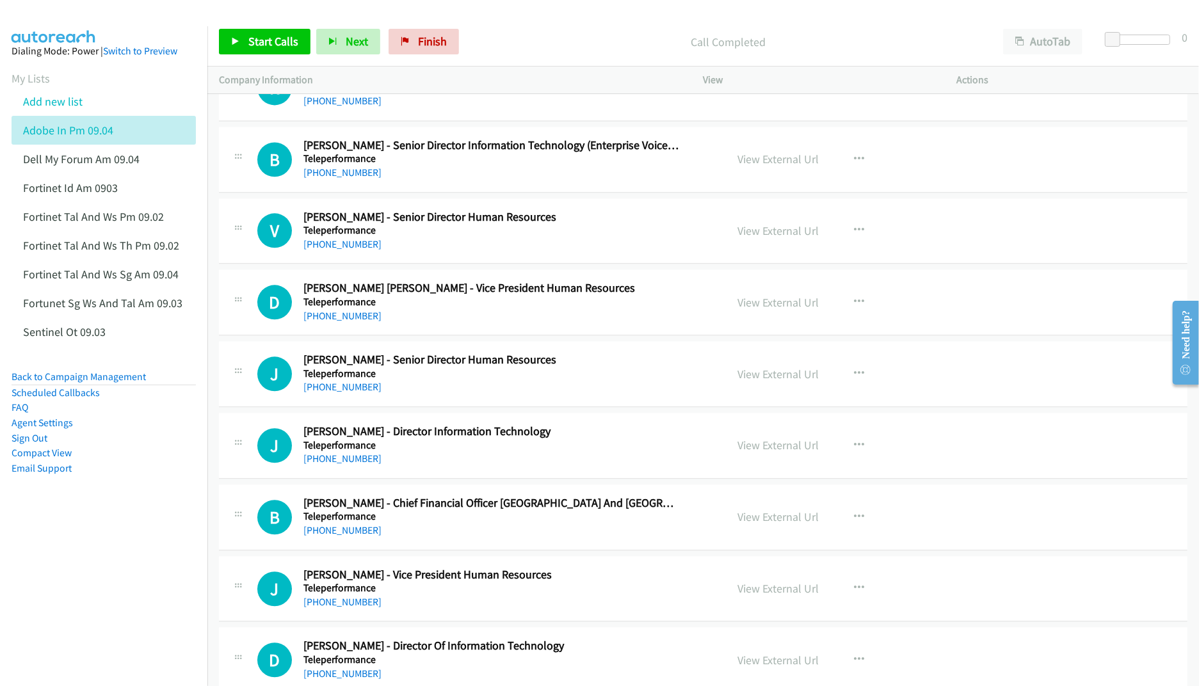
scroll to position [12976, 0]
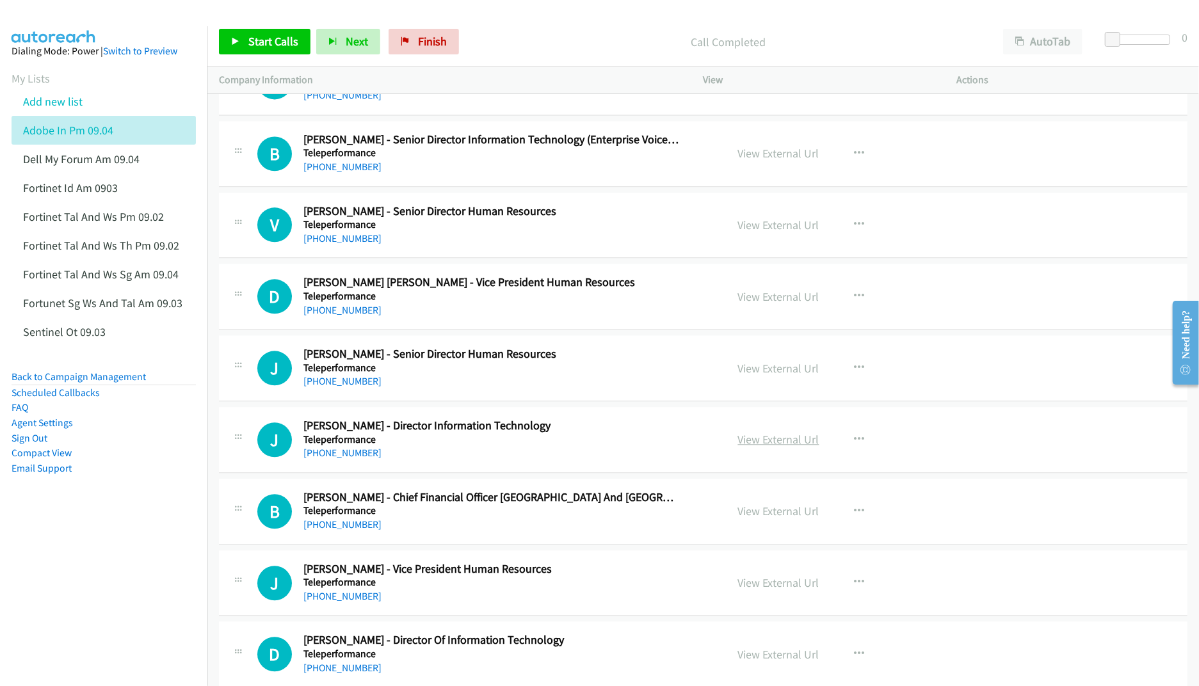
click at [781, 447] on link "View External Url" at bounding box center [778, 439] width 81 height 15
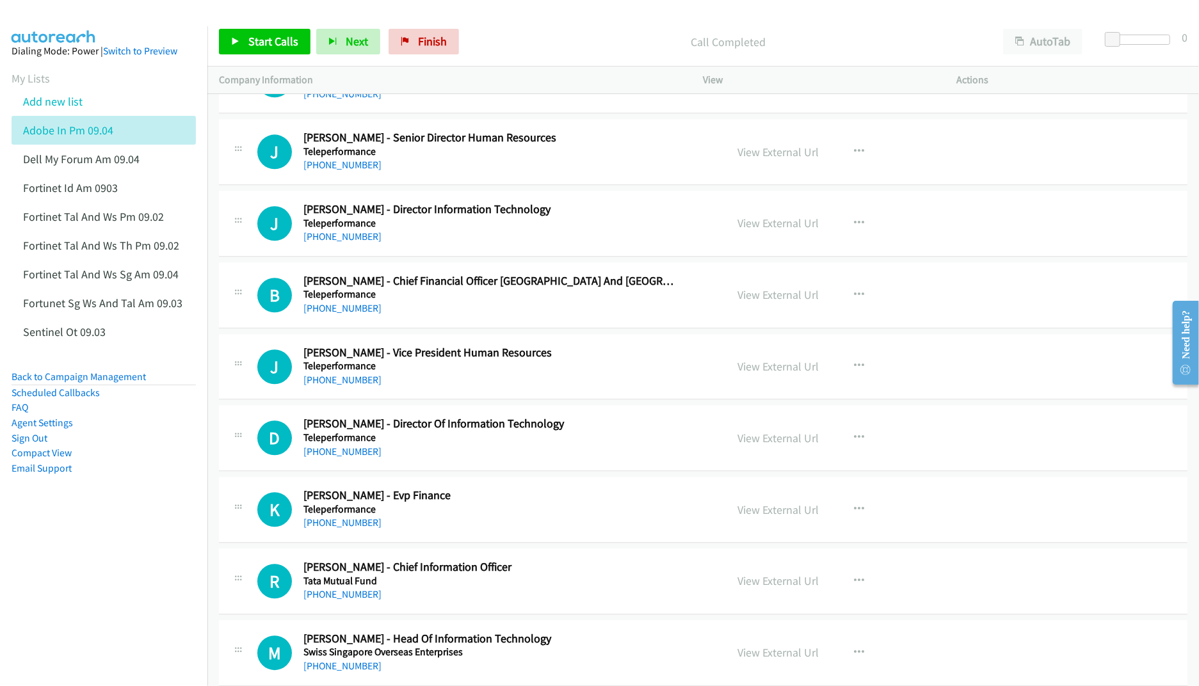
scroll to position [13232, 0]
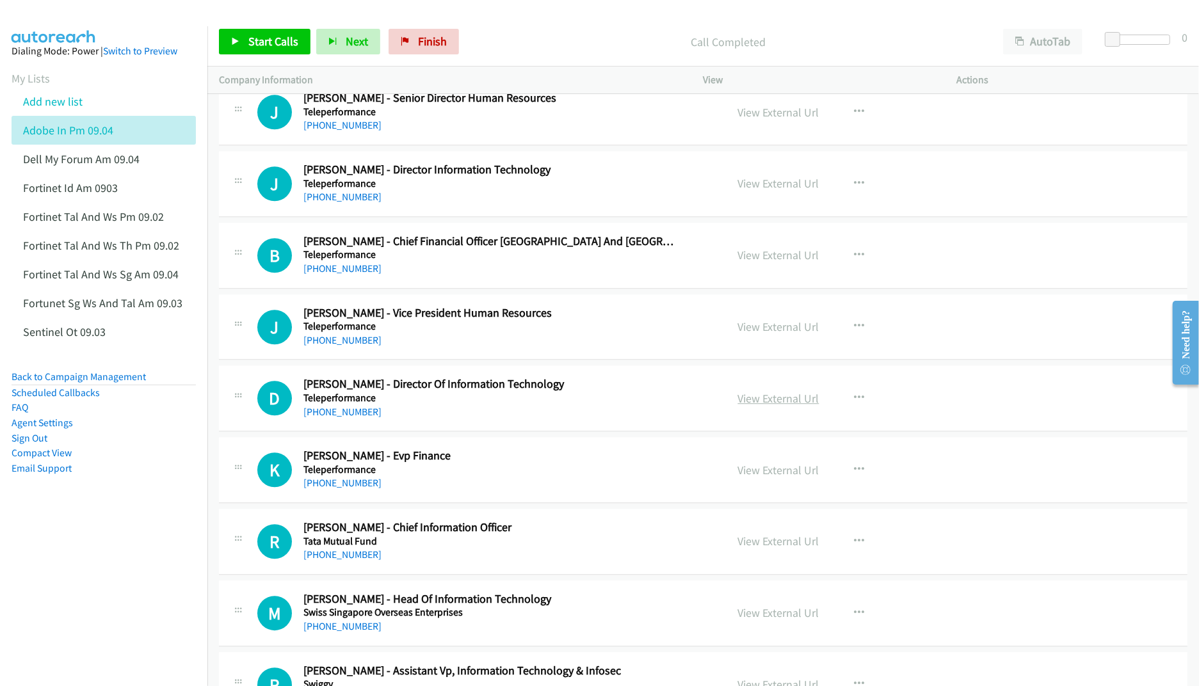
click at [757, 406] on link "View External Url" at bounding box center [778, 398] width 81 height 15
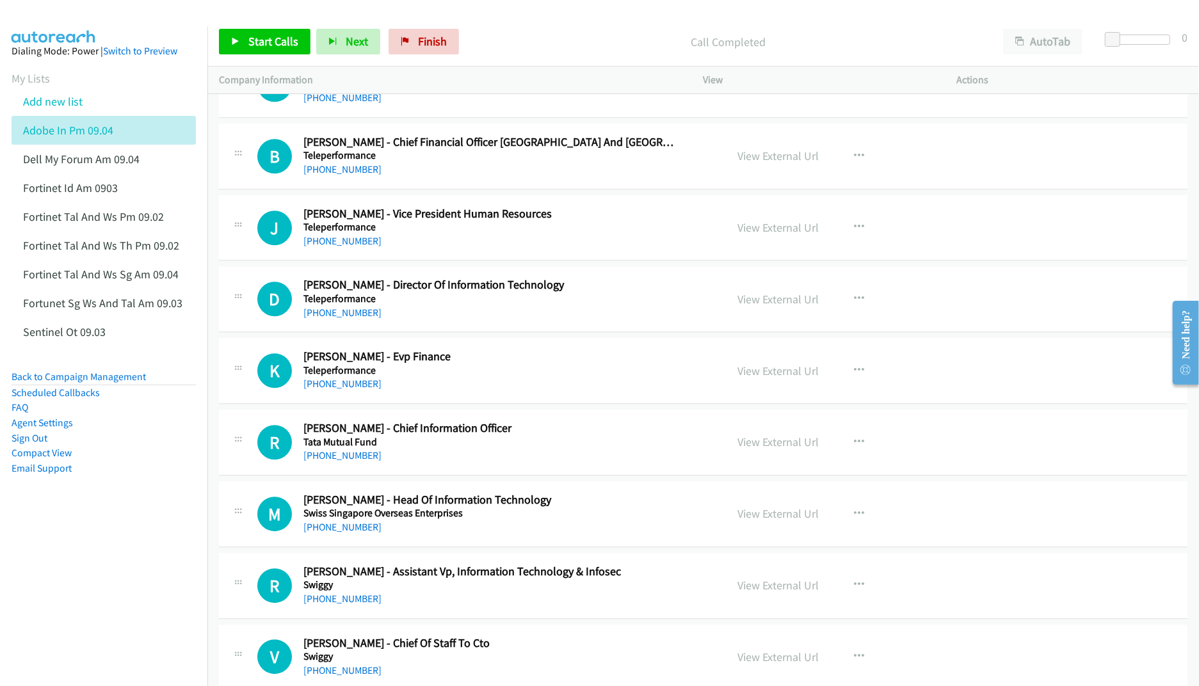
scroll to position [13403, 0]
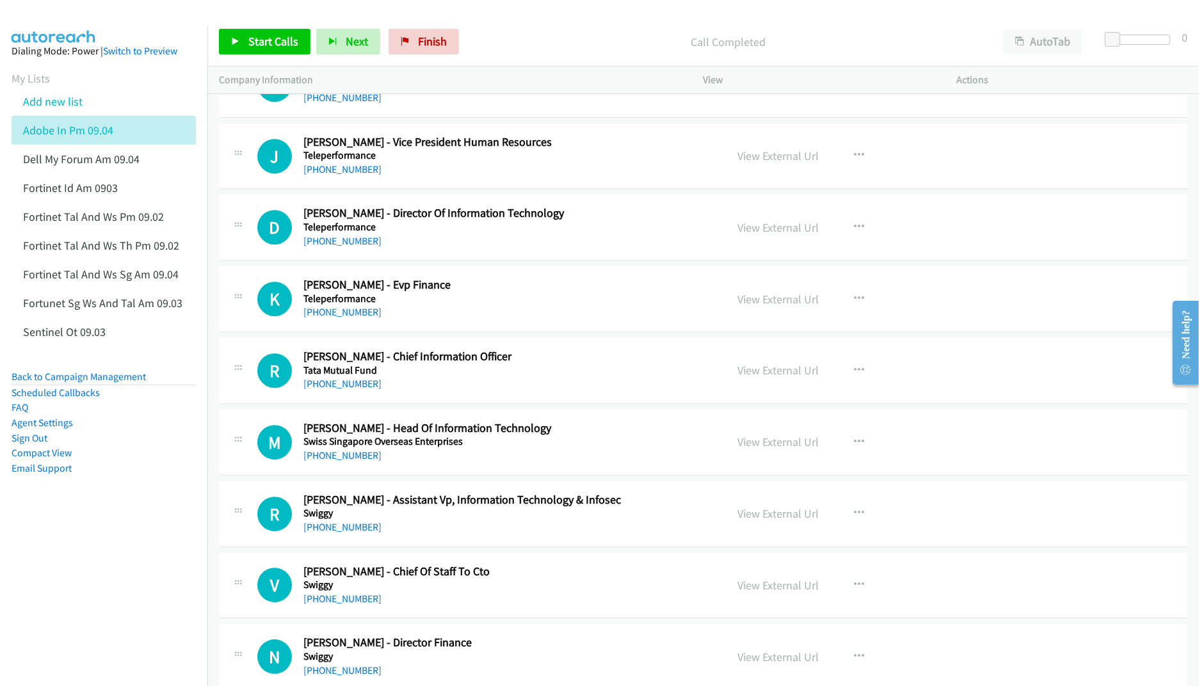
drag, startPoint x: 768, startPoint y: 414, endPoint x: 616, endPoint y: 432, distance: 153.4
click at [768, 378] on link "View External Url" at bounding box center [778, 370] width 81 height 15
click at [766, 449] on link "View External Url" at bounding box center [778, 442] width 81 height 15
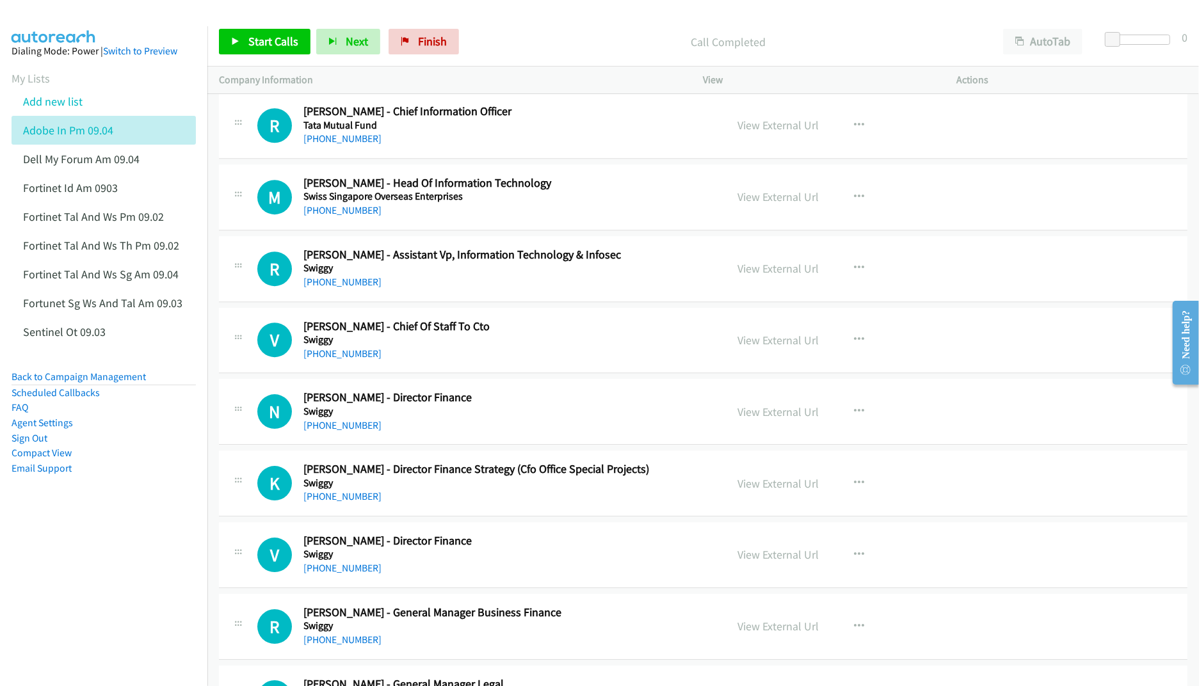
scroll to position [13659, 0]
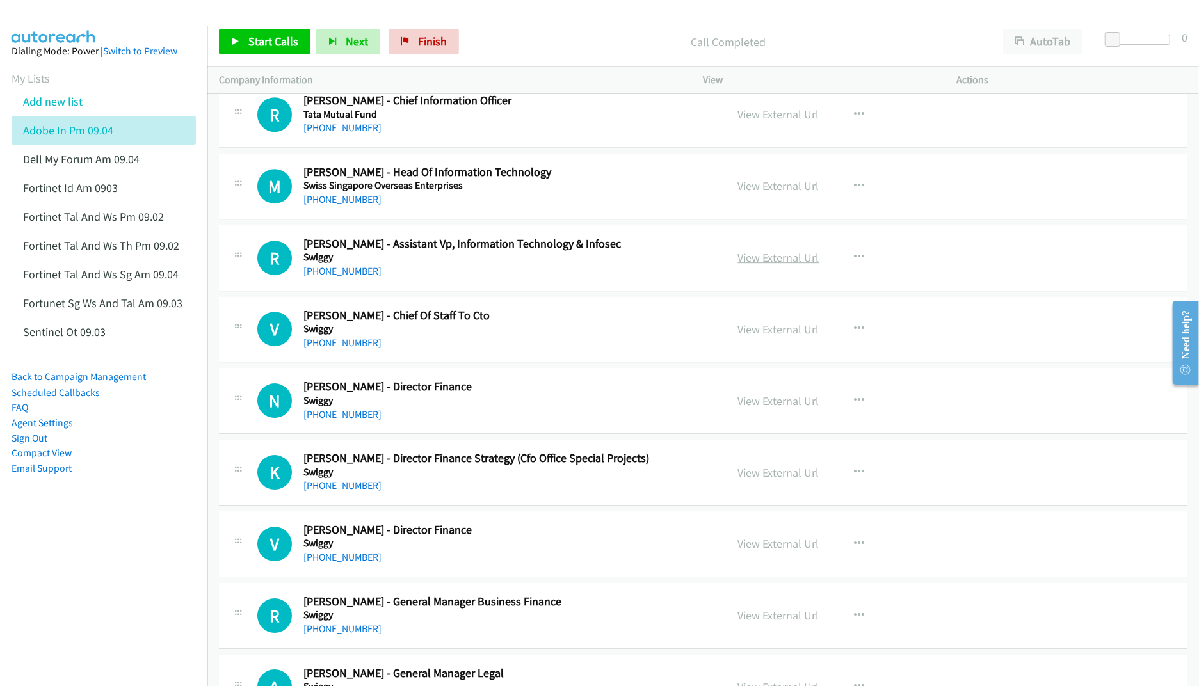
click at [769, 265] on link "View External Url" at bounding box center [778, 257] width 81 height 15
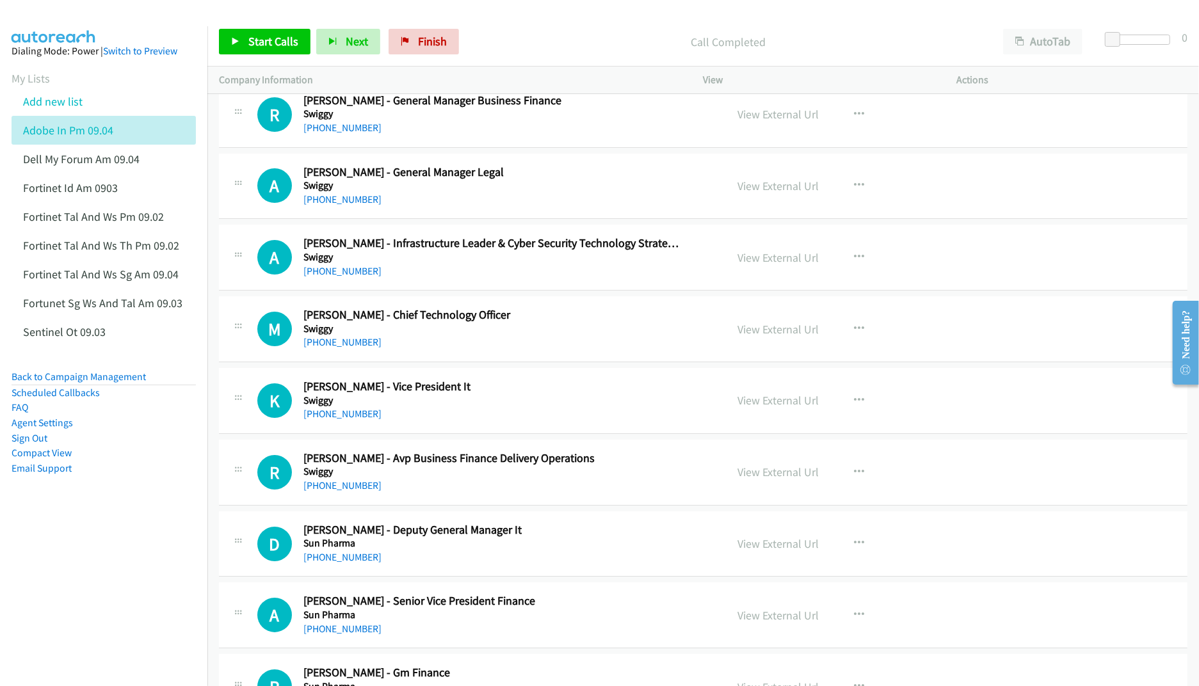
scroll to position [14172, 0]
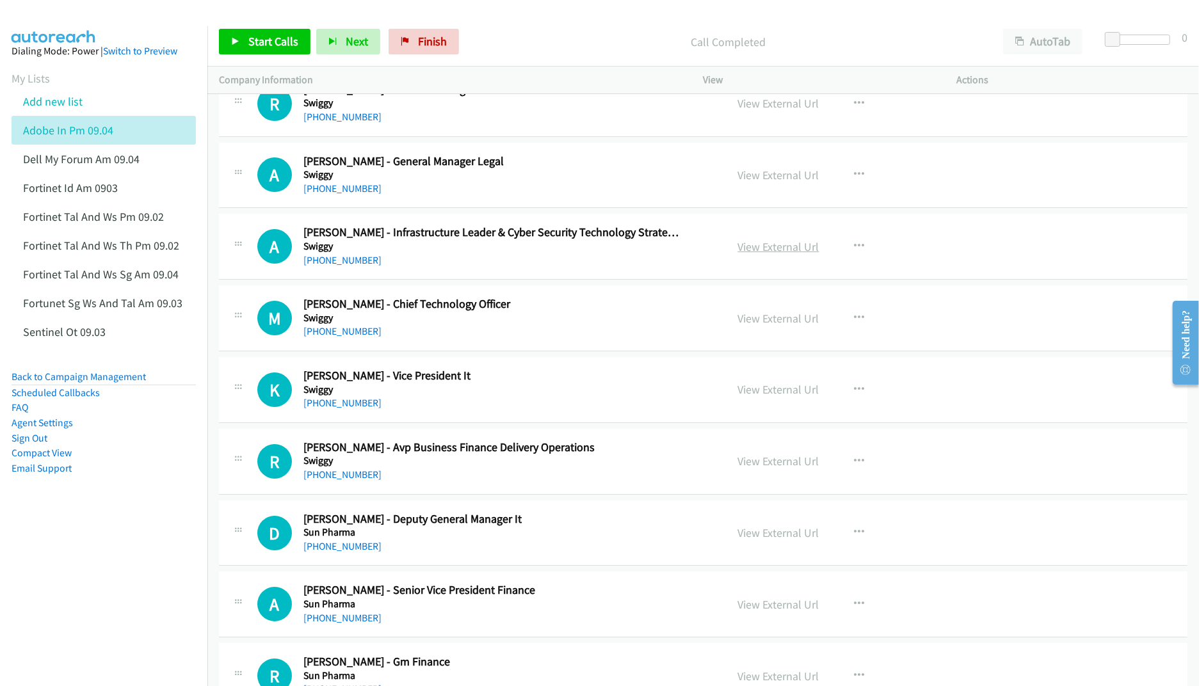
click at [789, 254] on link "View External Url" at bounding box center [778, 246] width 81 height 15
click at [762, 326] on link "View External Url" at bounding box center [778, 318] width 81 height 15
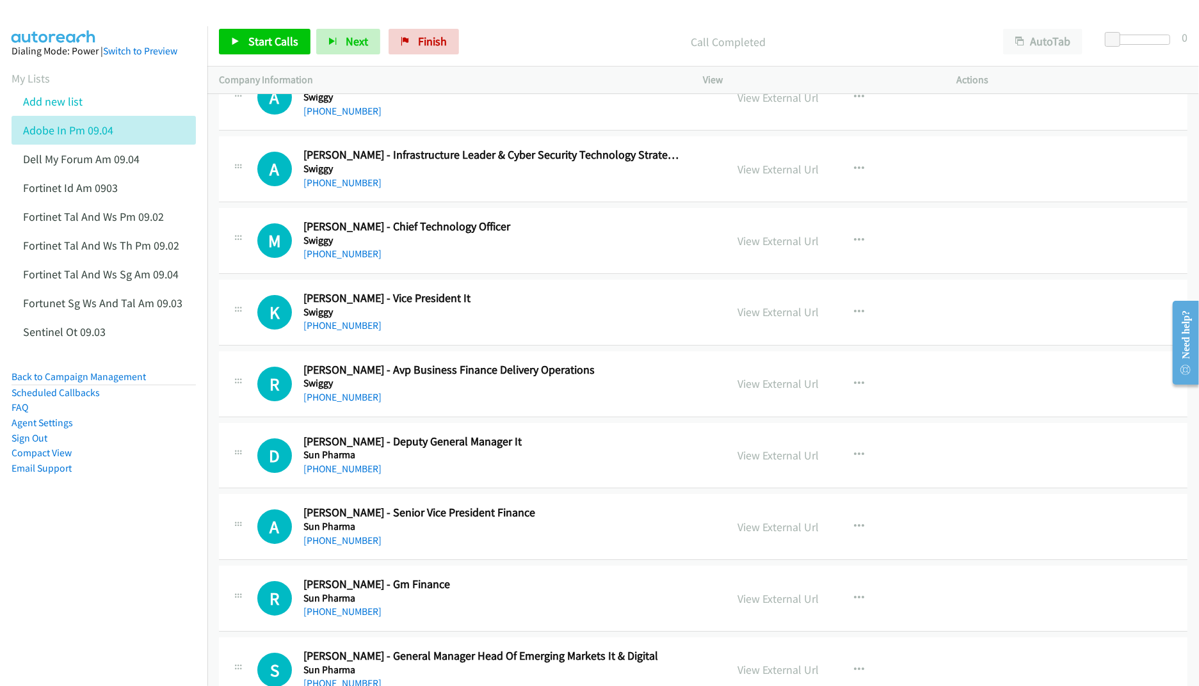
scroll to position [14257, 0]
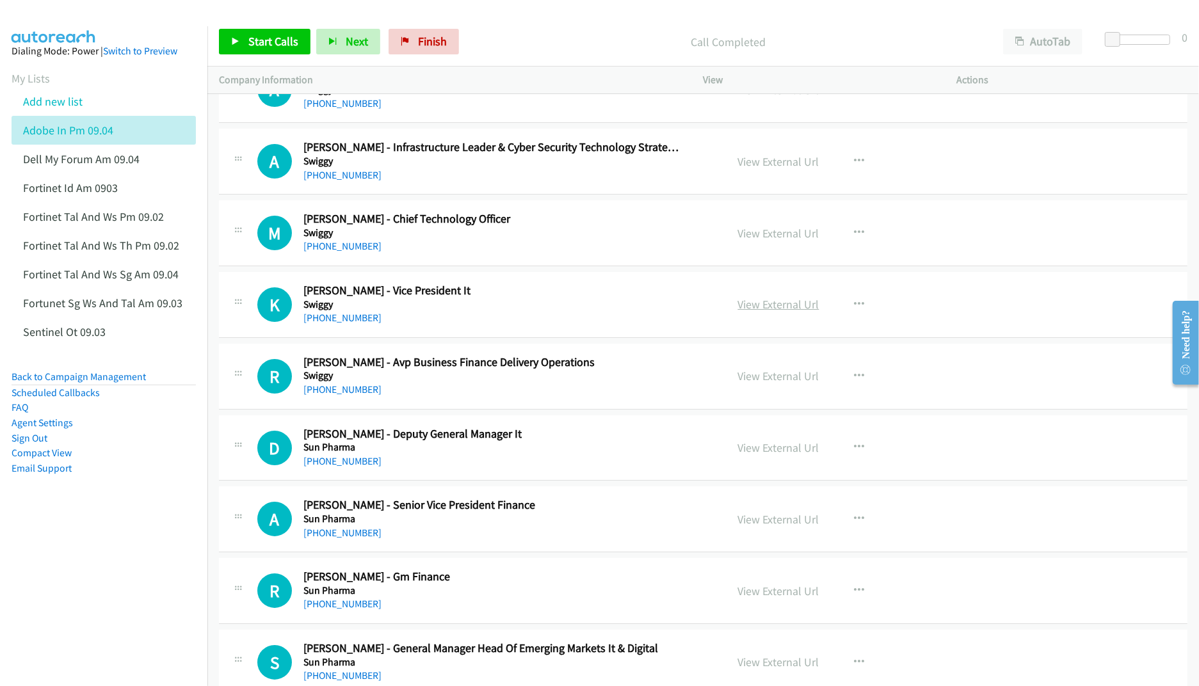
click at [784, 312] on link "View External Url" at bounding box center [778, 304] width 81 height 15
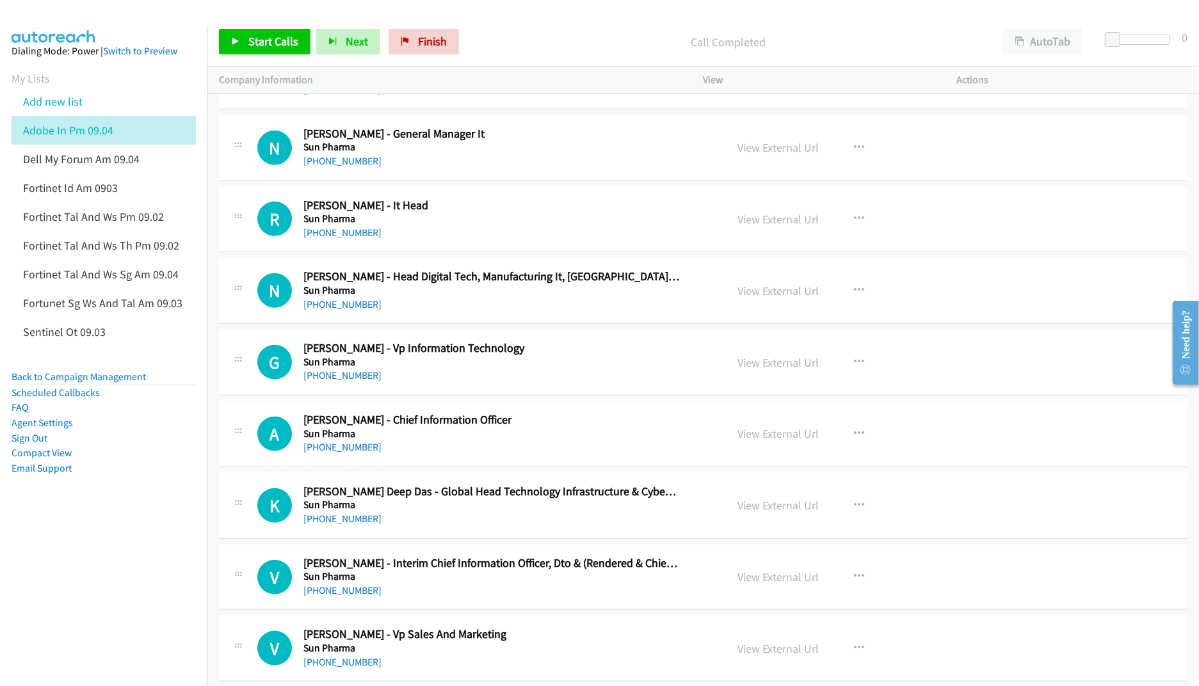
scroll to position [15281, 0]
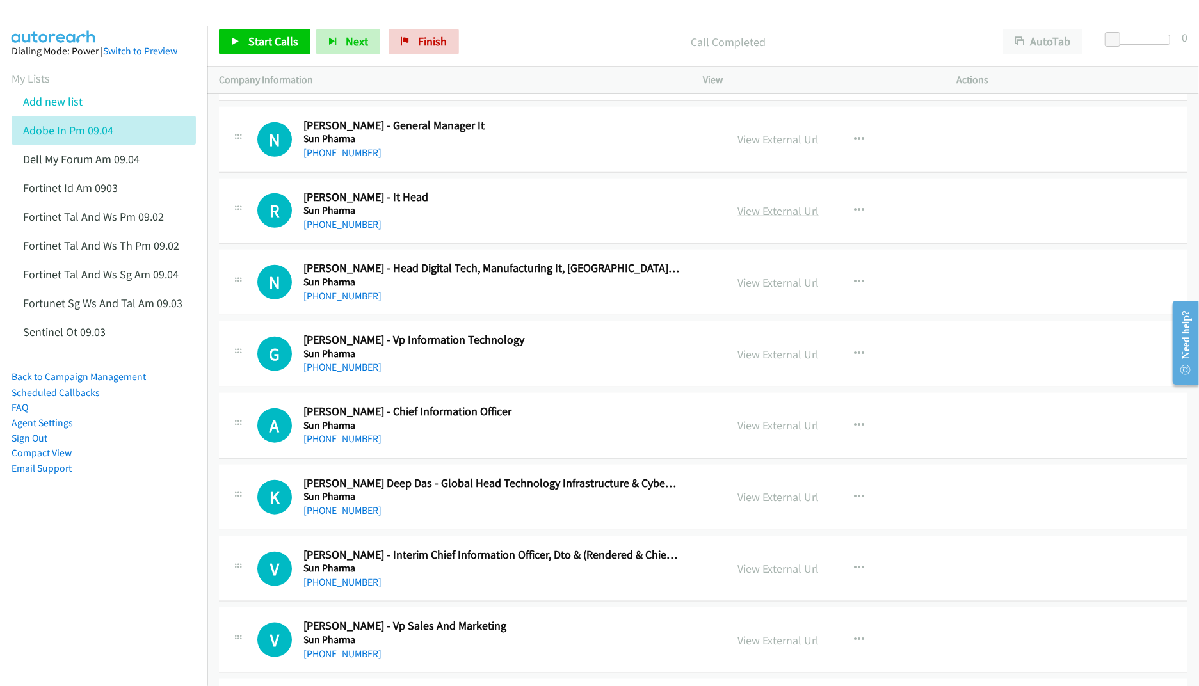
click at [765, 218] on link "View External Url" at bounding box center [778, 211] width 81 height 15
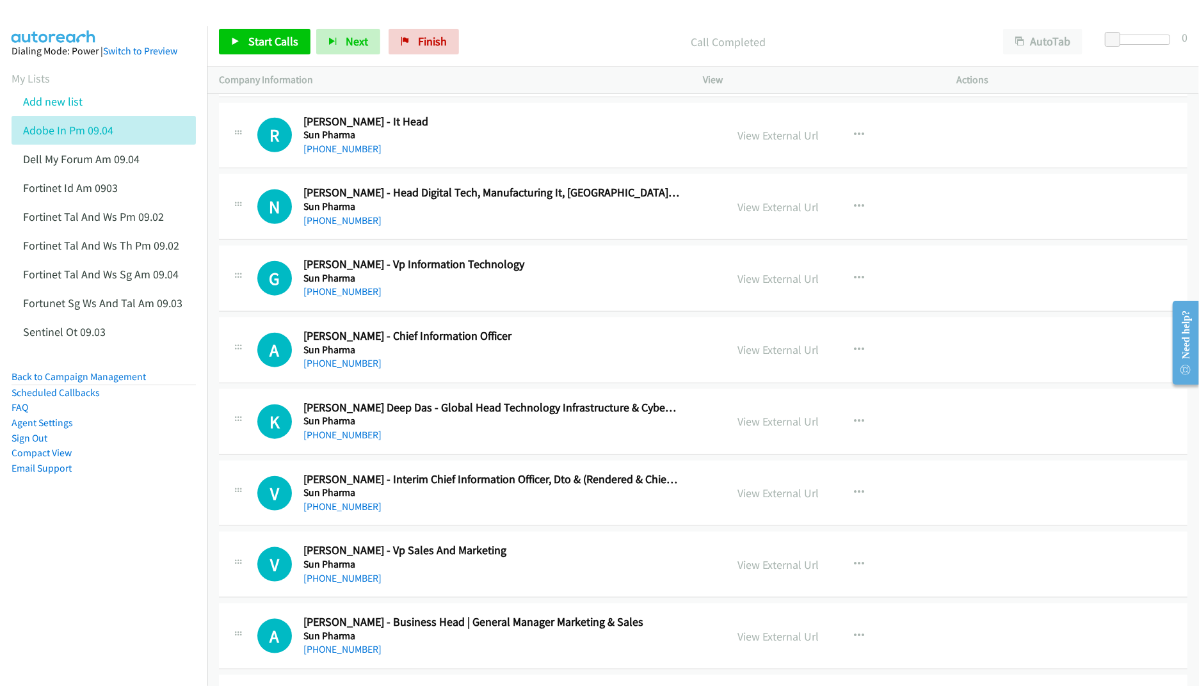
scroll to position [15367, 0]
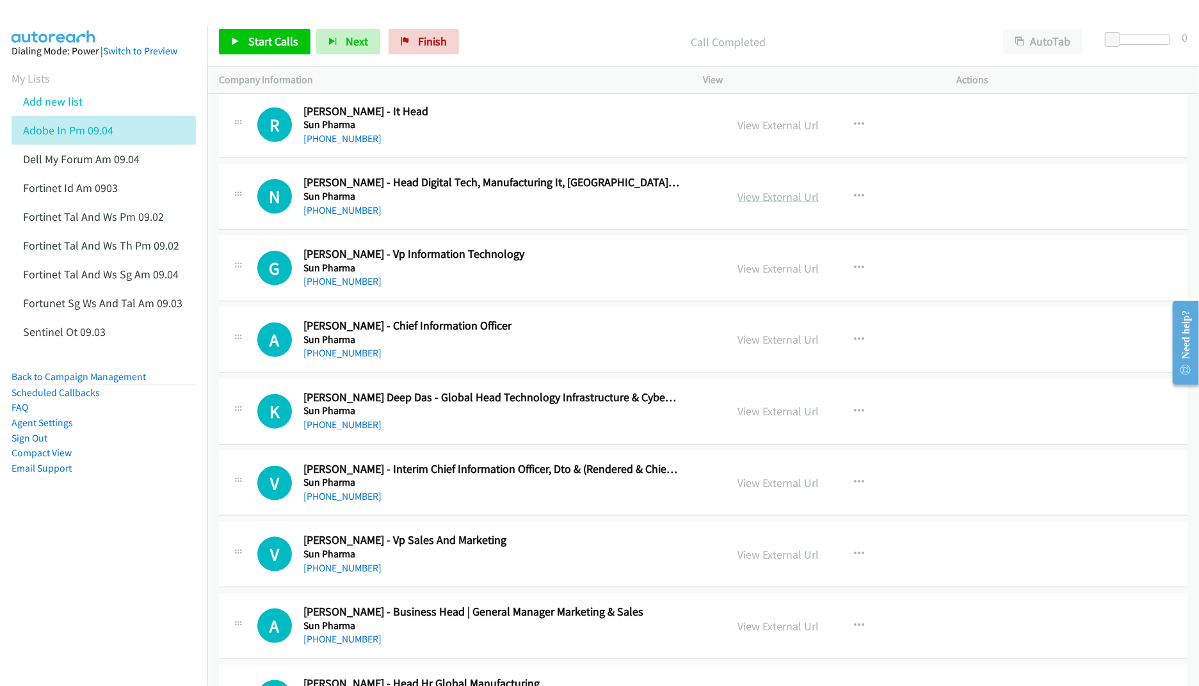
click at [757, 204] on link "View External Url" at bounding box center [778, 197] width 81 height 15
click at [741, 276] on link "View External Url" at bounding box center [778, 268] width 81 height 15
click at [746, 347] on link "View External Url" at bounding box center [778, 339] width 81 height 15
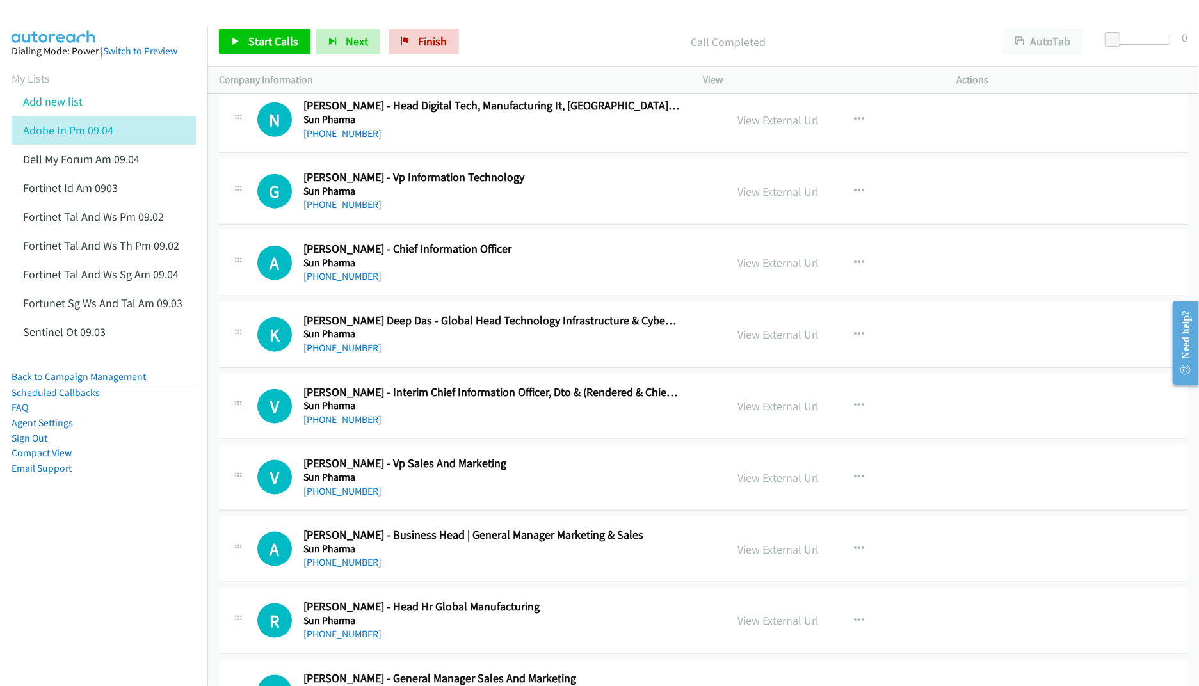
scroll to position [15452, 0]
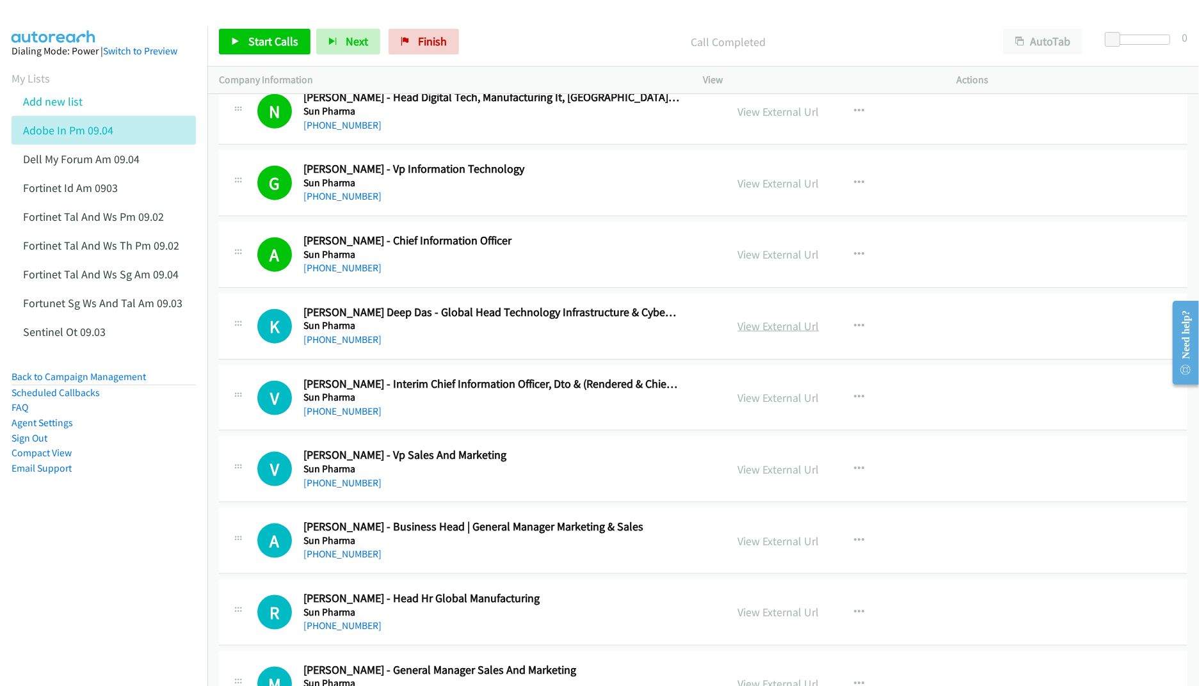
click at [763, 334] on link "View External Url" at bounding box center [778, 326] width 81 height 15
click at [772, 405] on link "View External Url" at bounding box center [778, 398] width 81 height 15
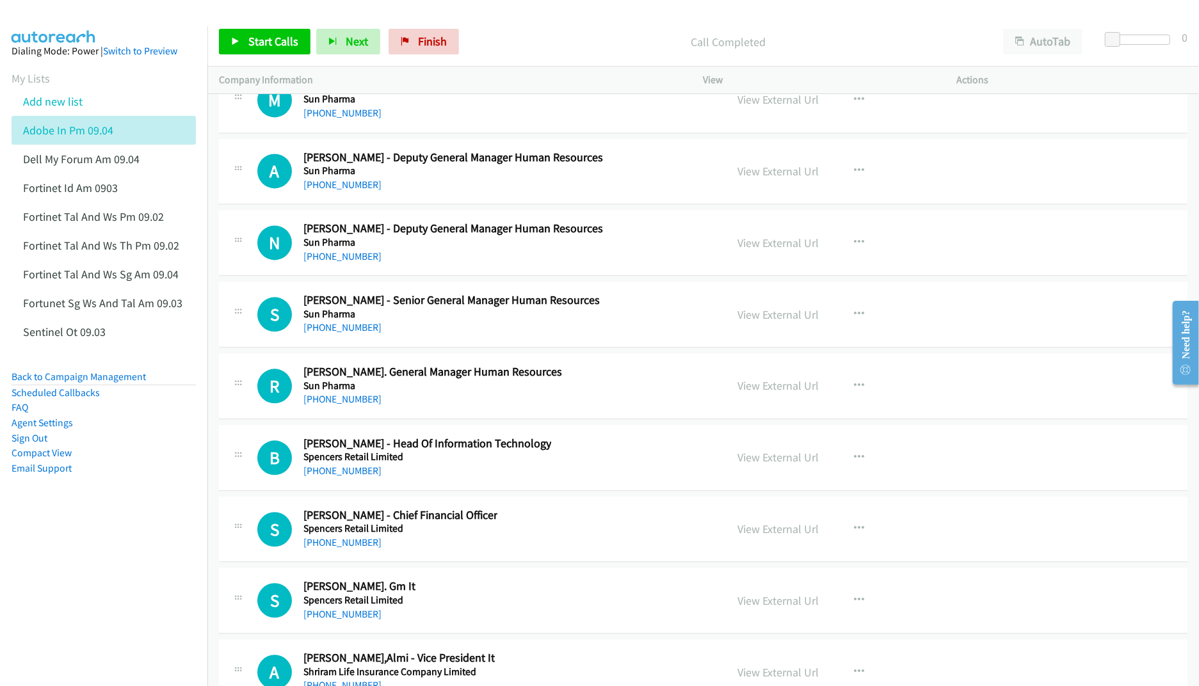
scroll to position [16477, 0]
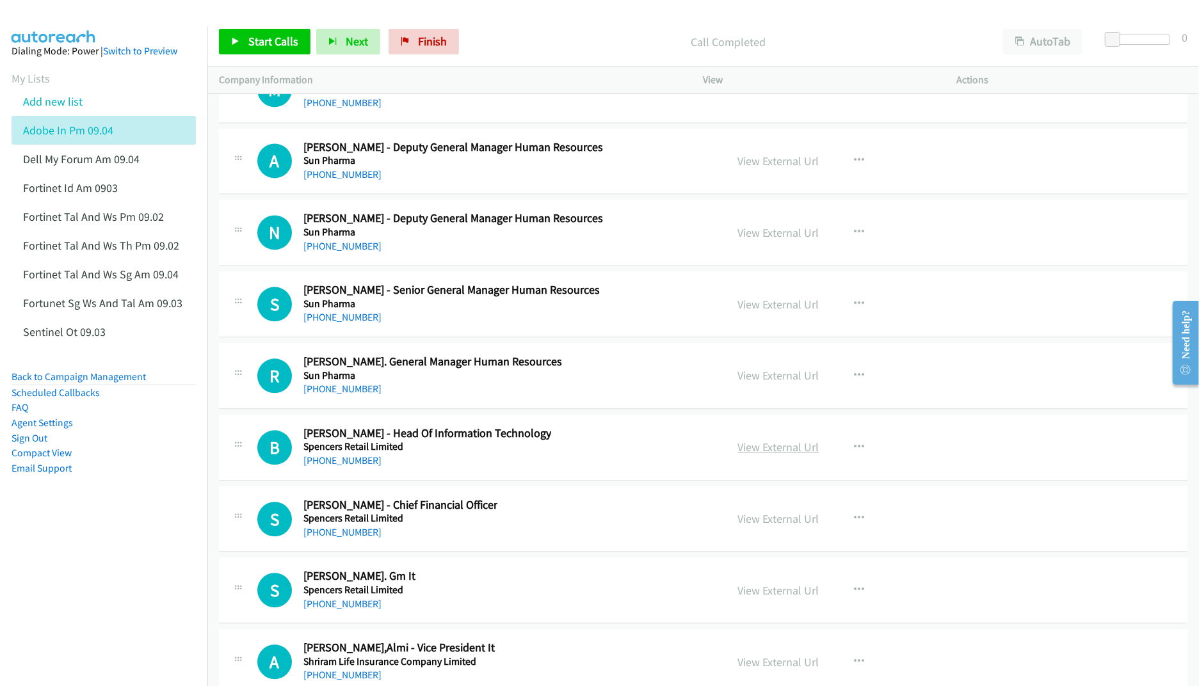
click at [757, 455] on link "View External Url" at bounding box center [778, 447] width 81 height 15
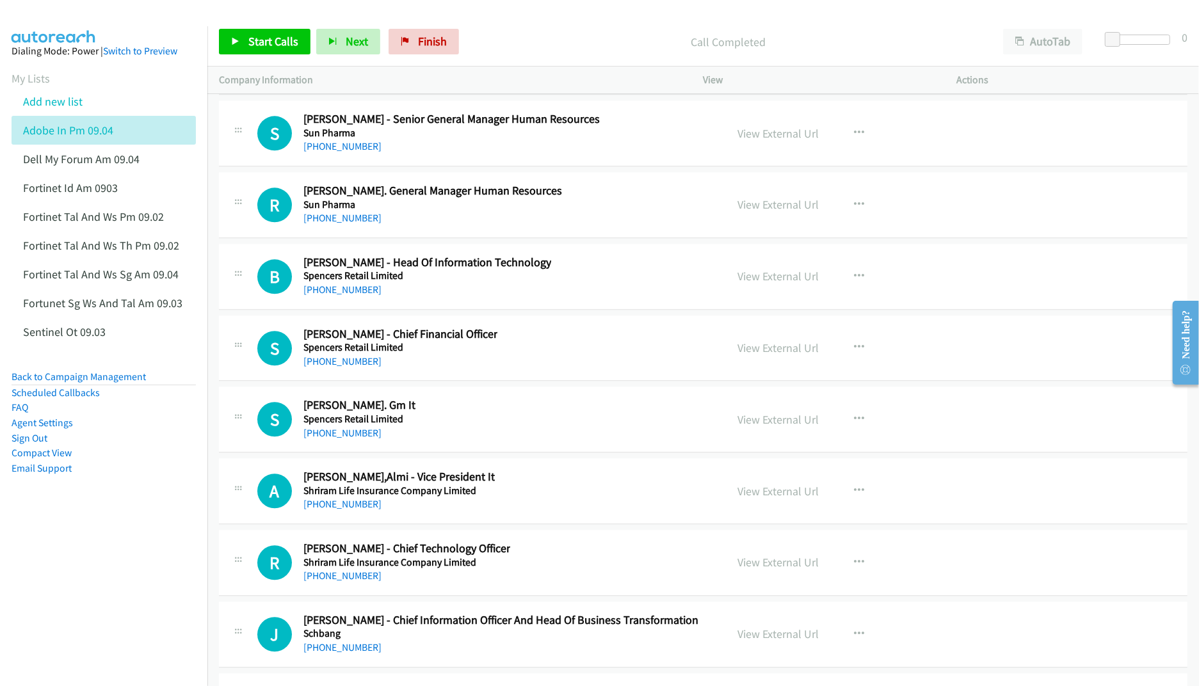
scroll to position [16733, 0]
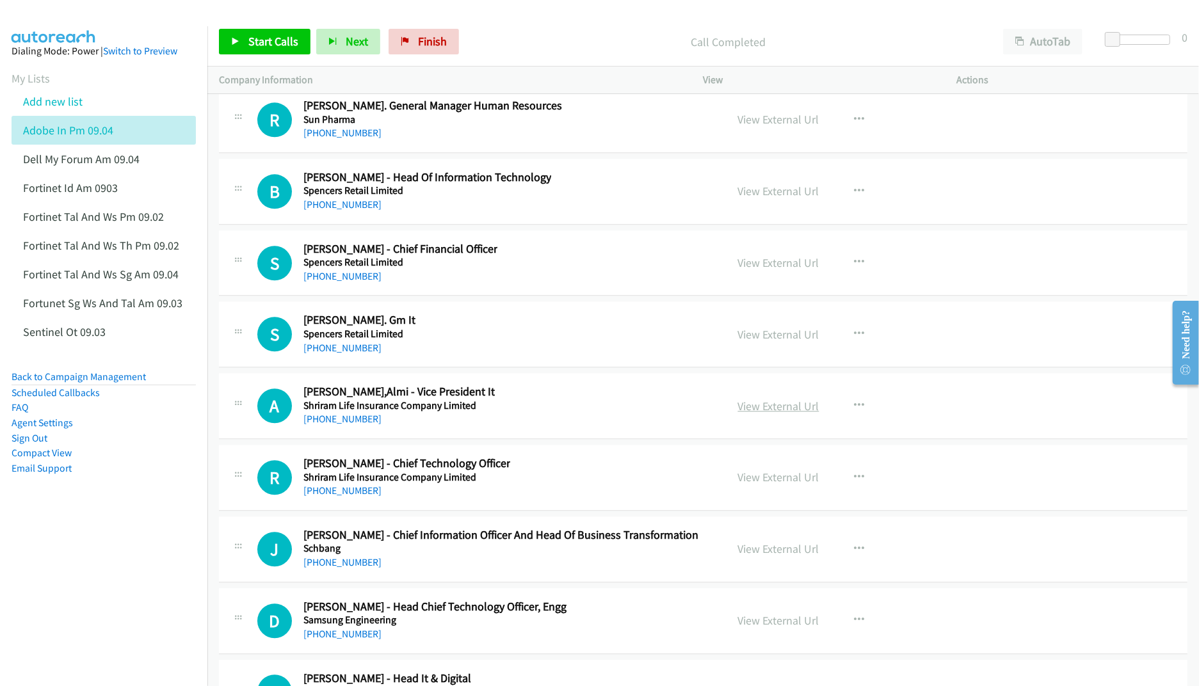
click at [756, 414] on link "View External Url" at bounding box center [778, 406] width 81 height 15
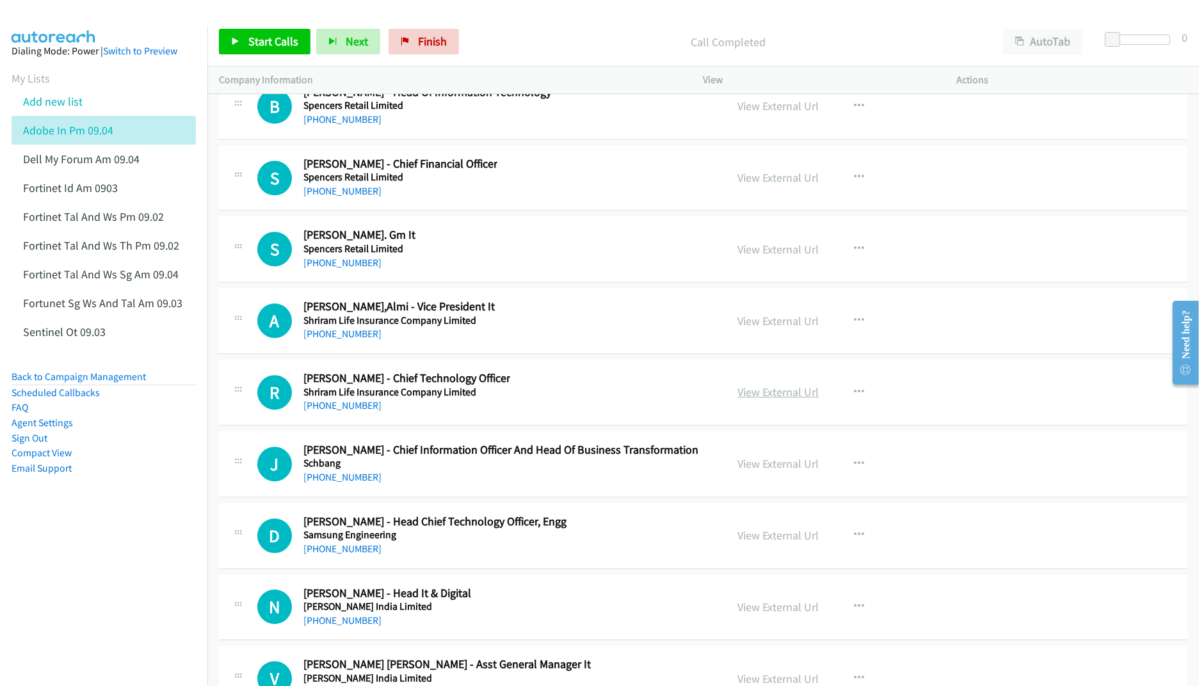
click at [767, 400] on link "View External Url" at bounding box center [778, 392] width 81 height 15
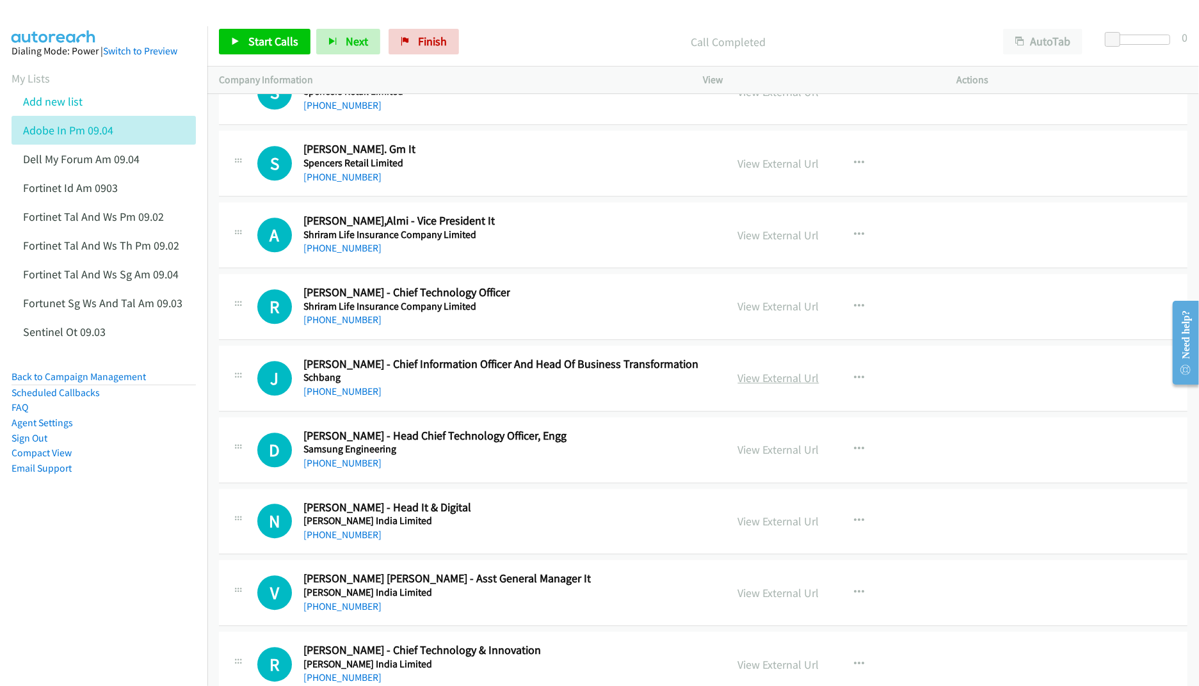
click at [751, 385] on link "View External Url" at bounding box center [778, 378] width 81 height 15
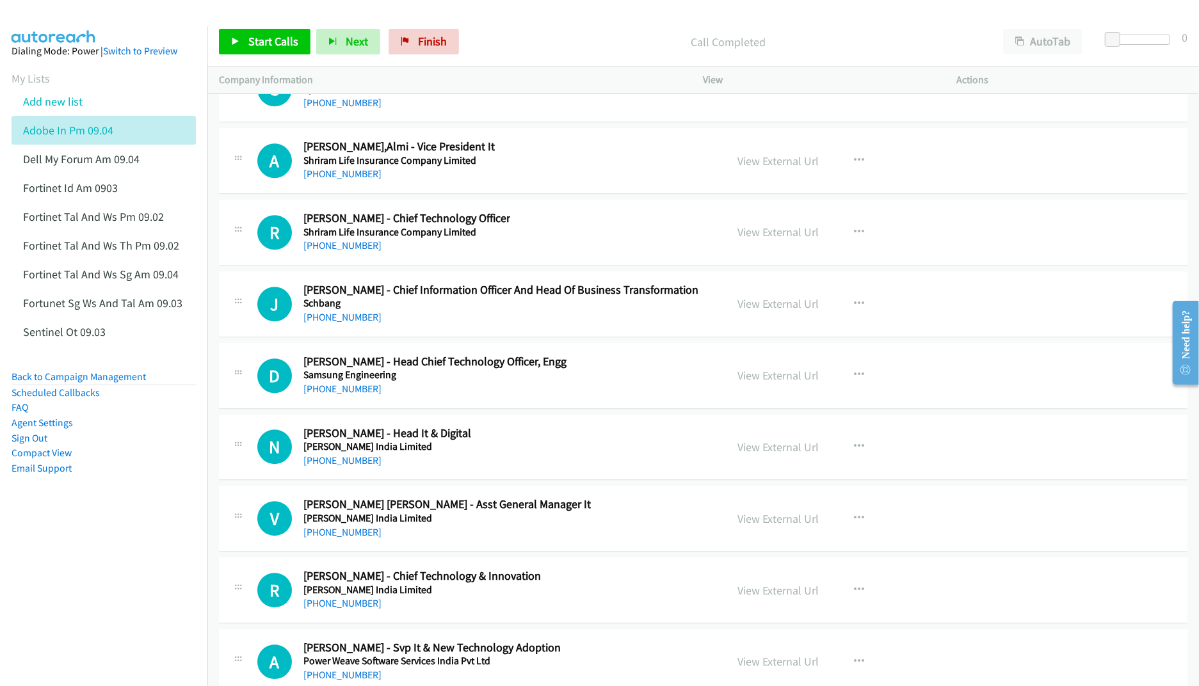
scroll to position [16989, 0]
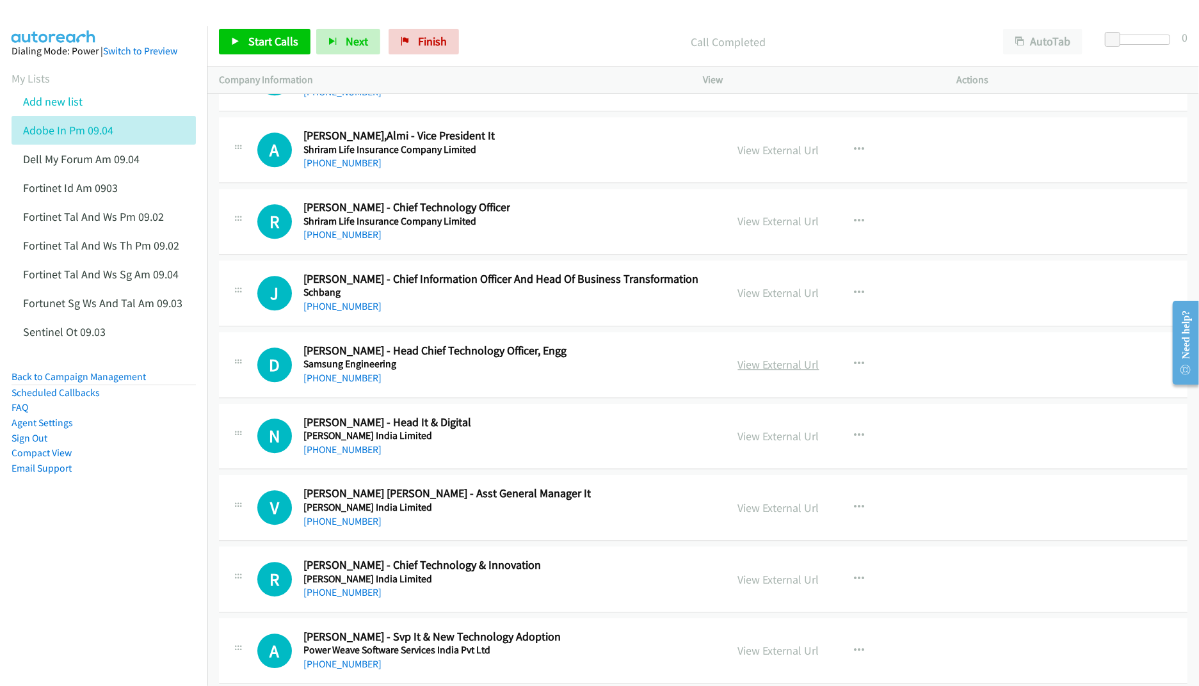
click at [745, 372] on link "View External Url" at bounding box center [778, 364] width 81 height 15
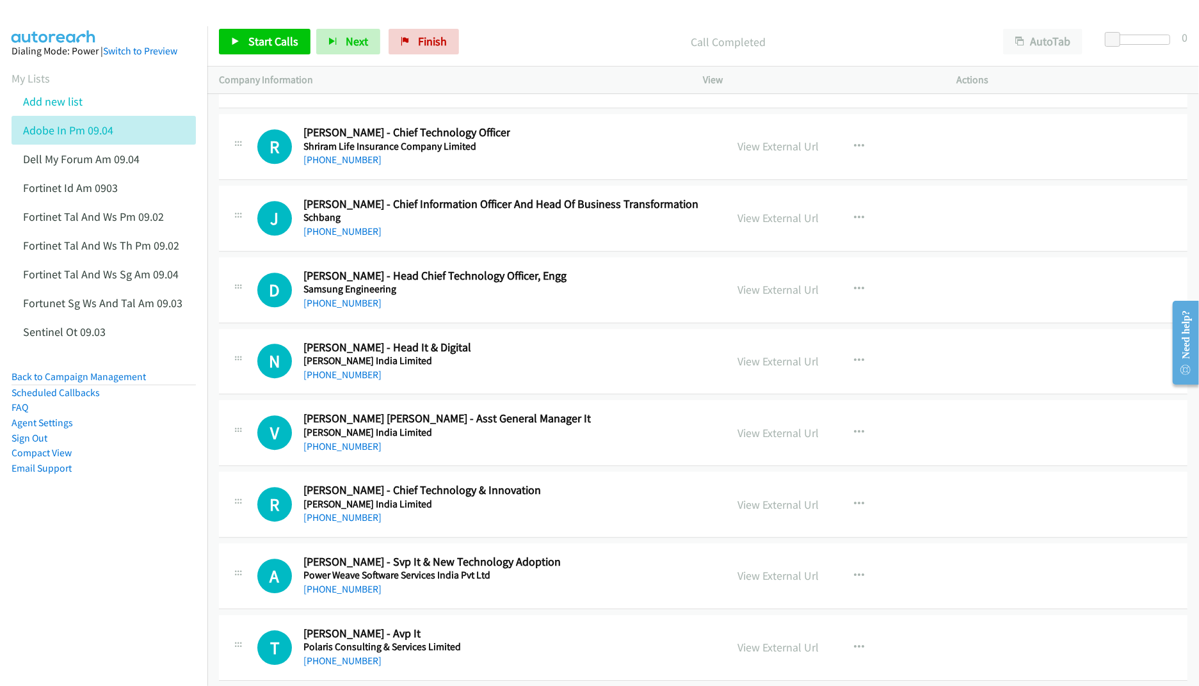
scroll to position [17074, 0]
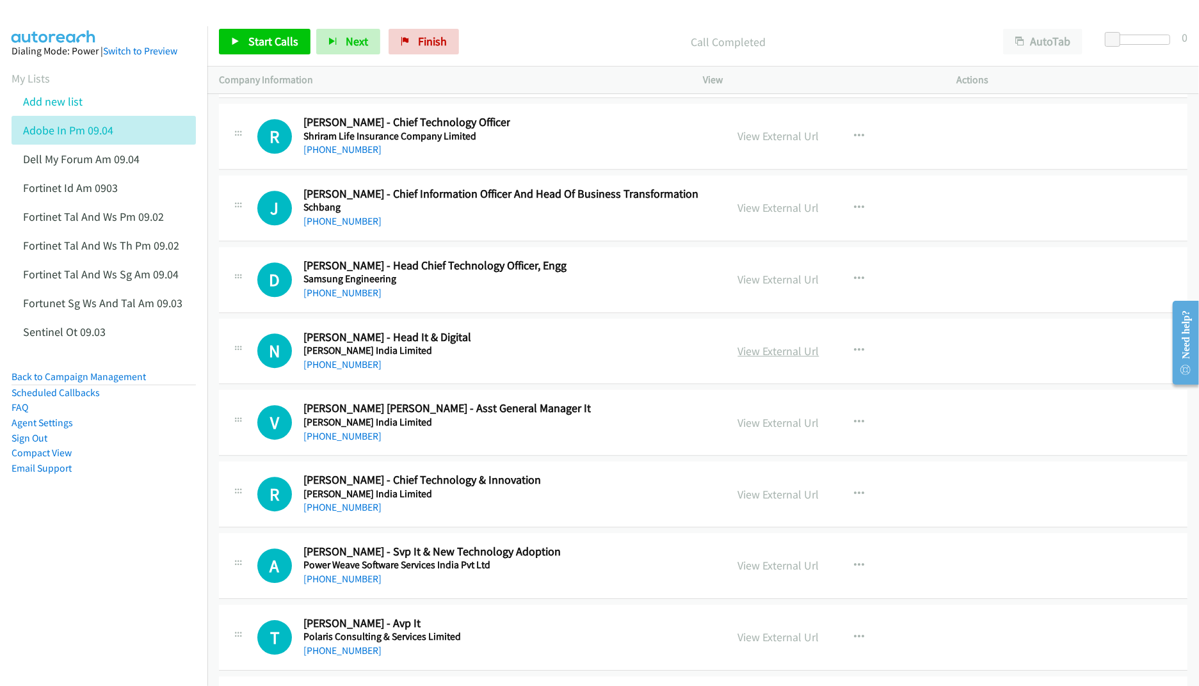
click at [800, 359] on link "View External Url" at bounding box center [778, 351] width 81 height 15
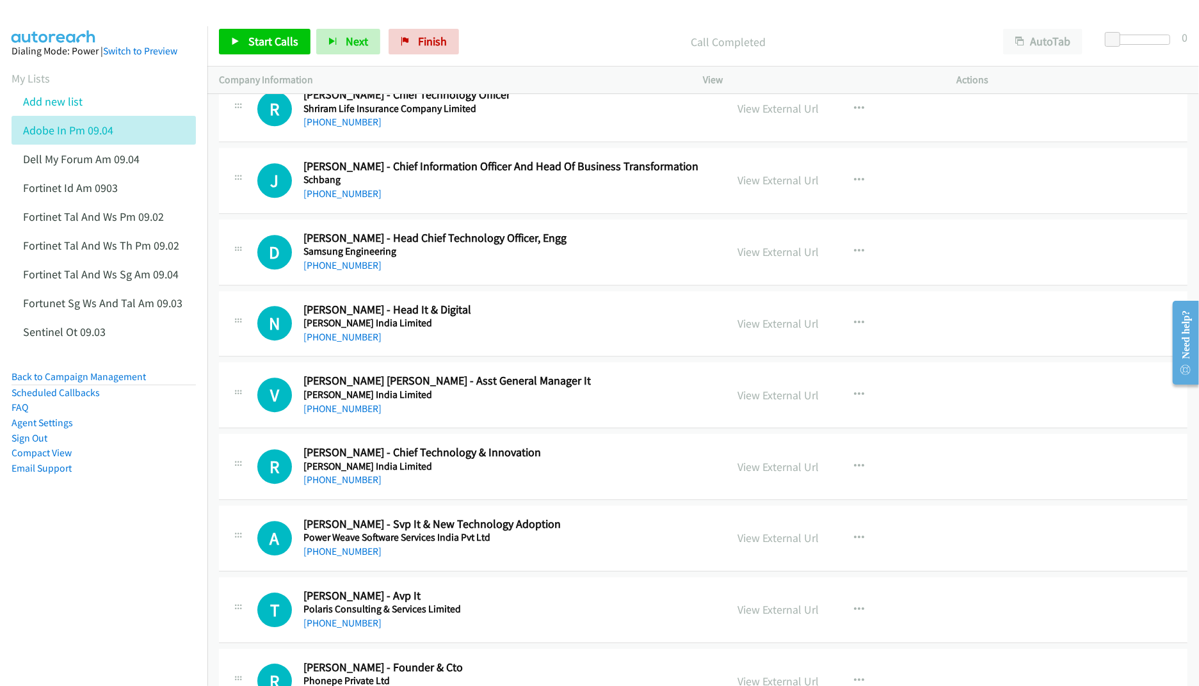
scroll to position [17160, 0]
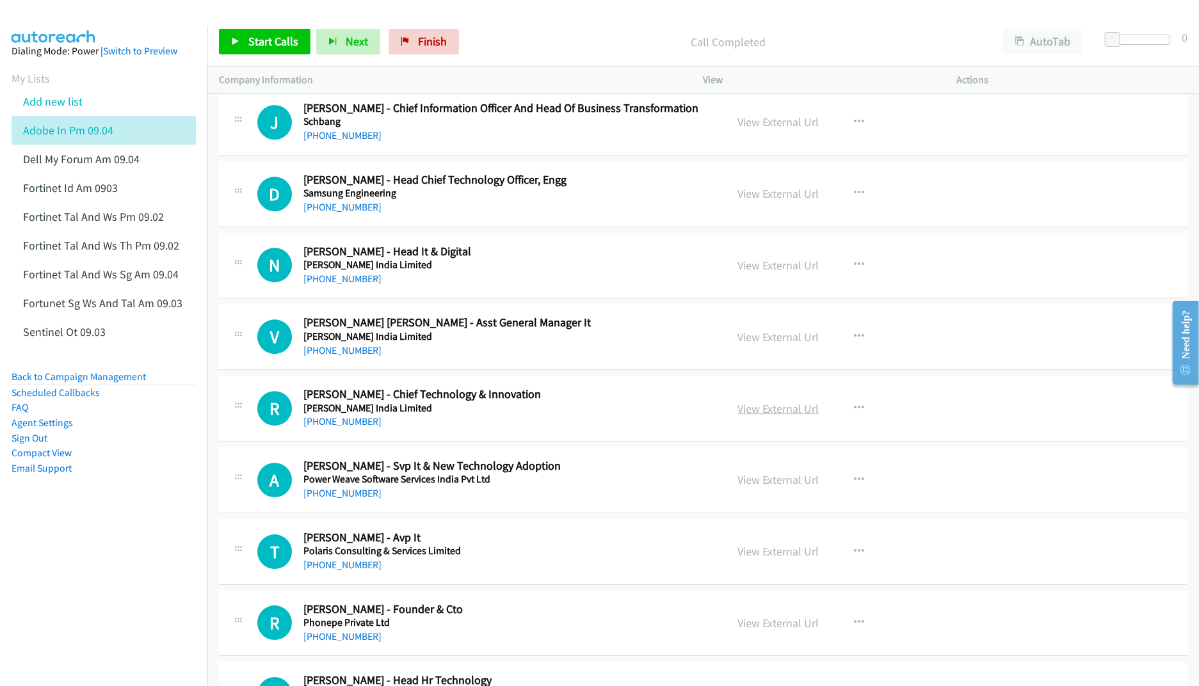
click at [766, 416] on link "View External Url" at bounding box center [778, 408] width 81 height 15
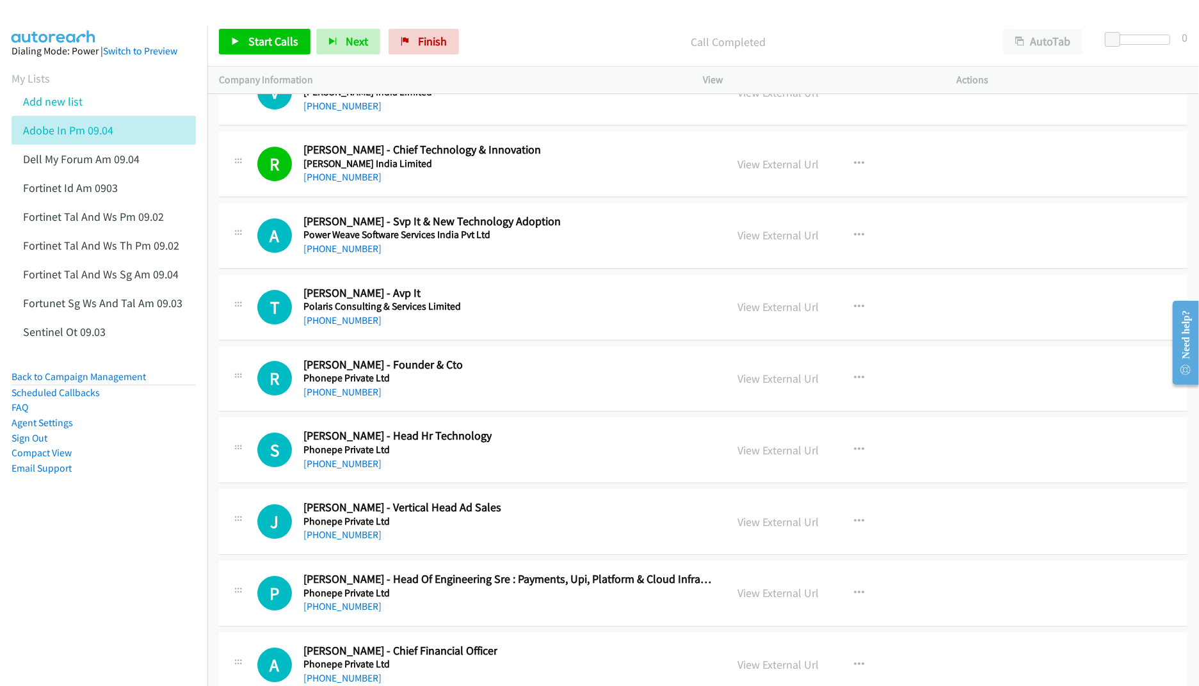
scroll to position [17416, 0]
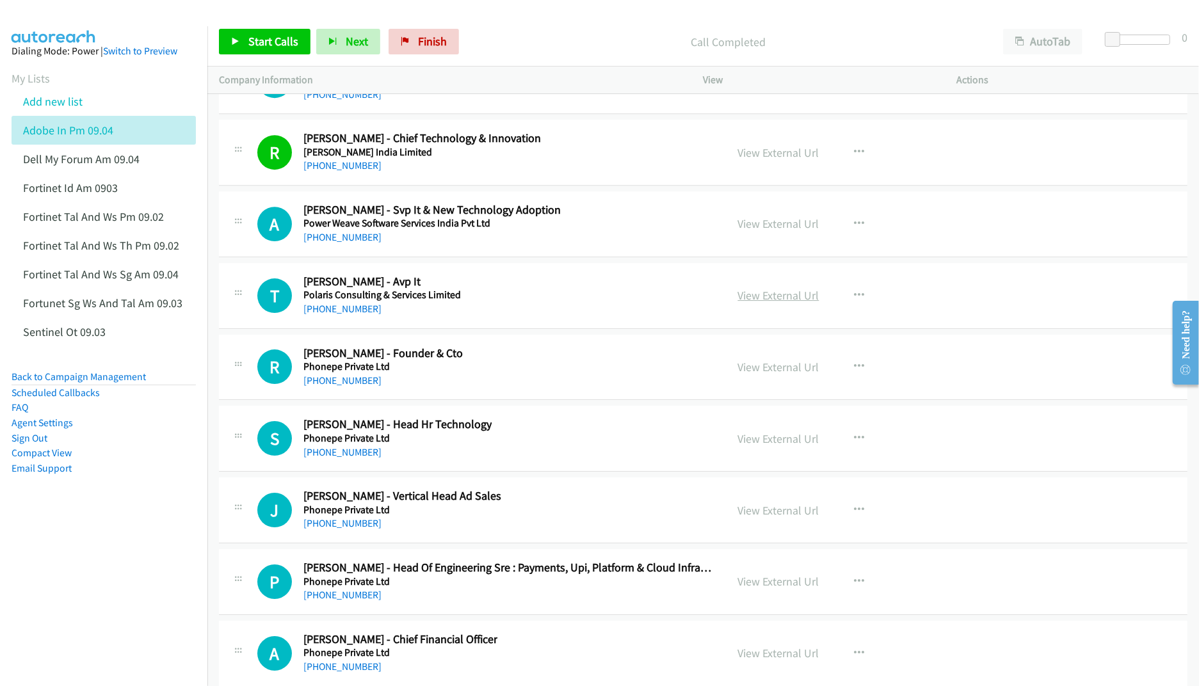
click at [756, 303] on link "View External Url" at bounding box center [778, 295] width 81 height 15
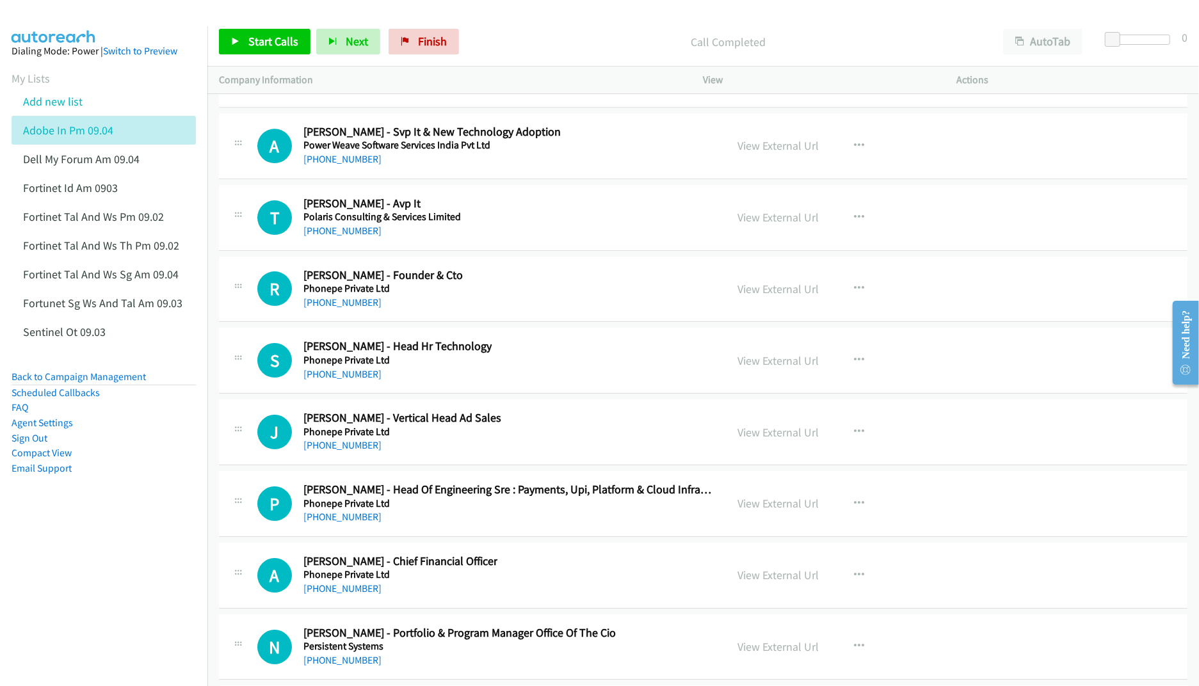
scroll to position [17501, 0]
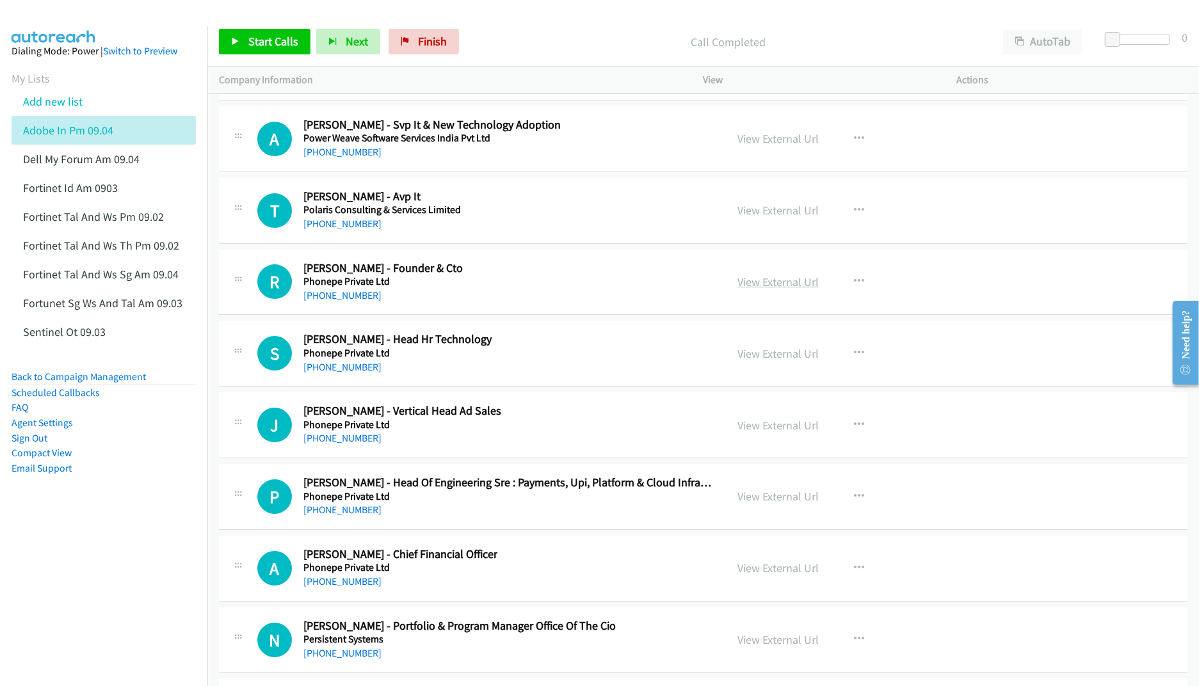
click at [751, 289] on link "View External Url" at bounding box center [778, 282] width 81 height 15
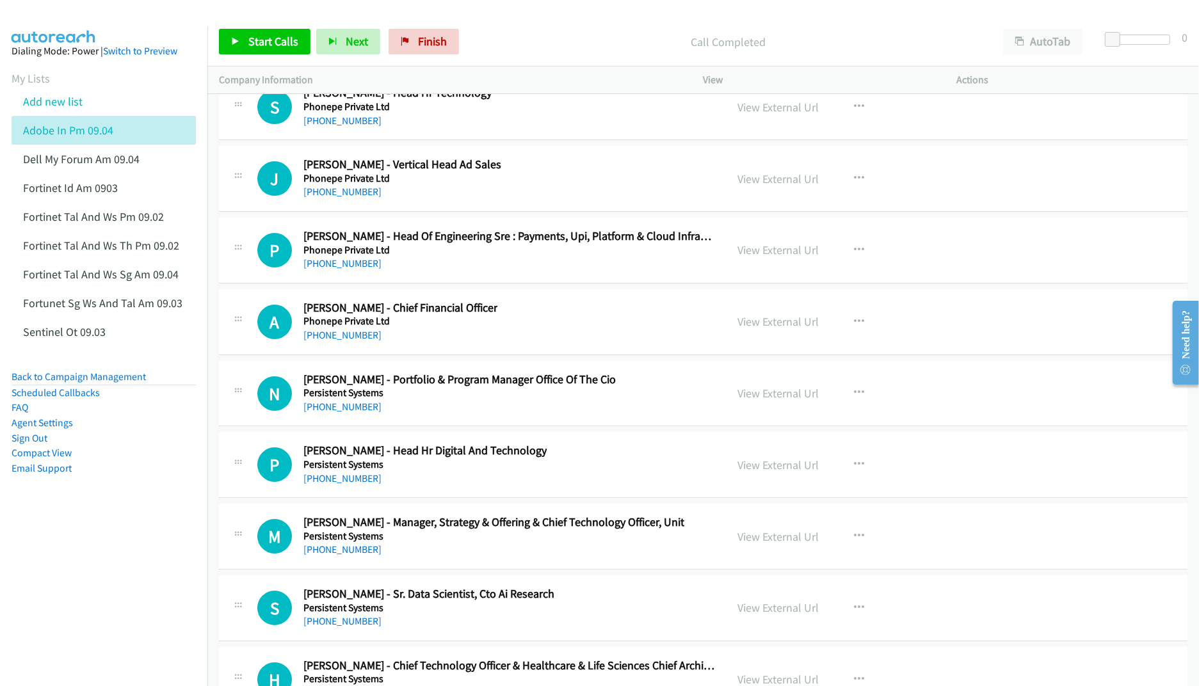
scroll to position [17757, 0]
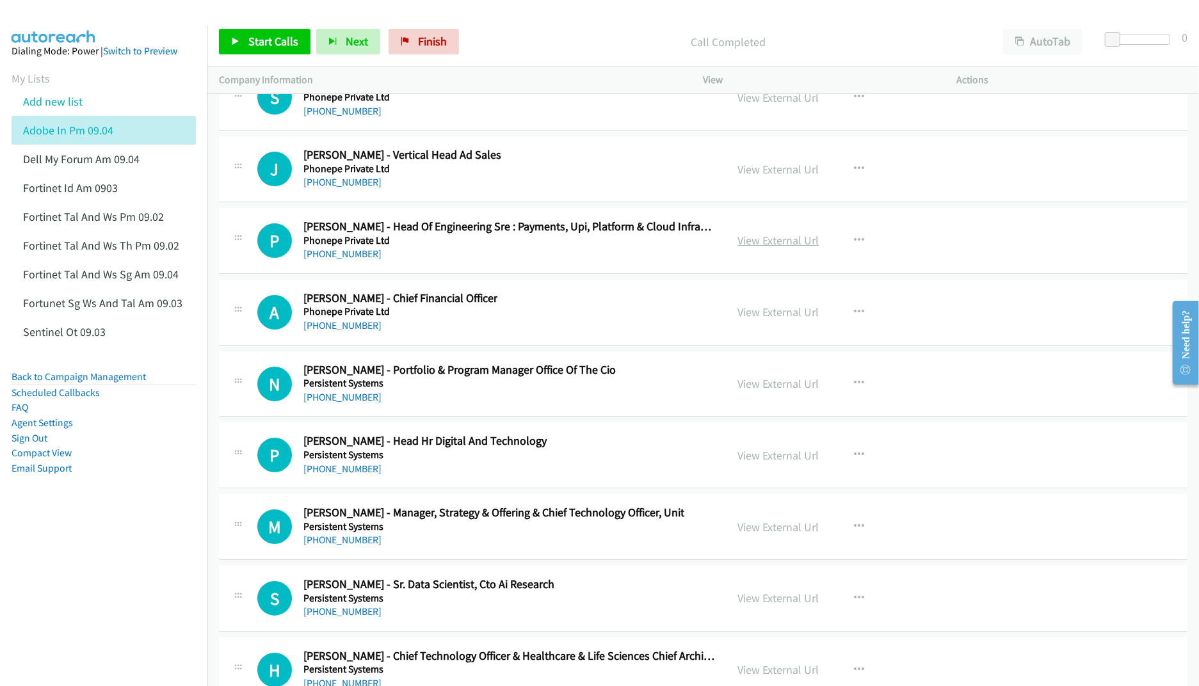
click at [767, 248] on link "View External Url" at bounding box center [778, 240] width 81 height 15
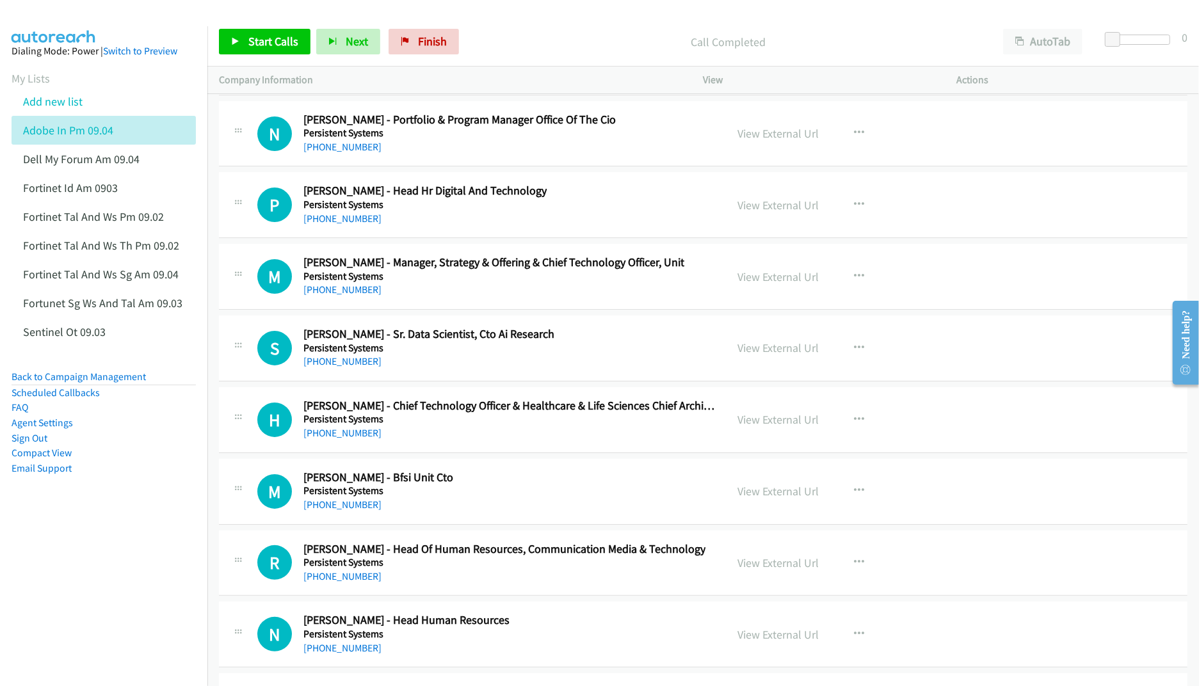
scroll to position [18013, 0]
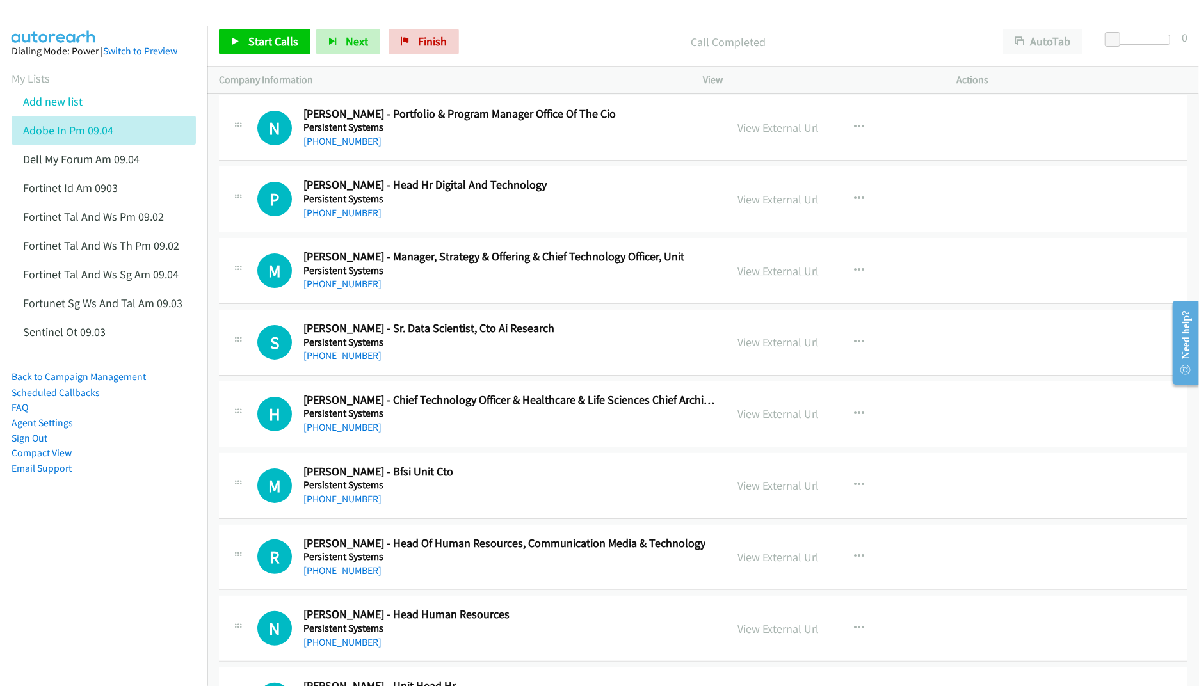
click at [757, 279] on link "View External Url" at bounding box center [778, 271] width 81 height 15
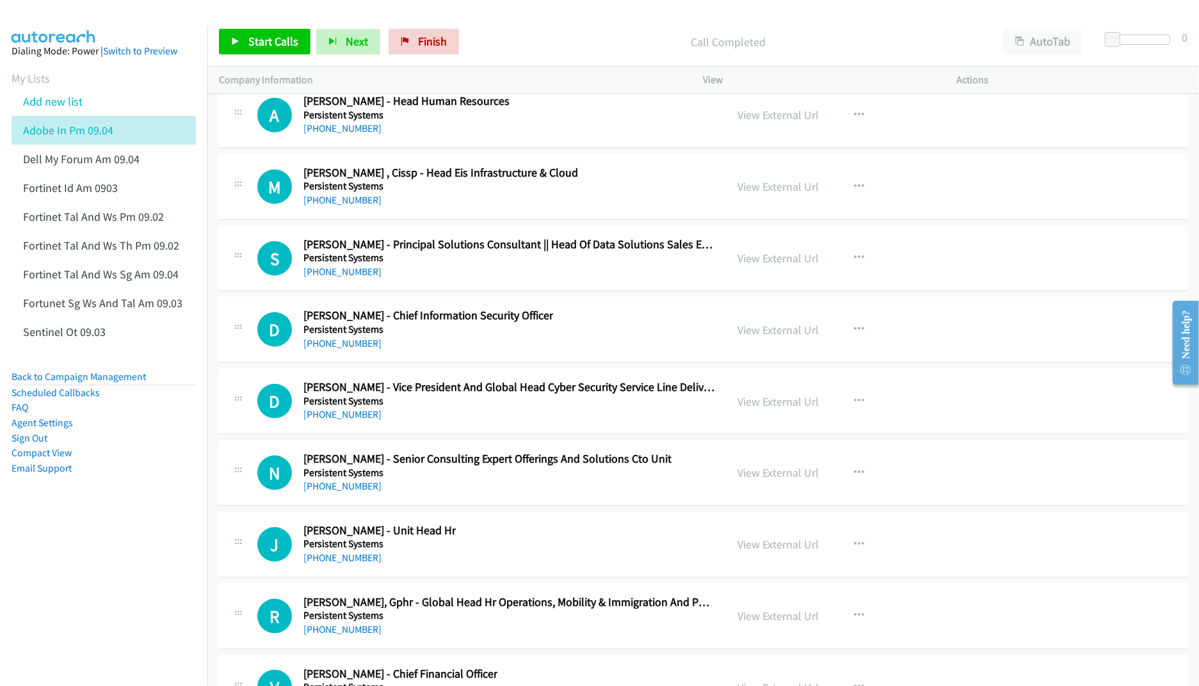
scroll to position [19038, 0]
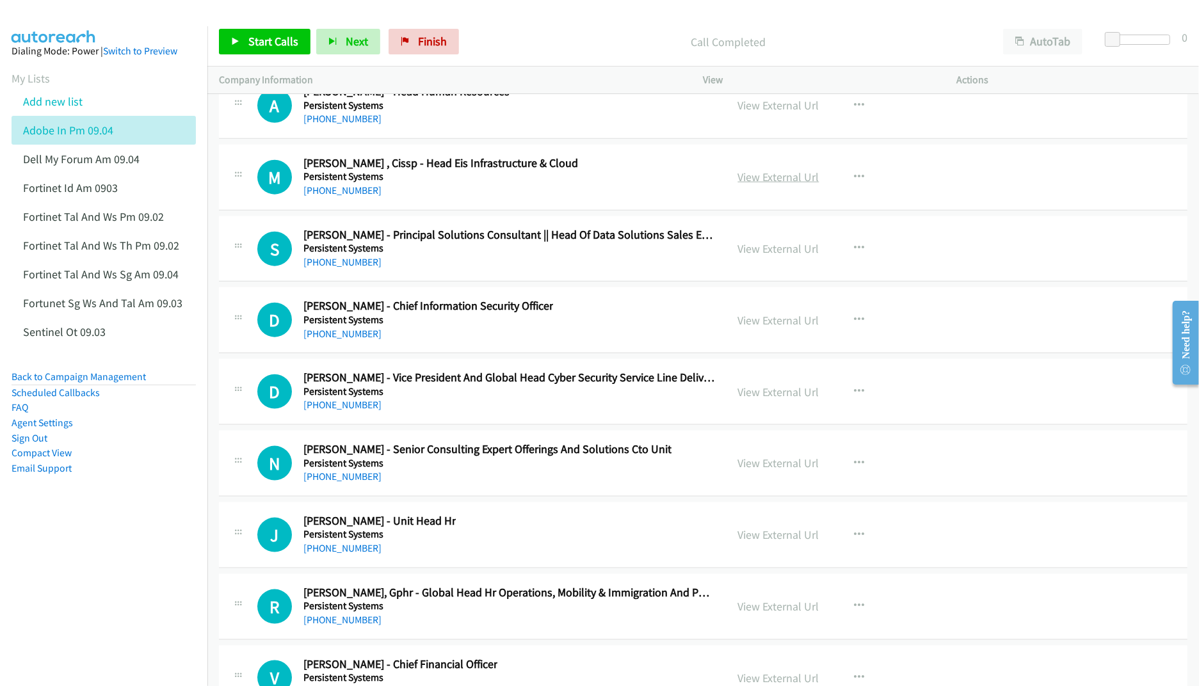
click at [761, 184] on link "View External Url" at bounding box center [778, 177] width 81 height 15
click at [770, 328] on link "View External Url" at bounding box center [778, 320] width 81 height 15
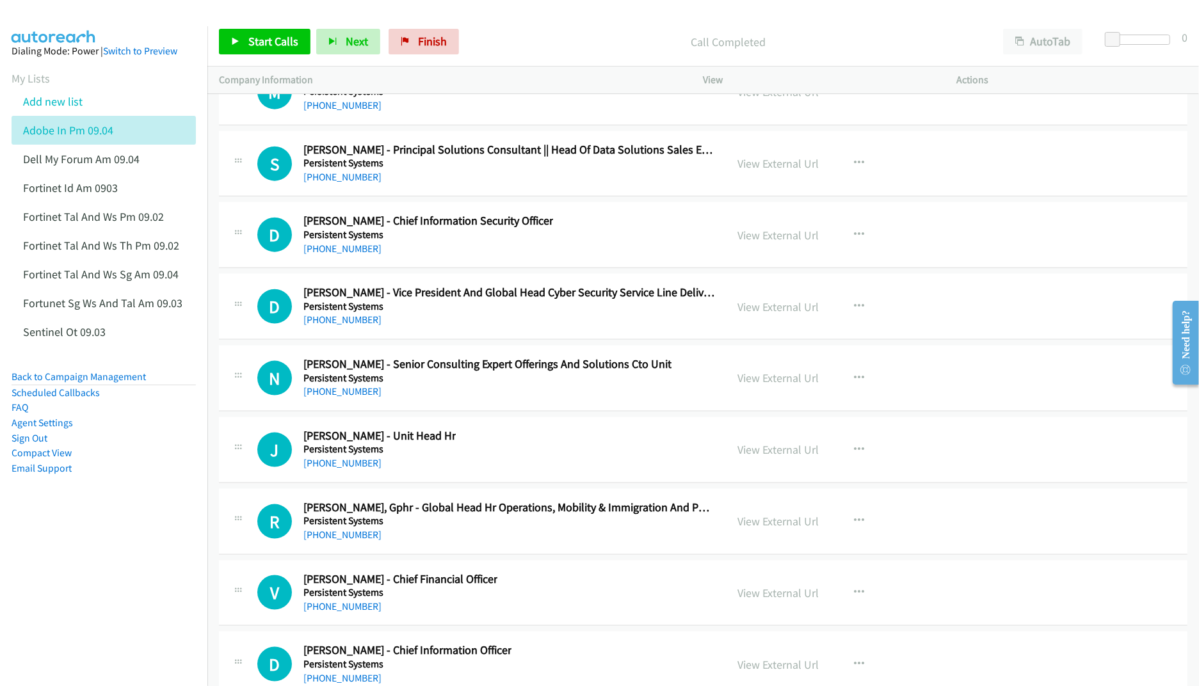
scroll to position [19209, 0]
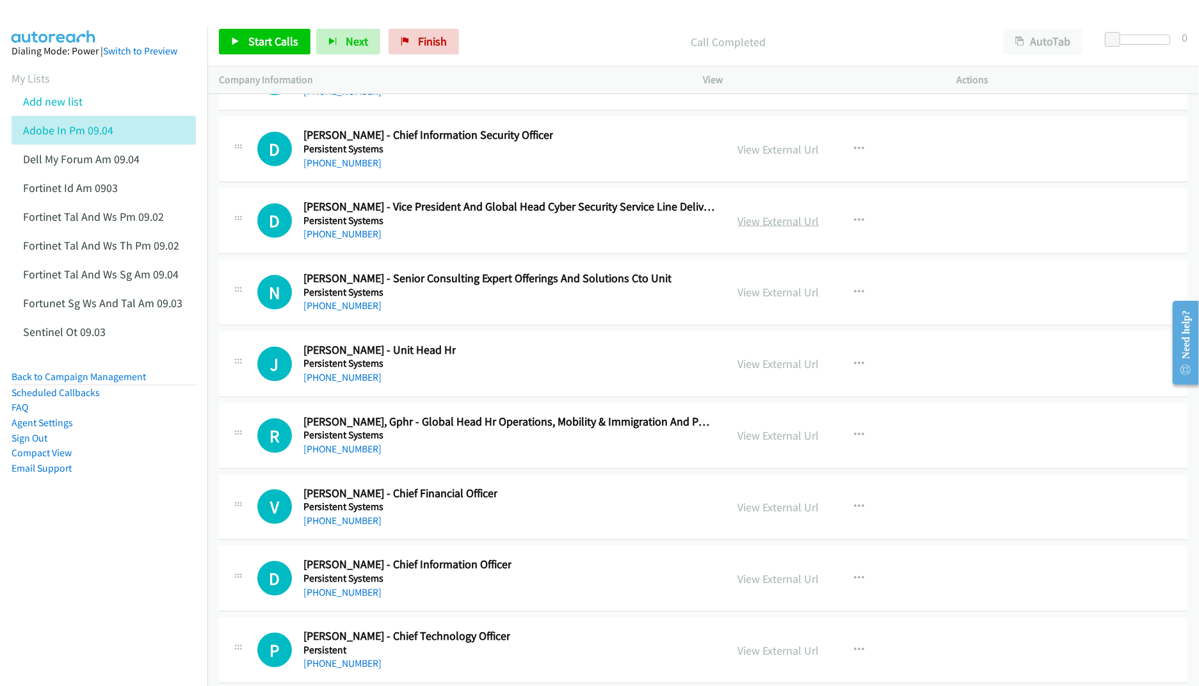
click at [769, 229] on link "View External Url" at bounding box center [778, 221] width 81 height 15
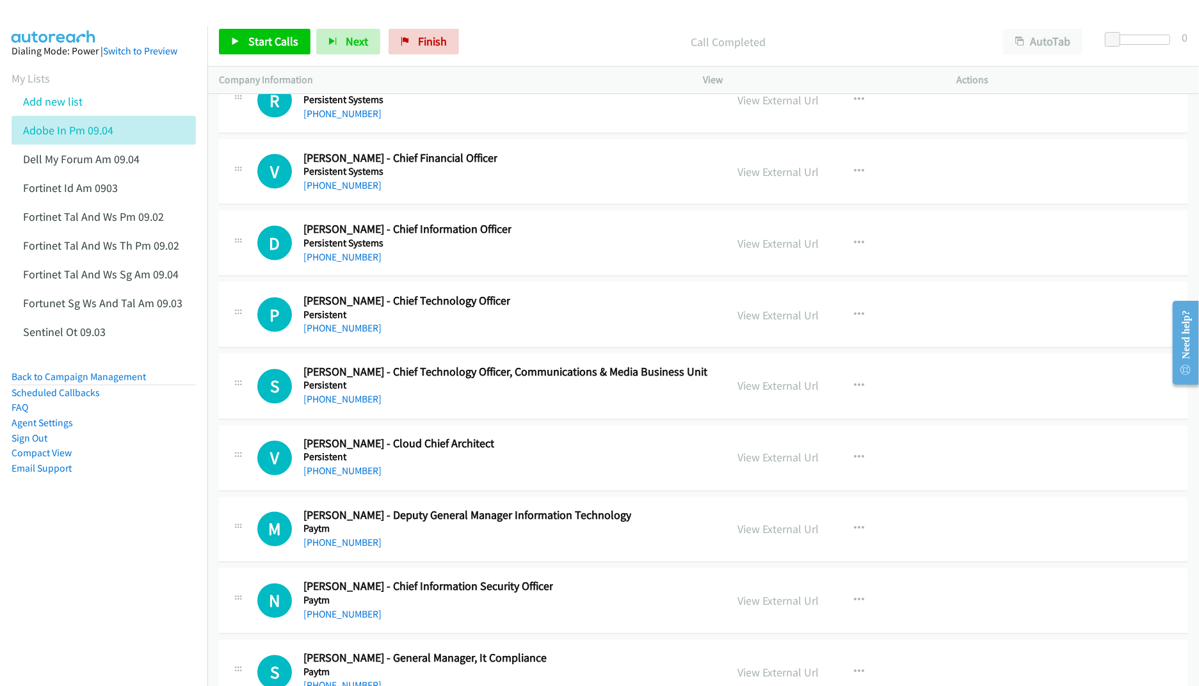
scroll to position [19550, 0]
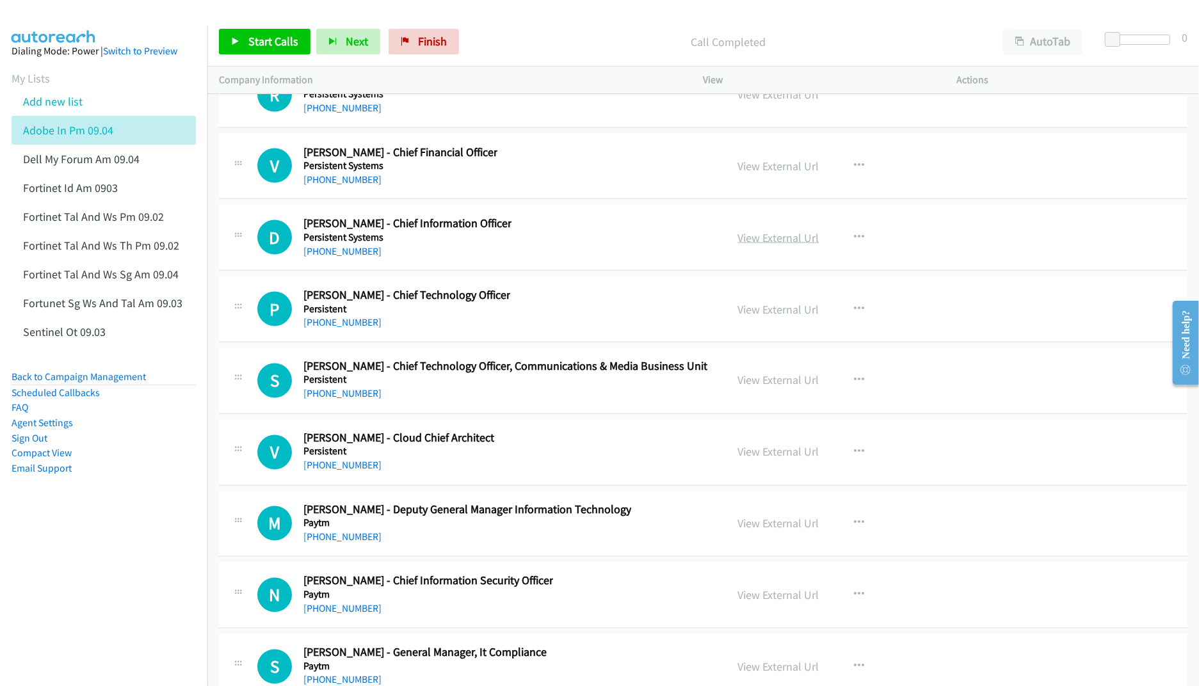
click at [756, 245] on link "View External Url" at bounding box center [778, 238] width 81 height 15
click at [764, 317] on link "View External Url" at bounding box center [778, 309] width 81 height 15
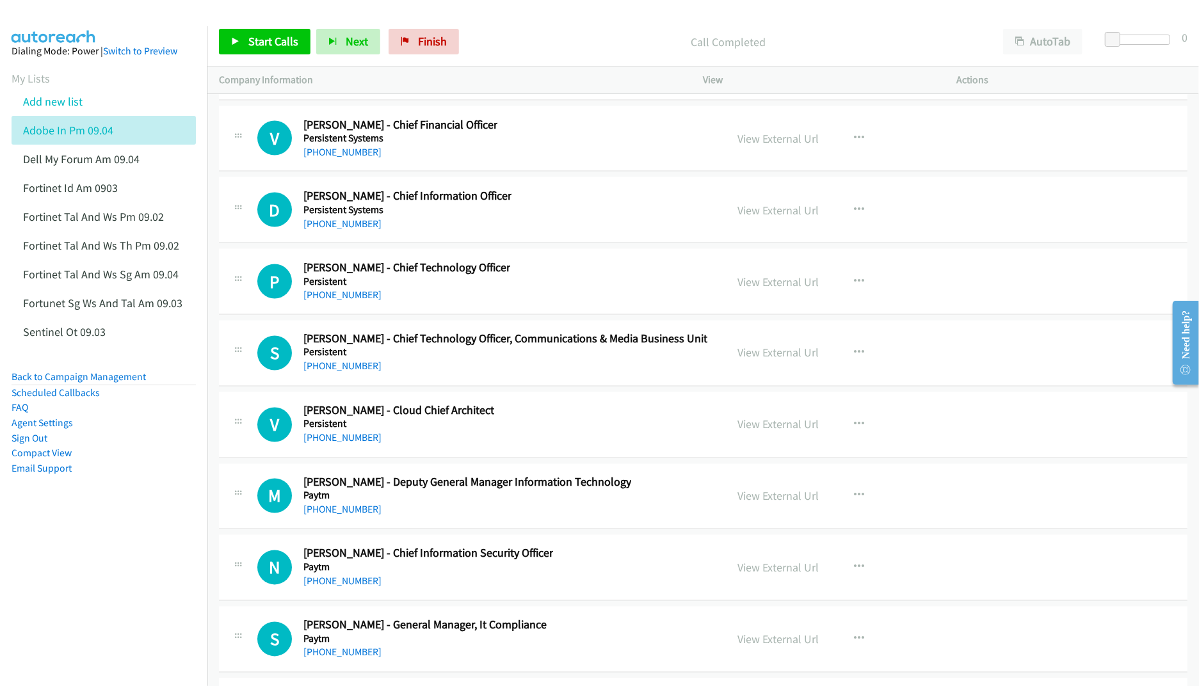
scroll to position [19635, 0]
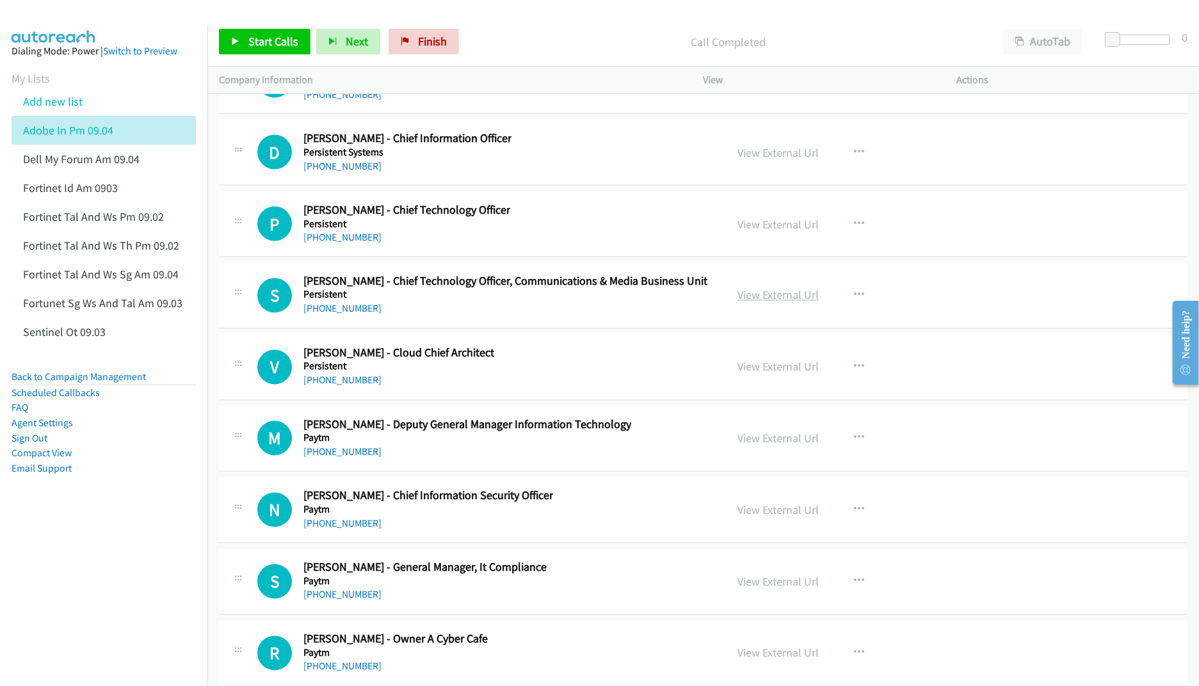
click at [758, 303] on link "View External Url" at bounding box center [778, 295] width 81 height 15
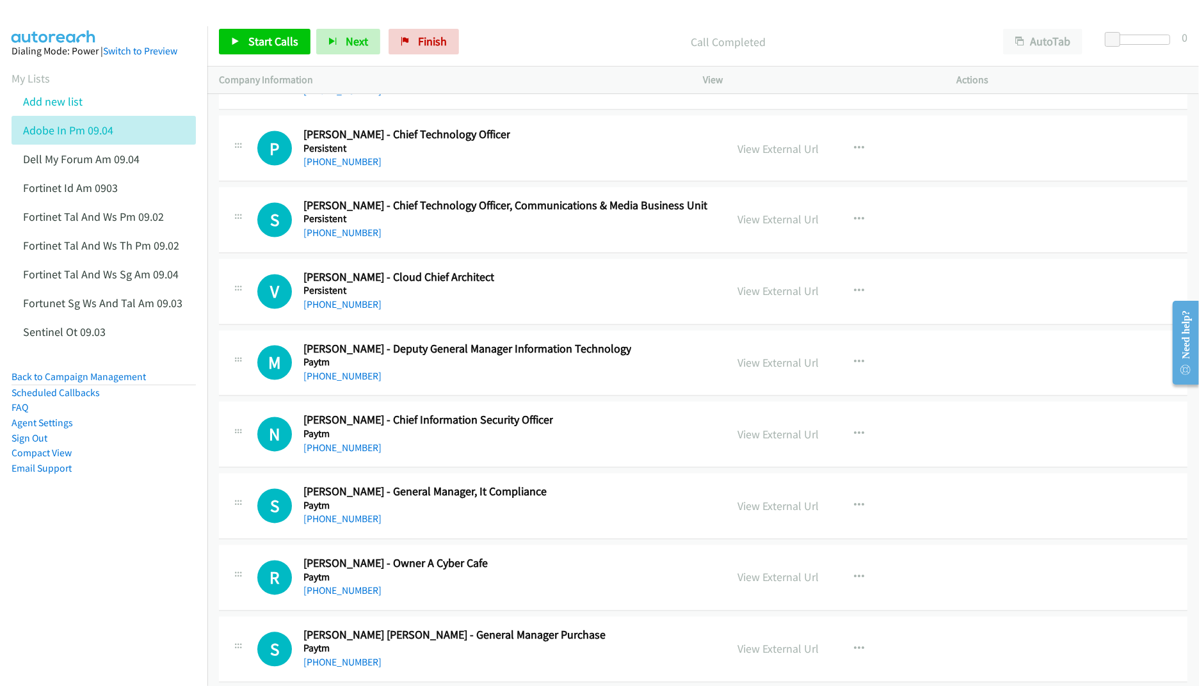
scroll to position [19721, 0]
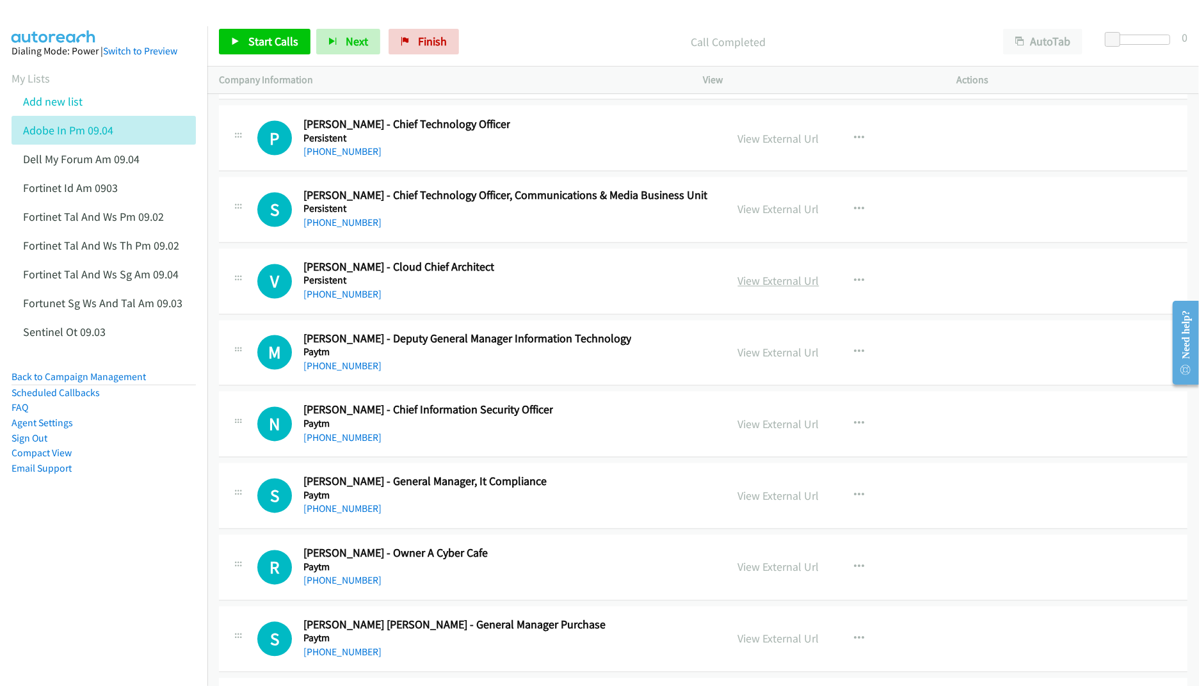
click at [754, 289] on link "View External Url" at bounding box center [778, 281] width 81 height 15
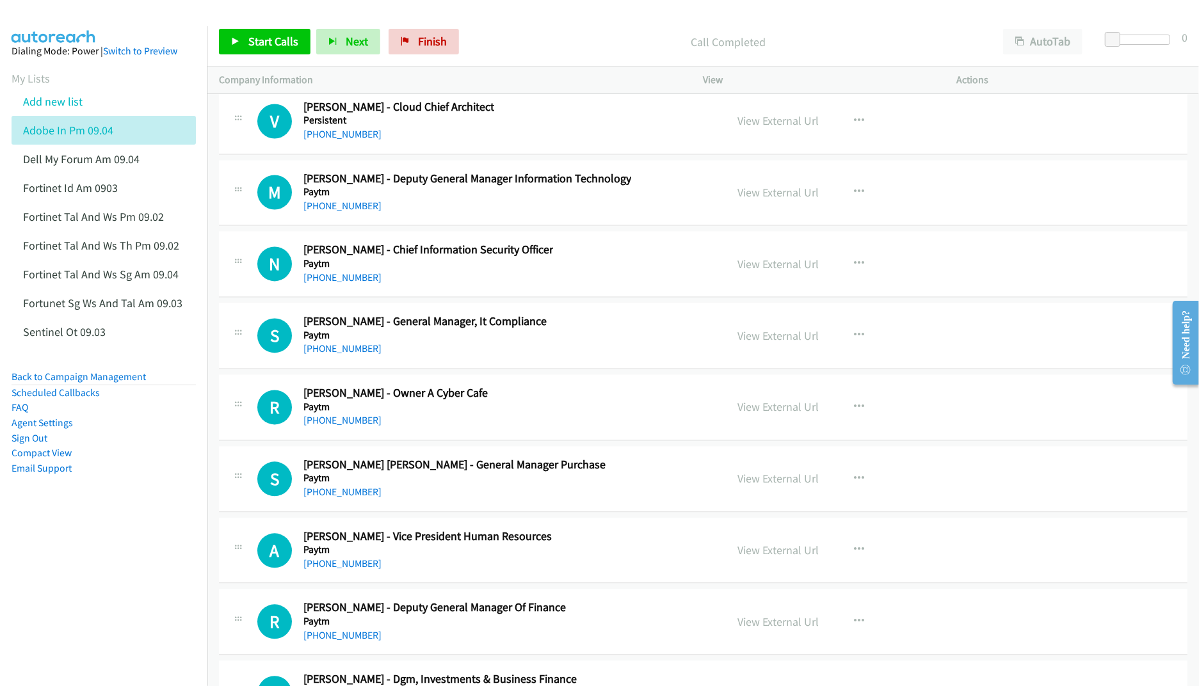
scroll to position [19891, 0]
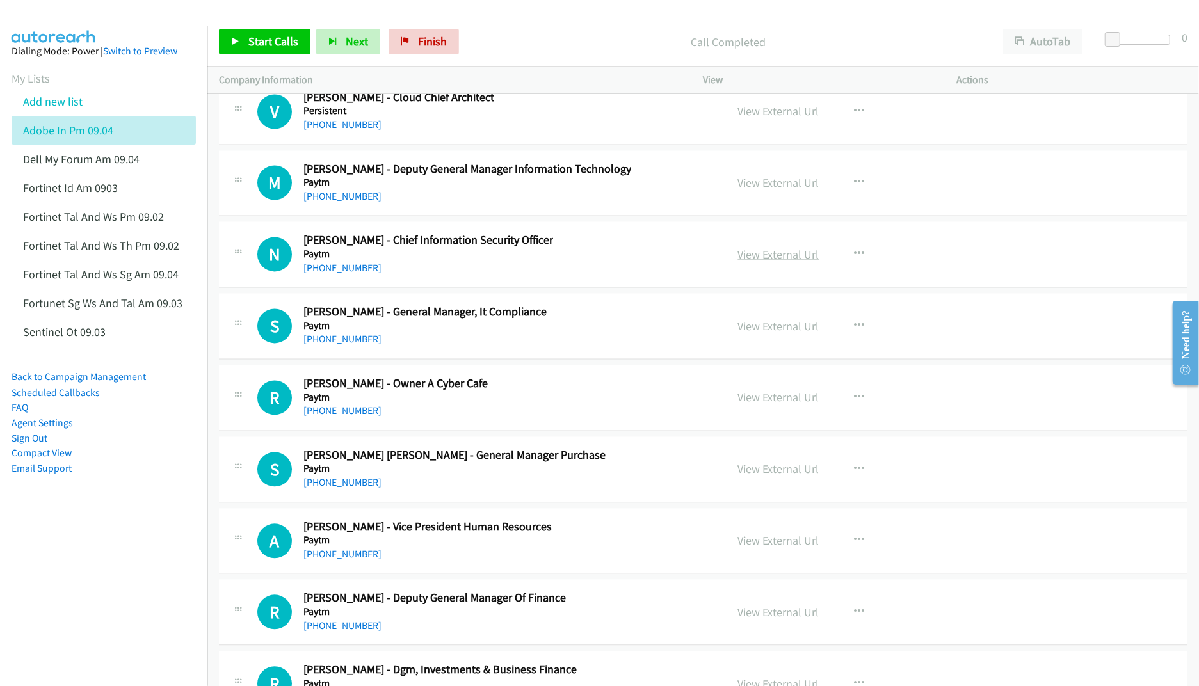
click at [770, 262] on link "View External Url" at bounding box center [778, 254] width 81 height 15
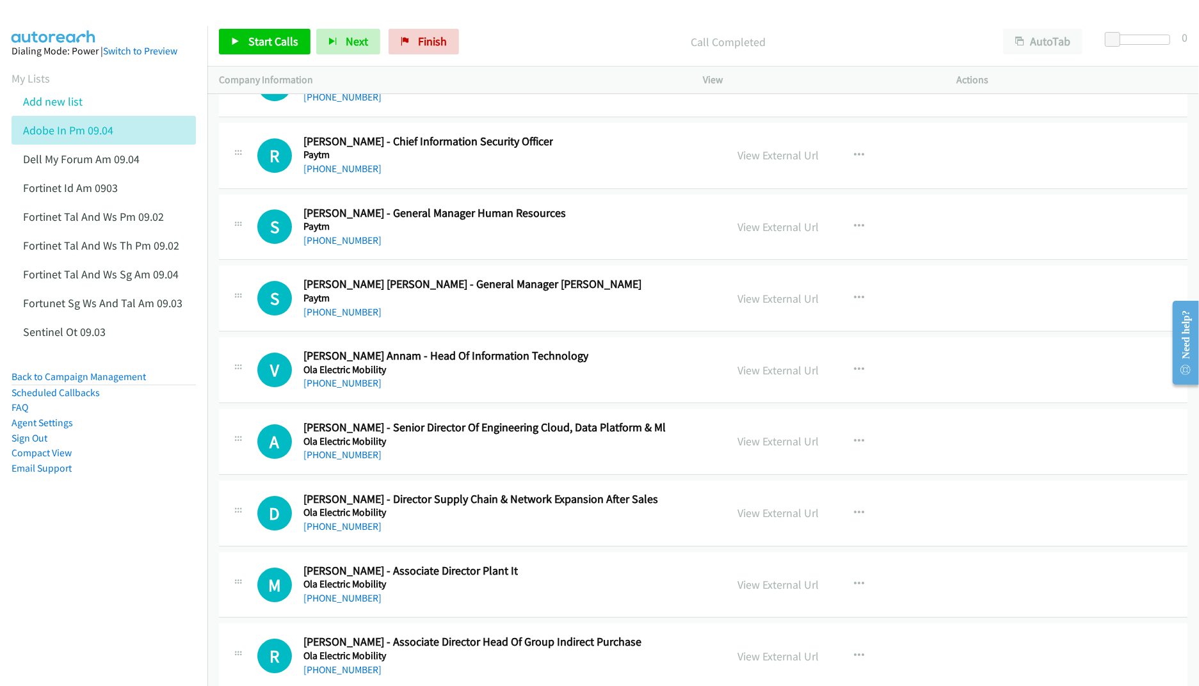
scroll to position [21002, 0]
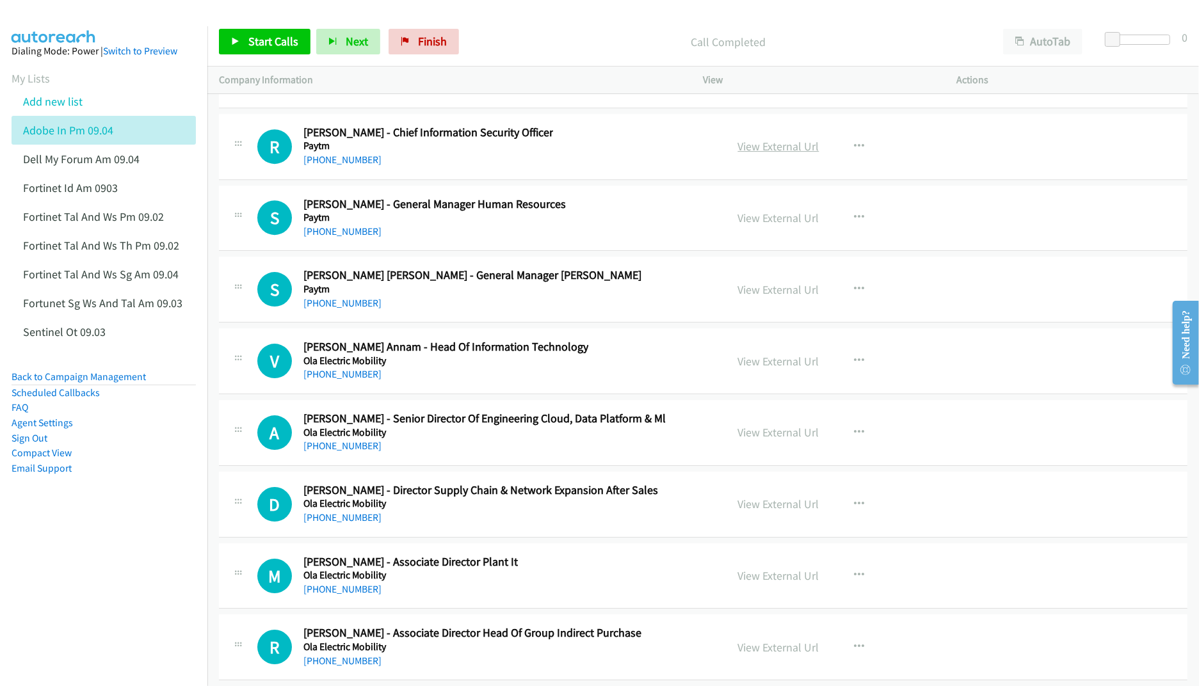
click at [768, 154] on link "View External Url" at bounding box center [778, 146] width 81 height 15
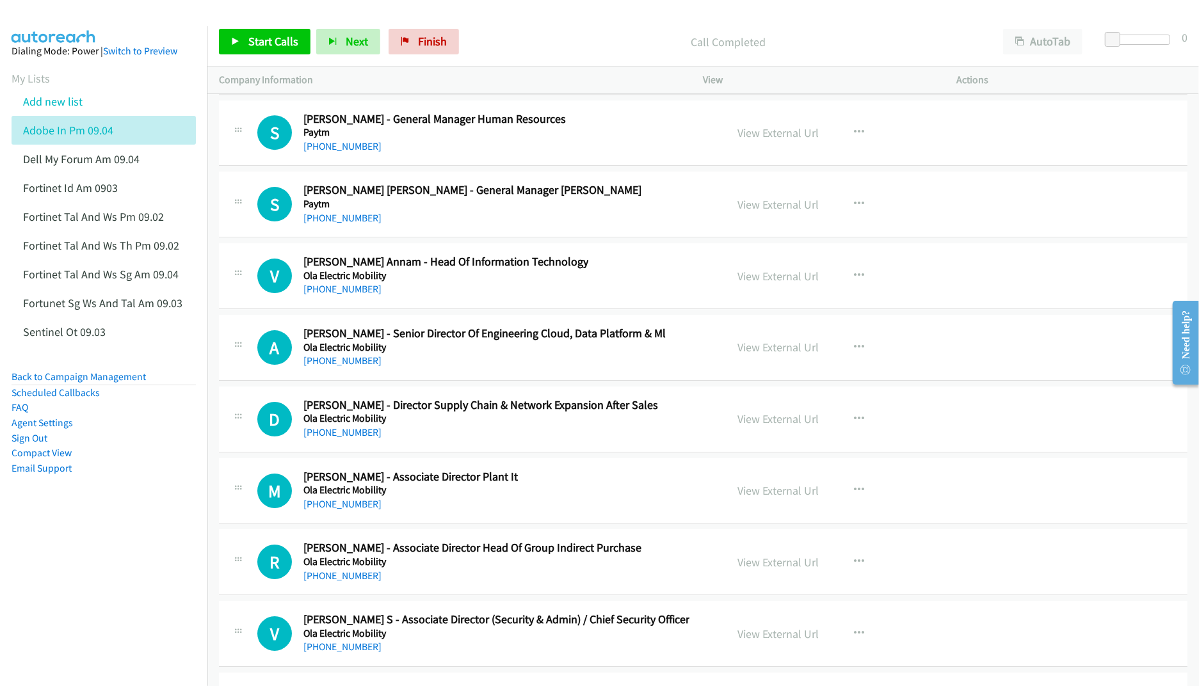
scroll to position [21172, 0]
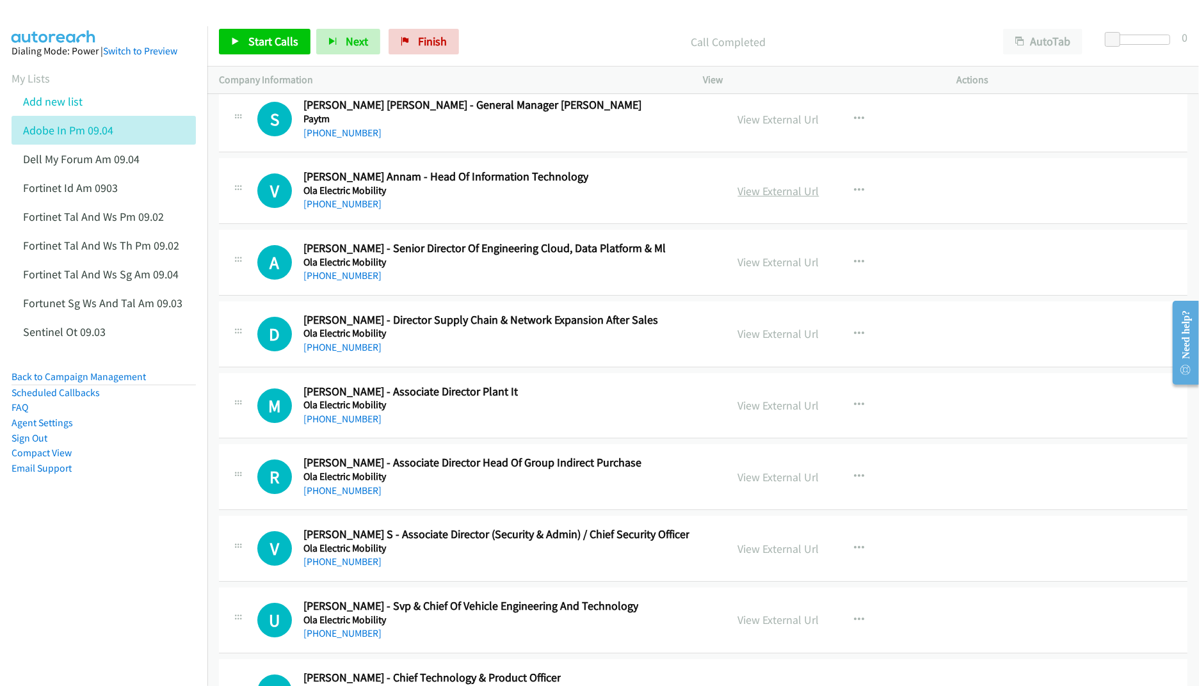
click at [770, 198] on link "View External Url" at bounding box center [778, 191] width 81 height 15
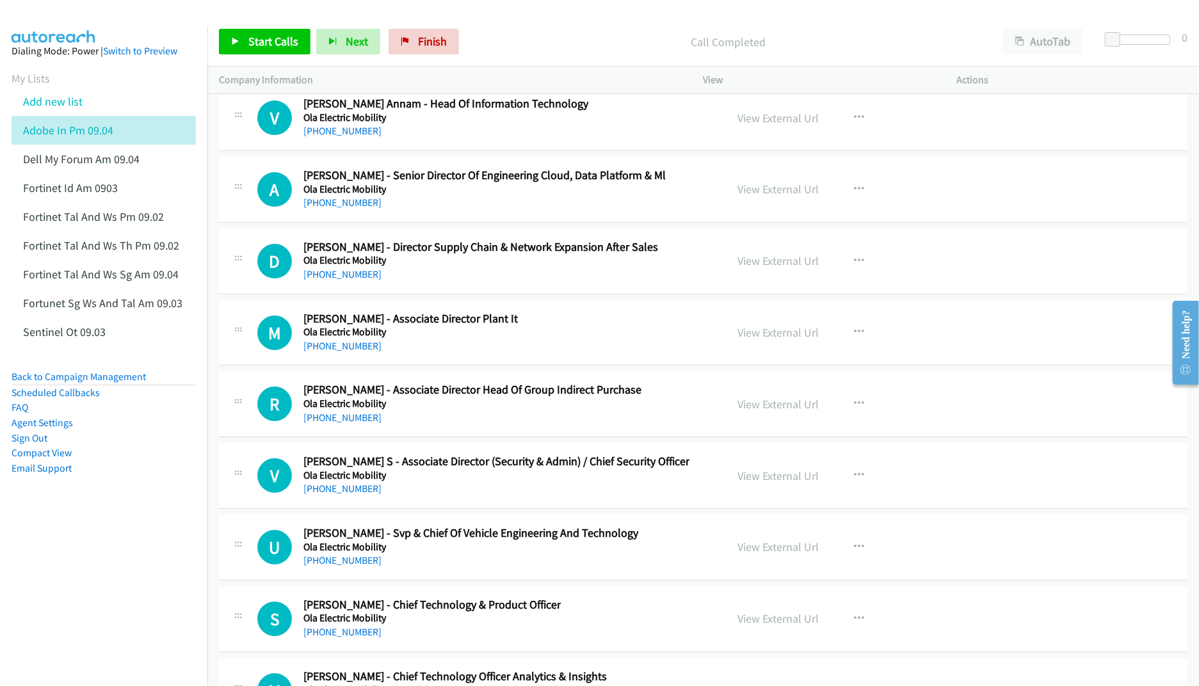
scroll to position [21258, 0]
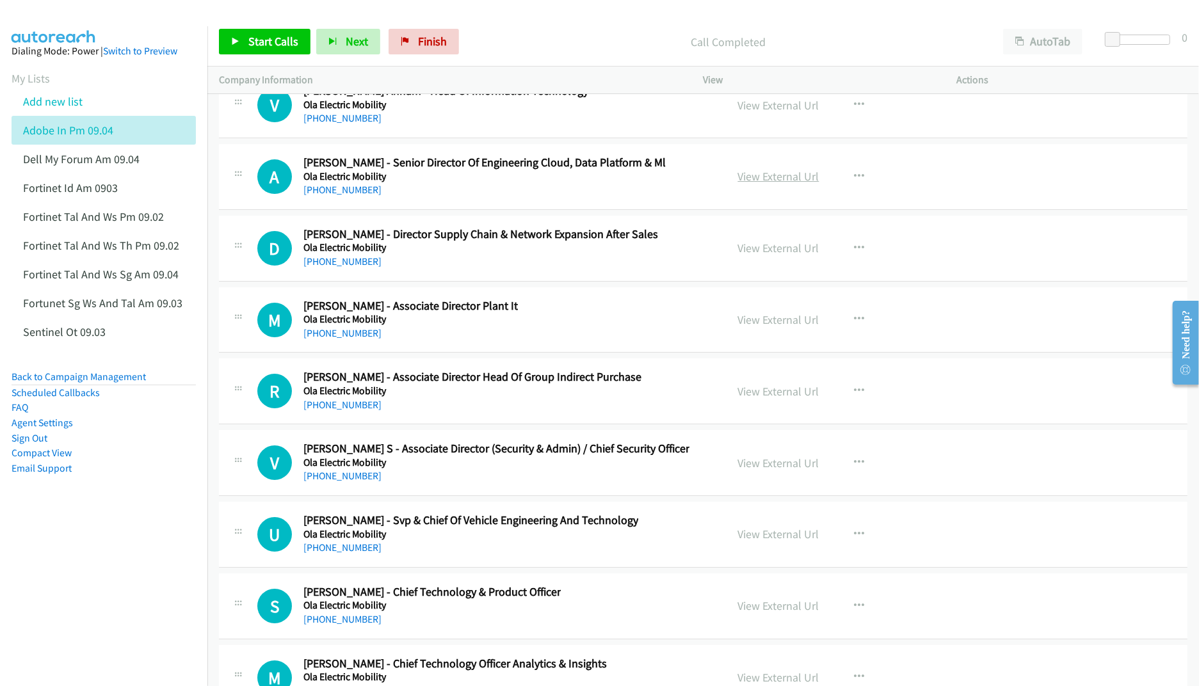
click at [764, 184] on link "View External Url" at bounding box center [778, 176] width 81 height 15
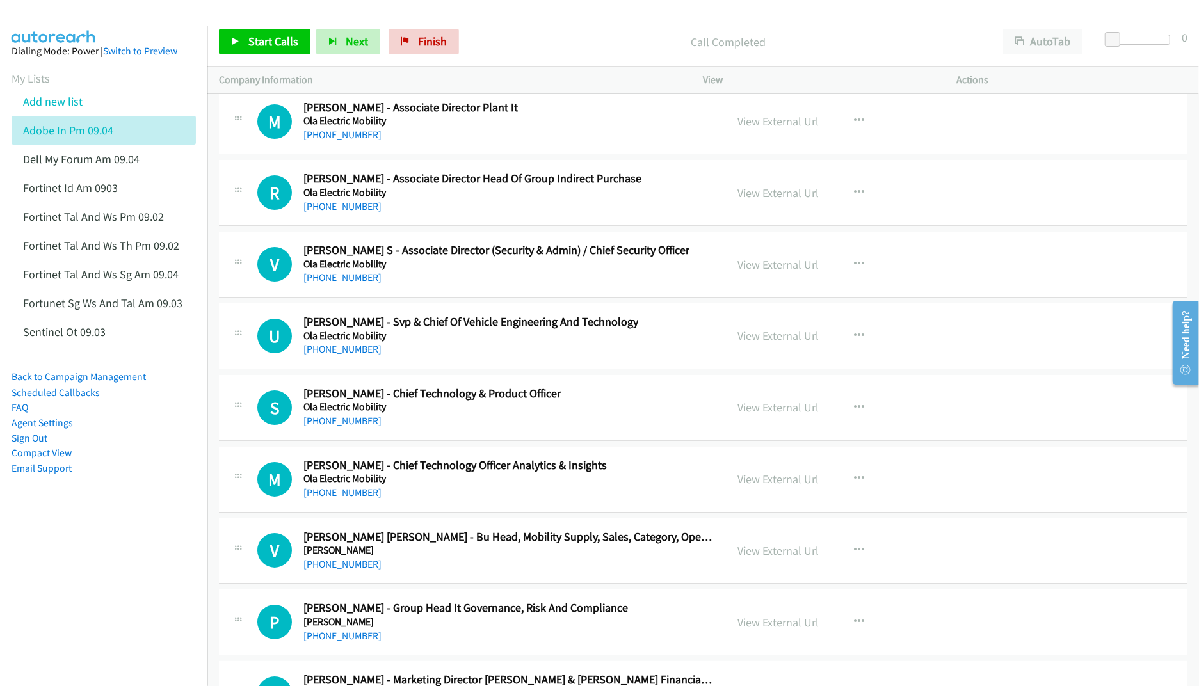
scroll to position [21514, 0]
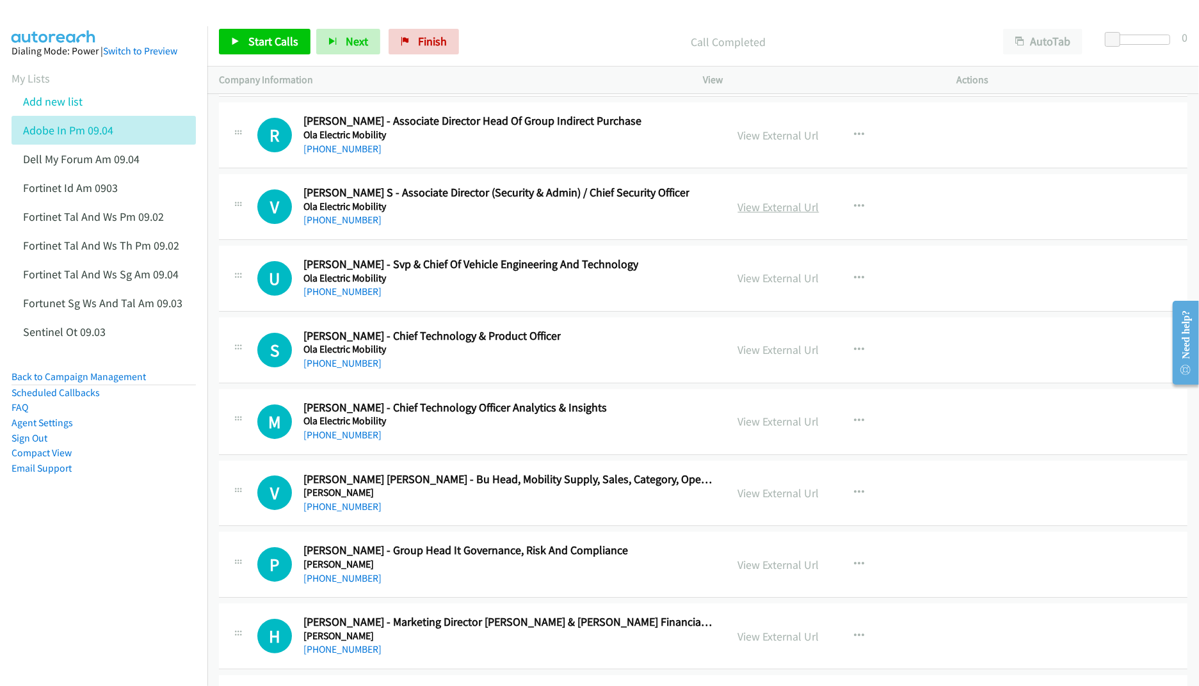
click at [766, 214] on link "View External Url" at bounding box center [778, 207] width 81 height 15
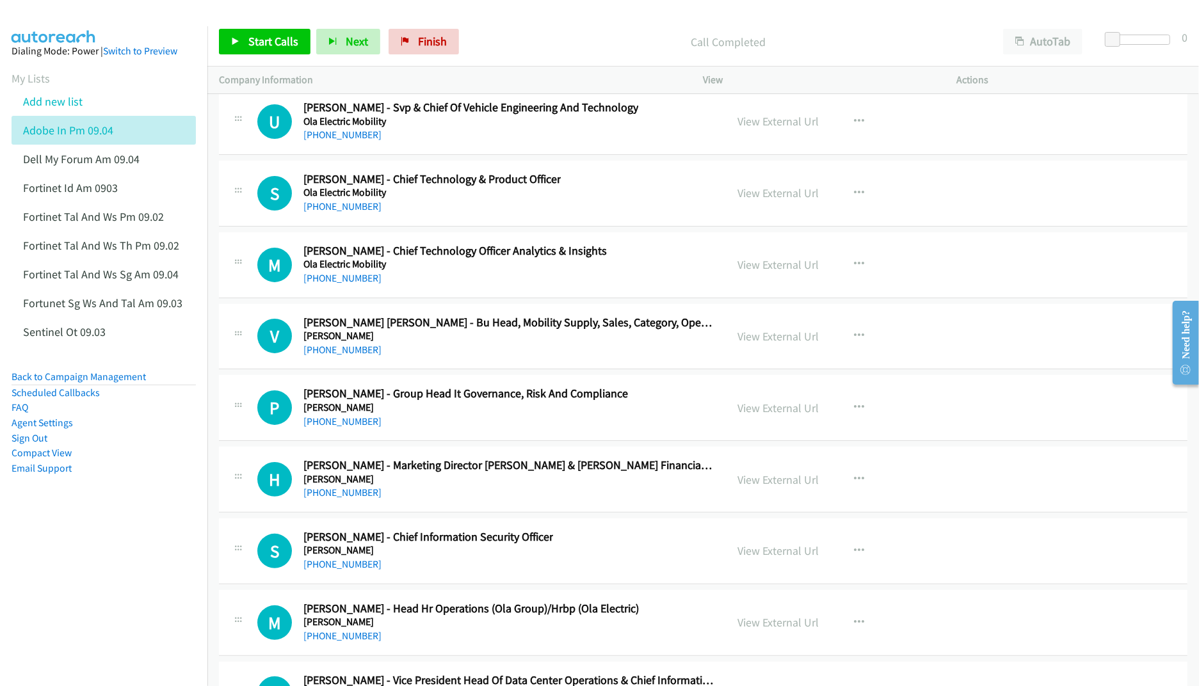
scroll to position [21684, 0]
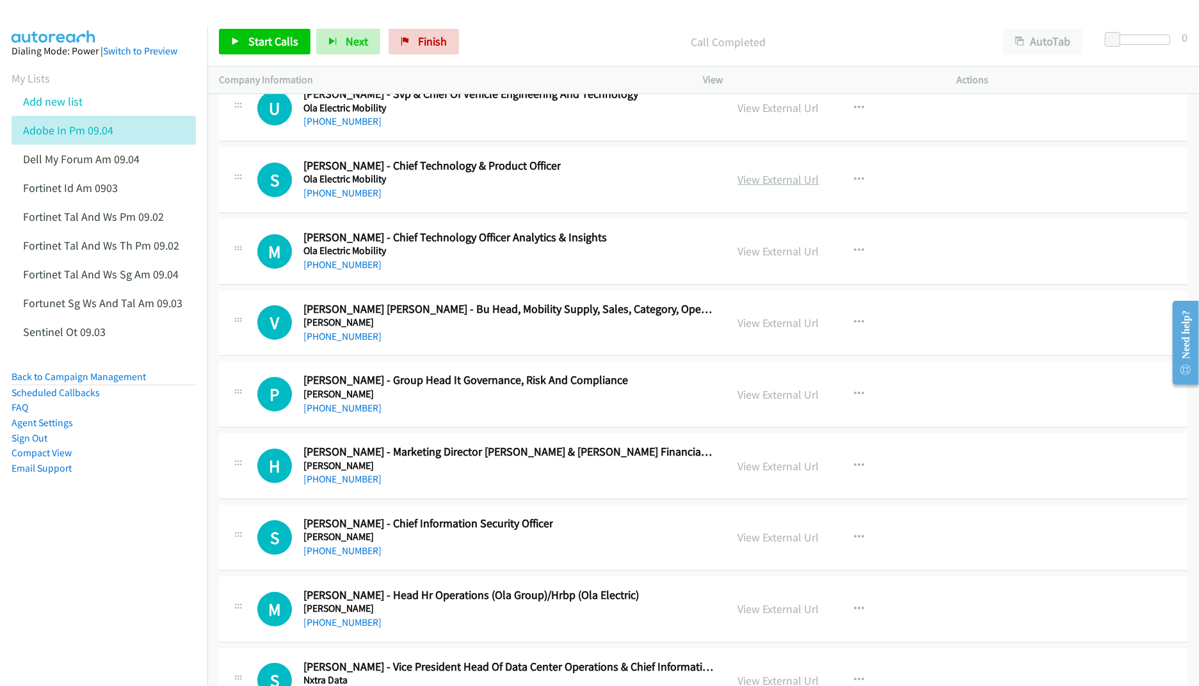
click at [754, 187] on link "View External Url" at bounding box center [778, 179] width 81 height 15
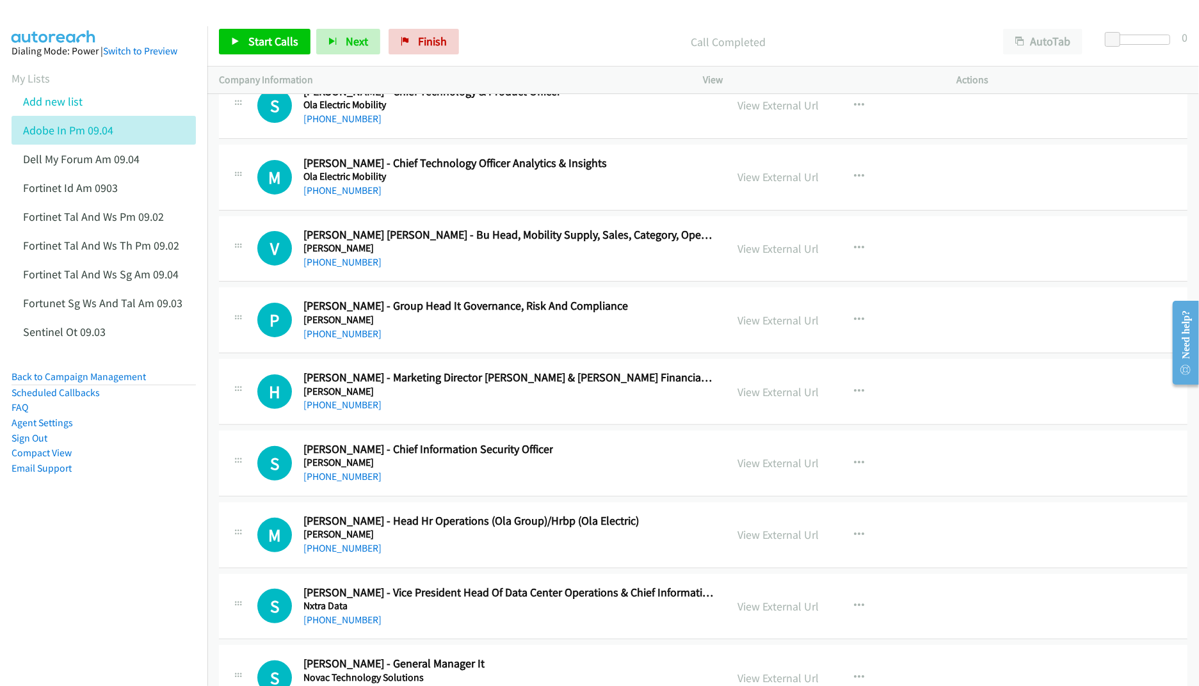
scroll to position [21770, 0]
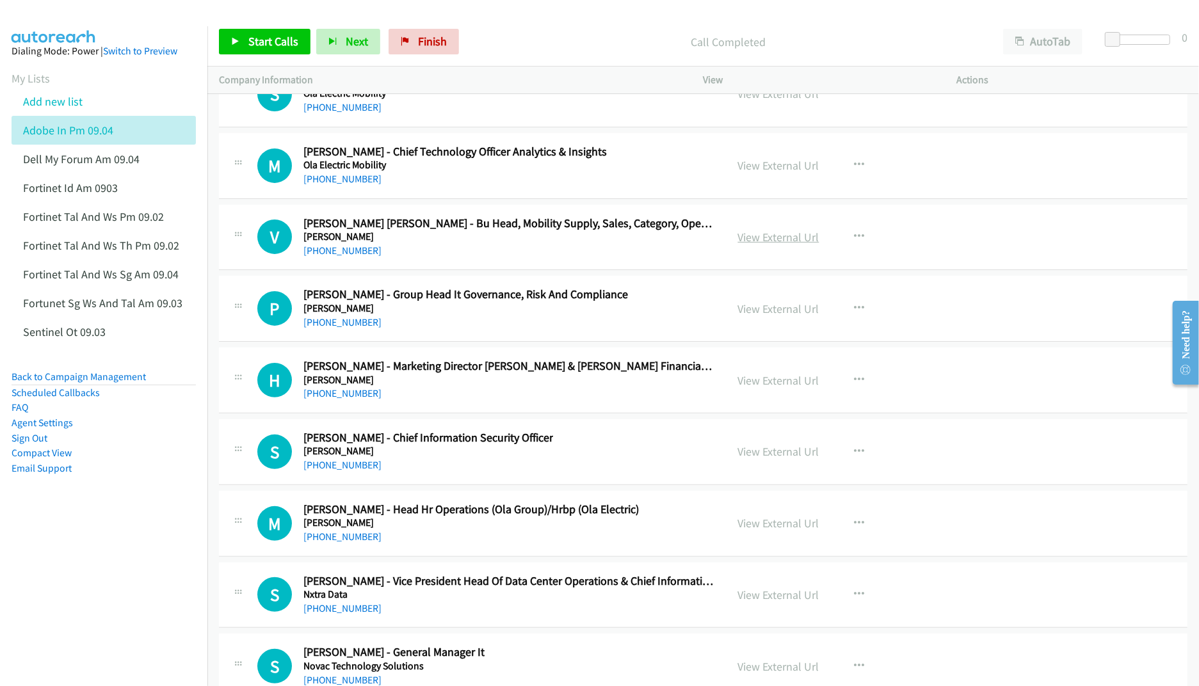
click at [738, 245] on link "View External Url" at bounding box center [778, 237] width 81 height 15
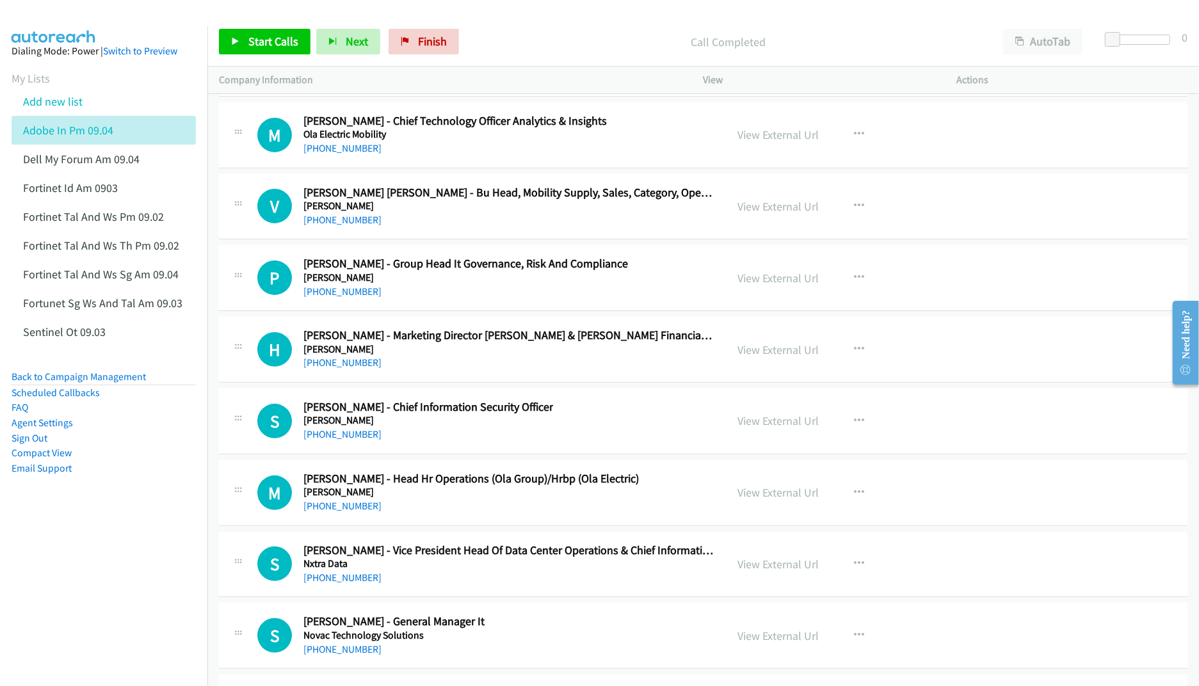
scroll to position [21855, 0]
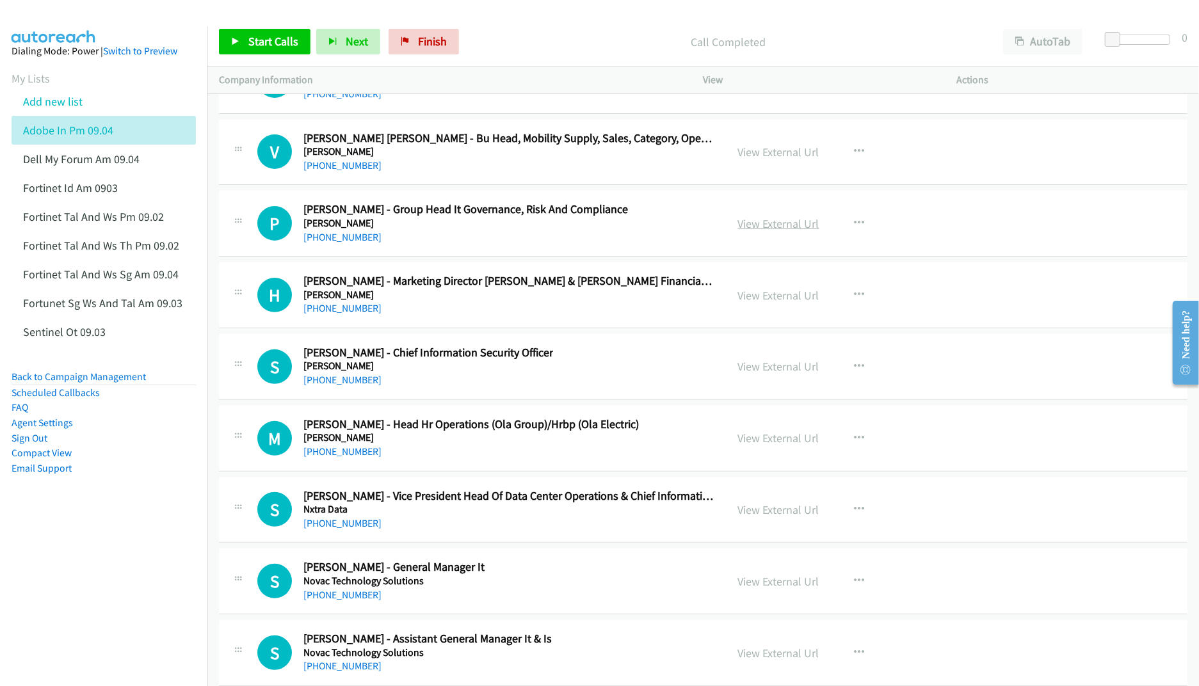
click at [756, 231] on link "View External Url" at bounding box center [778, 223] width 81 height 15
click at [772, 374] on link "View External Url" at bounding box center [778, 366] width 81 height 15
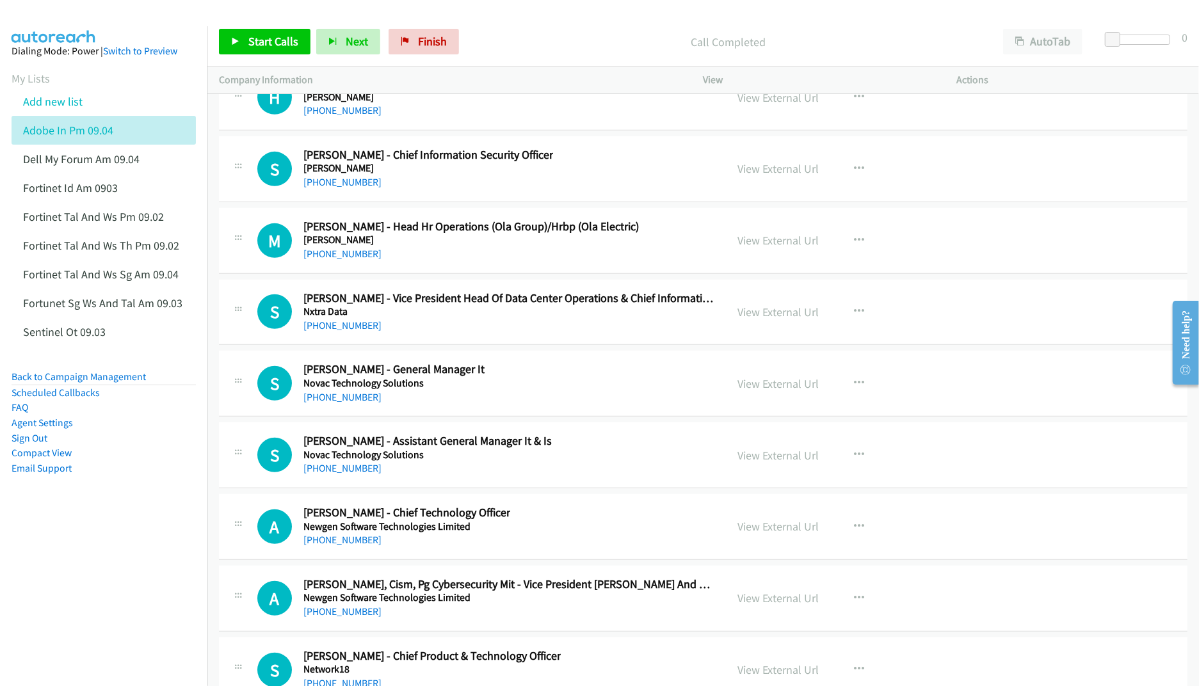
scroll to position [22111, 0]
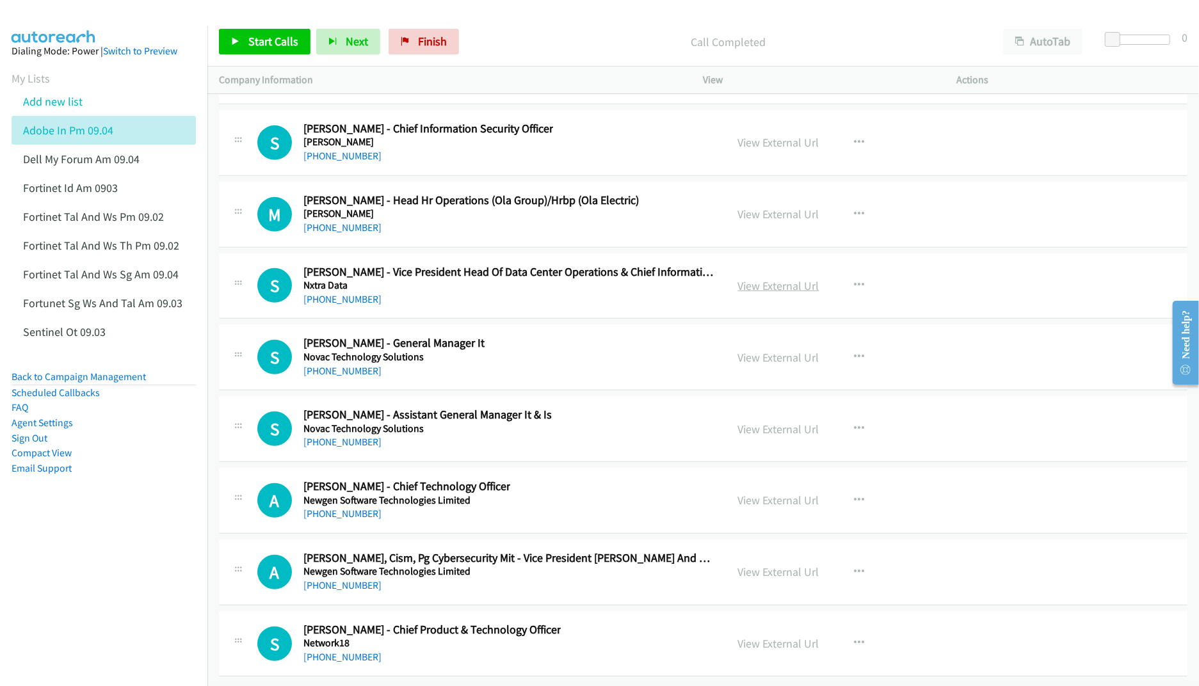
click at [759, 293] on link "View External Url" at bounding box center [778, 286] width 81 height 15
click at [772, 493] on link "View External Url" at bounding box center [778, 500] width 81 height 15
click at [753, 565] on link "View External Url" at bounding box center [778, 572] width 81 height 15
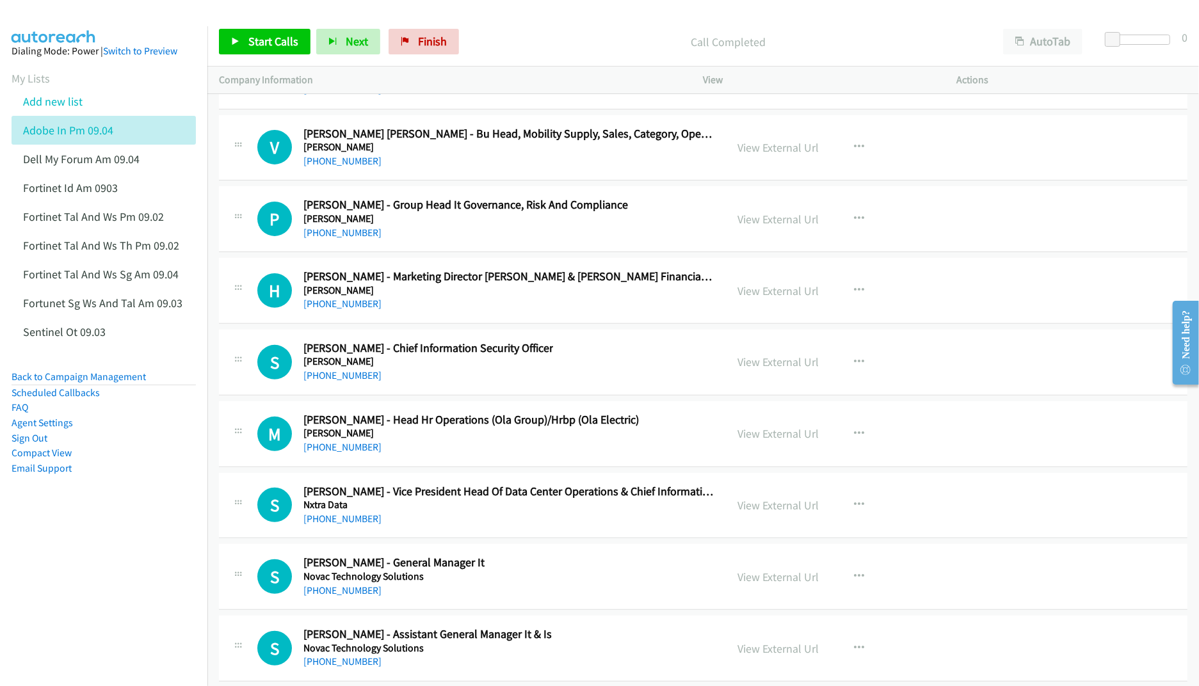
scroll to position [21817, 0]
